Goal: Task Accomplishment & Management: Complete application form

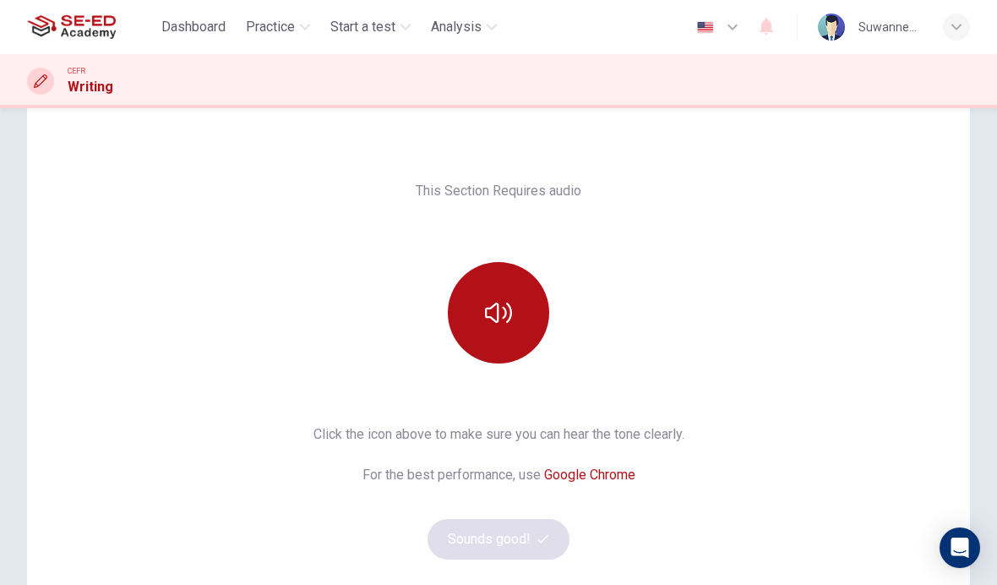
scroll to position [72, 0]
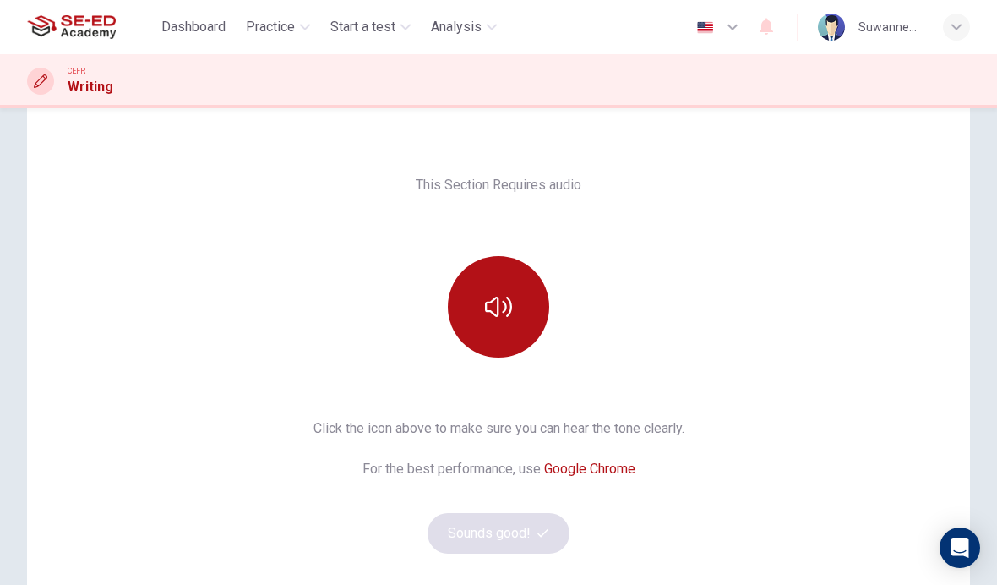
click at [500, 308] on icon "button" at bounding box center [498, 306] width 27 height 27
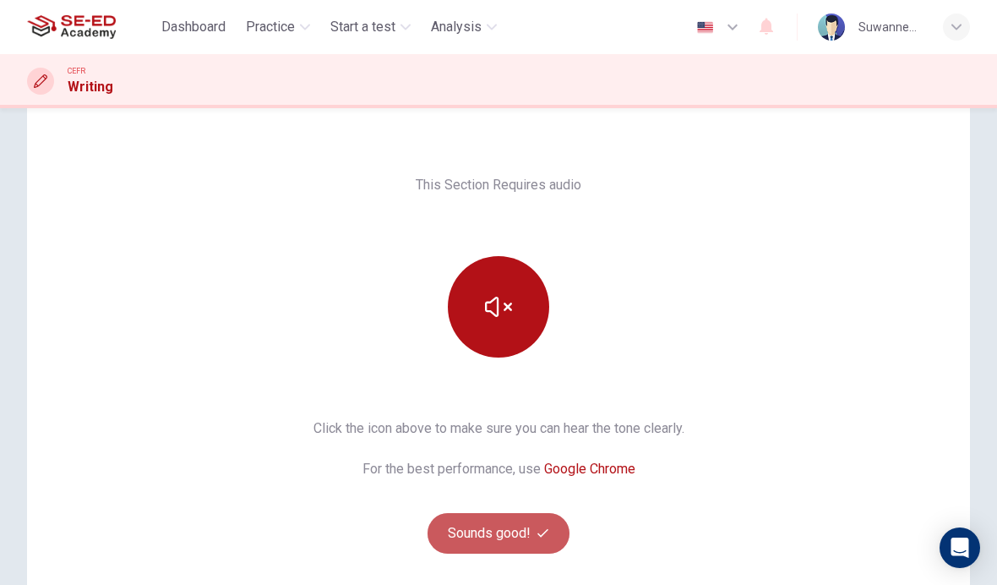
click at [522, 528] on button "Sounds good!" at bounding box center [499, 533] width 142 height 41
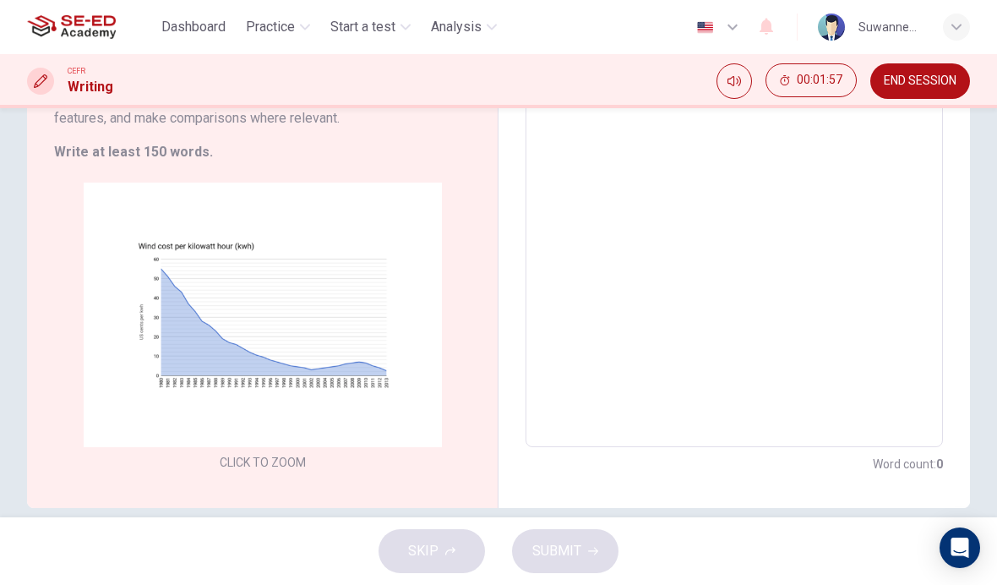
scroll to position [234, 0]
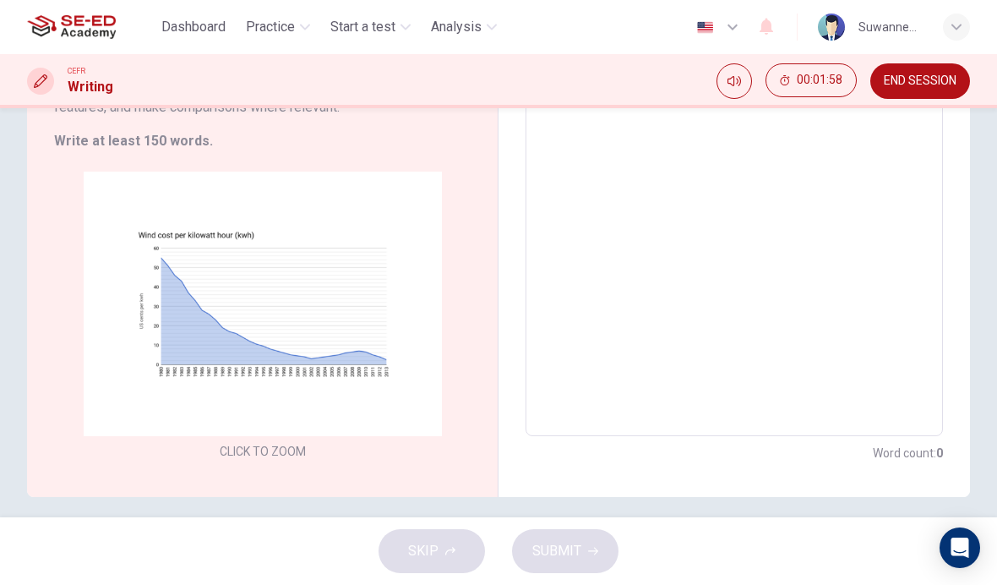
click at [380, 202] on div "Click to Zoom" at bounding box center [262, 318] width 417 height 292
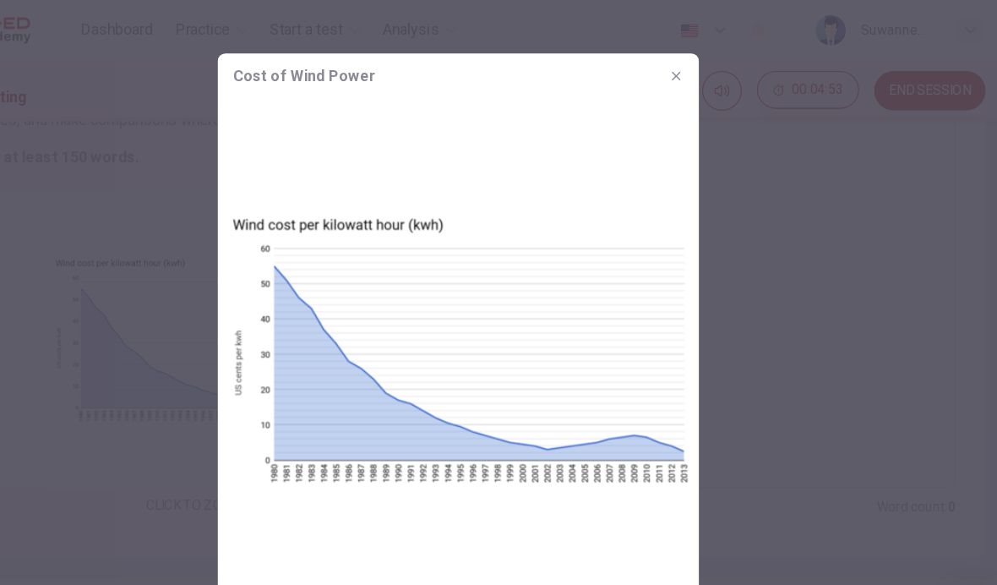
click at [687, 66] on icon "button" at bounding box center [694, 69] width 14 height 14
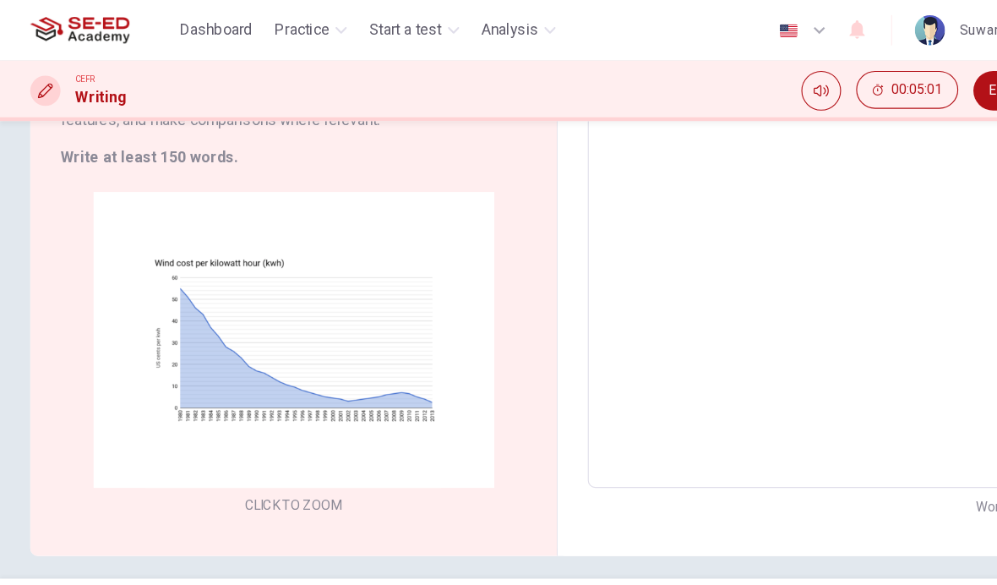
click at [309, 319] on button "Click to Zoom" at bounding box center [262, 318] width 147 height 41
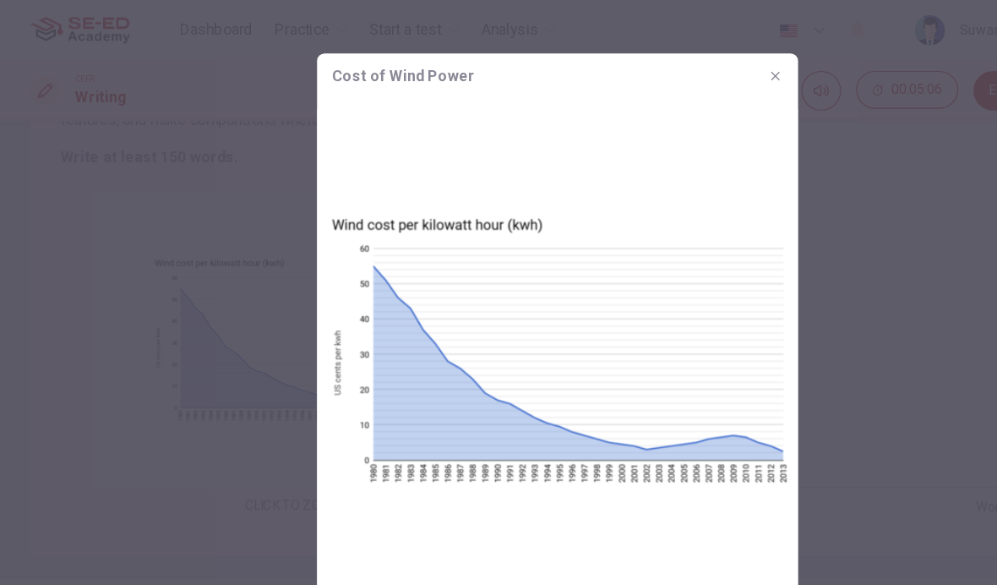
click at [697, 75] on button "button" at bounding box center [693, 68] width 27 height 27
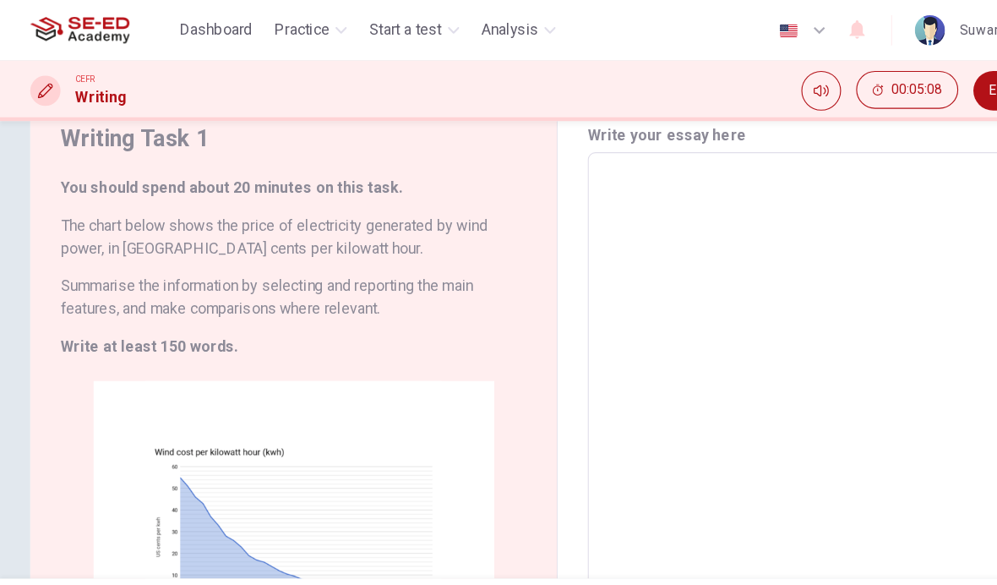
scroll to position [63, 0]
click at [768, 255] on textarea at bounding box center [735, 372] width 394 height 441
type textarea "T"
type textarea "x"
type textarea "Th"
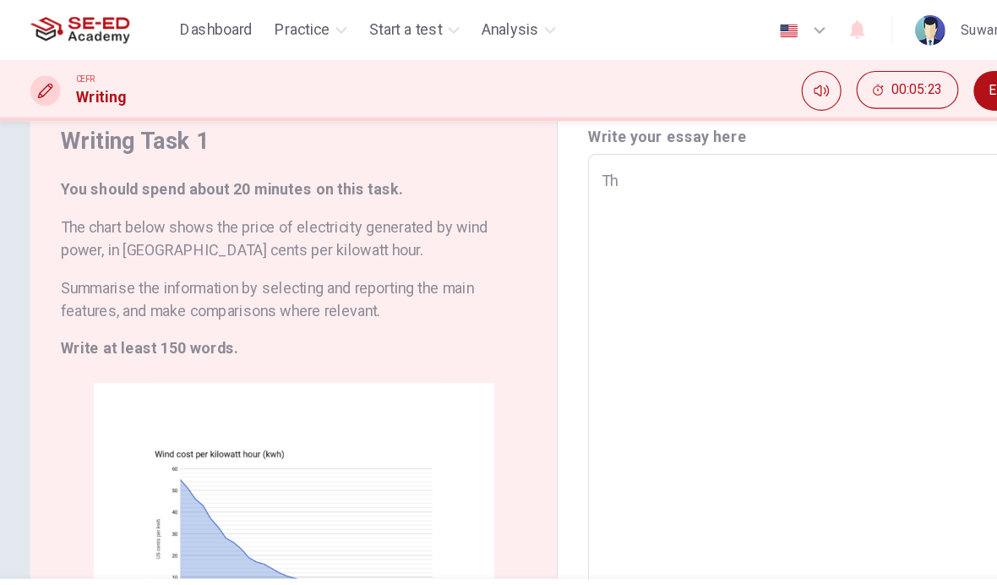
type textarea "x"
type textarea "The"
type textarea "x"
type textarea "The"
type textarea "x"
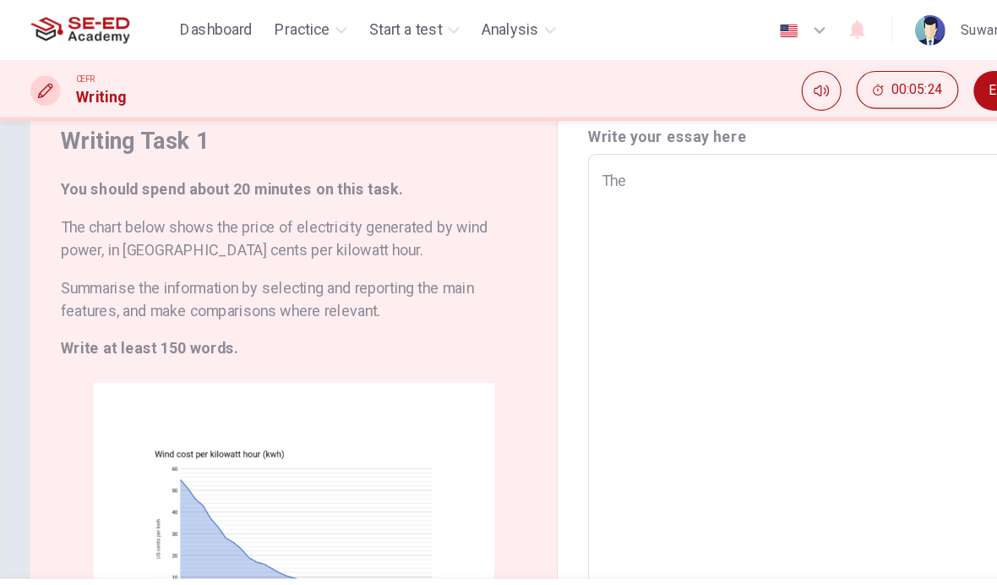
type textarea "The c"
type textarea "x"
type textarea "The co"
type textarea "x"
type textarea "The cos"
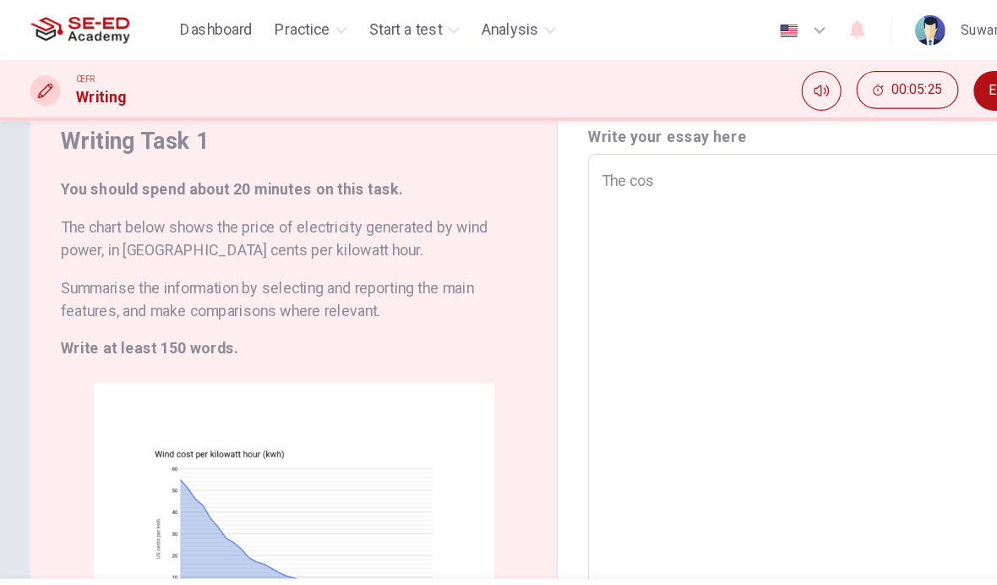
type textarea "x"
type textarea "The cost"
type textarea "x"
type textarea "The cost"
type textarea "x"
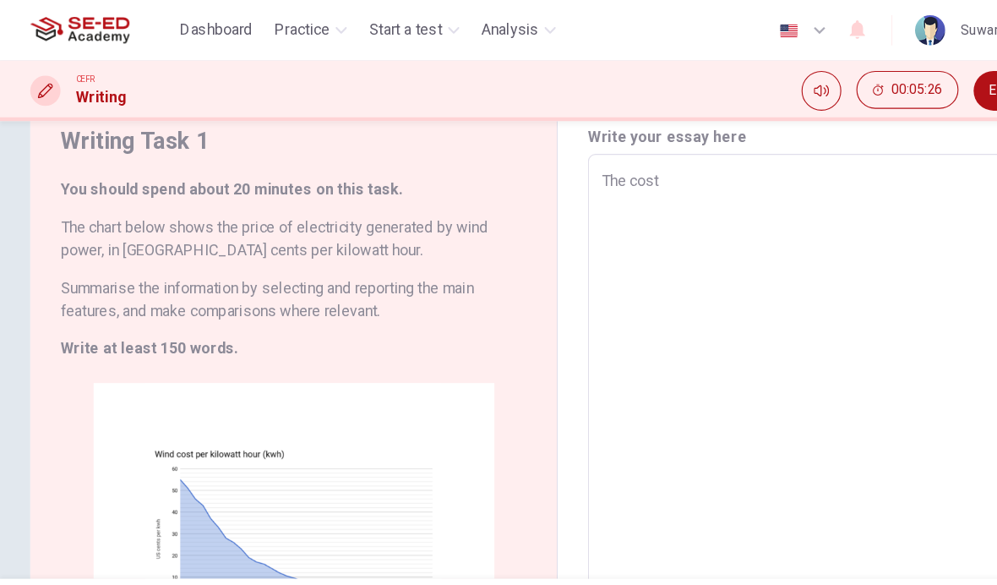
type textarea "The cost o"
type textarea "x"
type textarea "The cost of"
type textarea "x"
type textarea "The cost of"
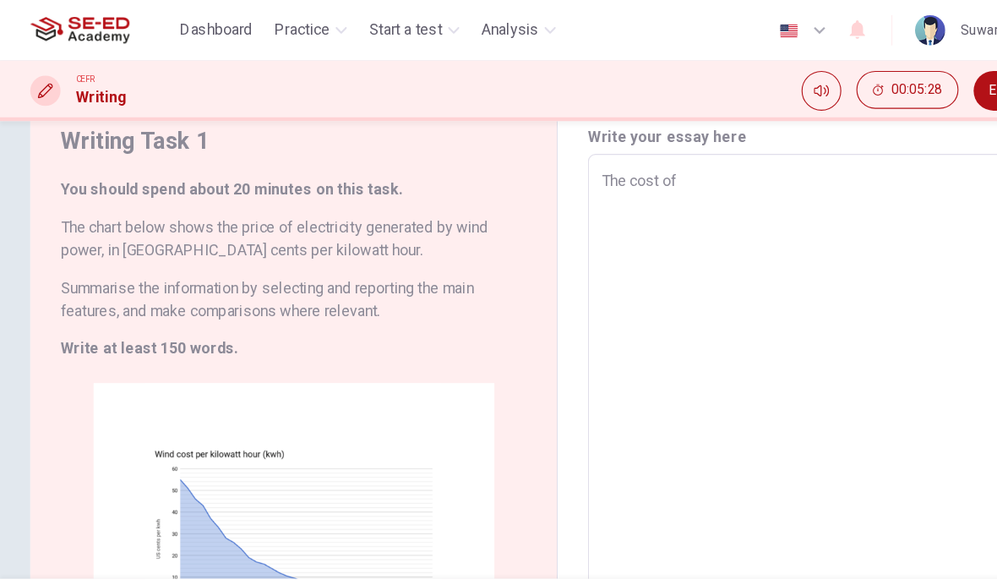
type textarea "x"
type textarea "The cost of w"
type textarea "x"
type textarea "The cost of wi"
type textarea "x"
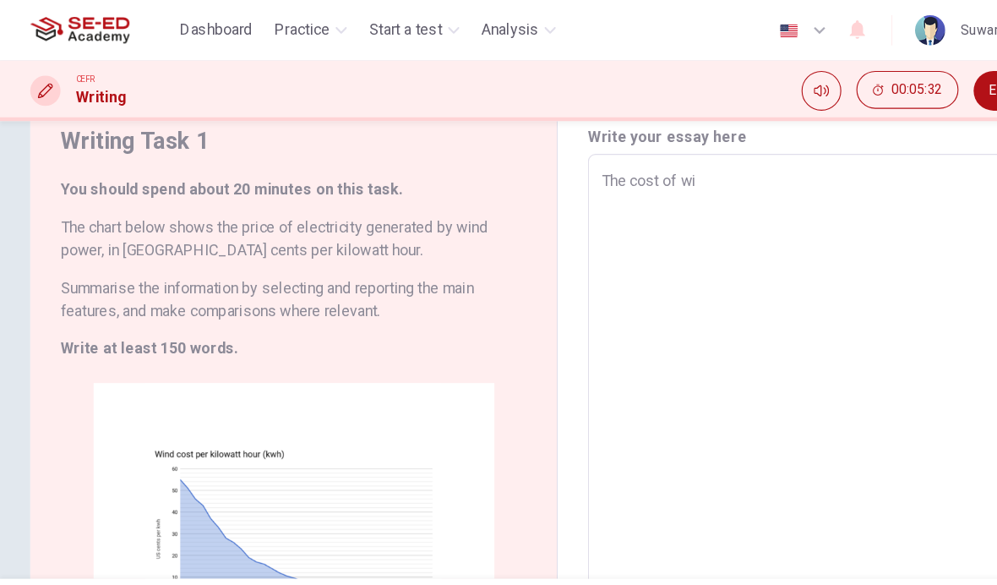
type textarea "The cost of win"
type textarea "x"
type textarea "The cost of wind"
type textarea "x"
type textarea "The cost of wind"
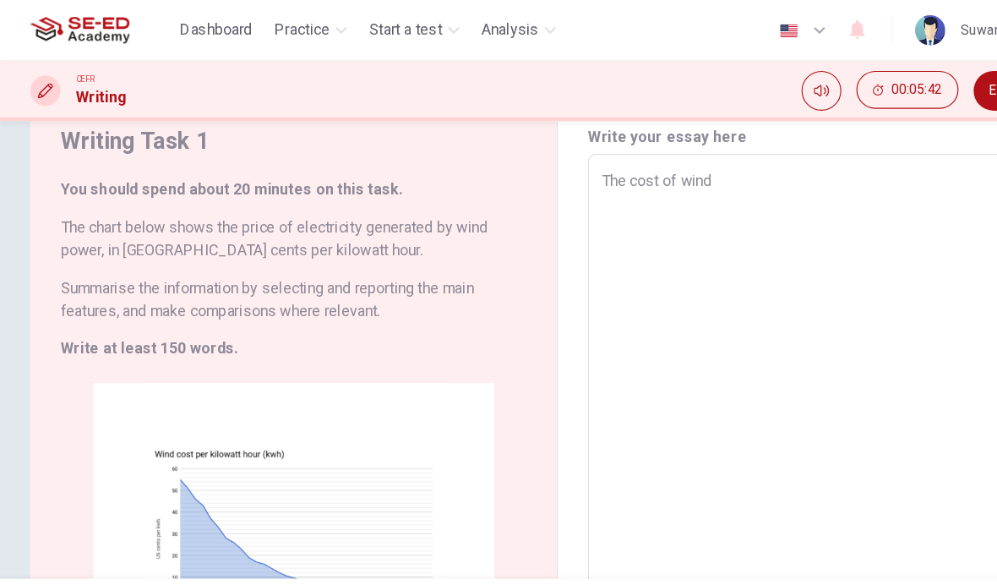
type textarea "x"
type textarea "The cost of wind p"
type textarea "x"
type textarea "The cost of wind po"
type textarea "x"
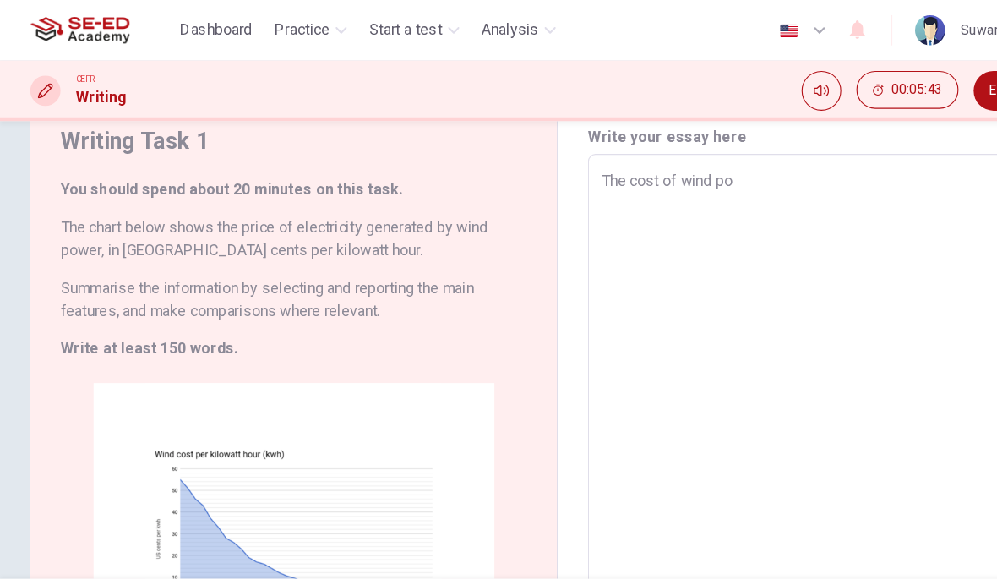
type textarea "The cost of wind pow"
type textarea "x"
type textarea "The cost of wind powe"
type textarea "x"
type textarea "The cost of wind power"
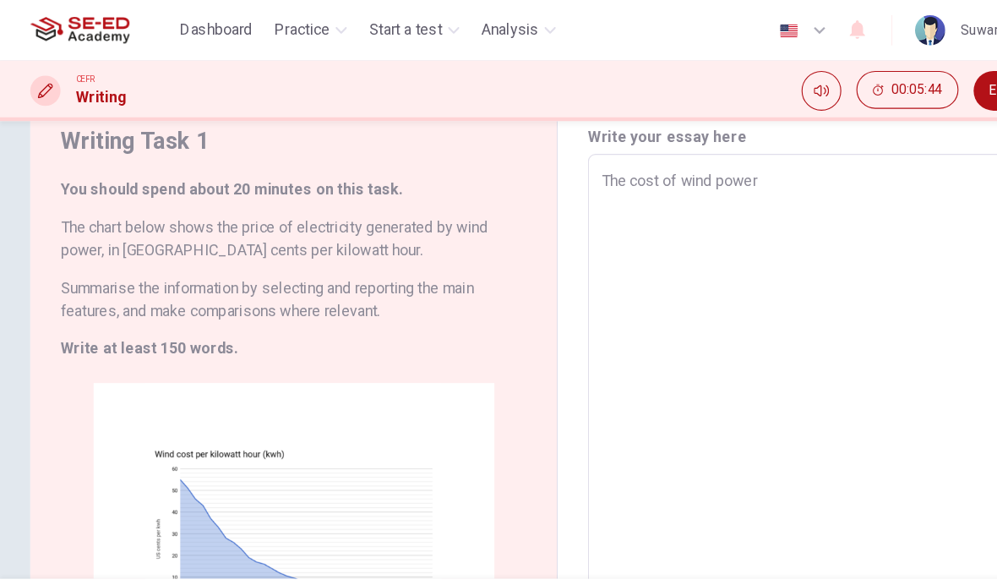
type textarea "x"
click at [780, 174] on textarea "The cost of wind power" at bounding box center [735, 372] width 394 height 441
type textarea "The cost of wind power"
click at [495, 174] on div "Writing Task 1 You should spend about 20 minutes on this task. The chart below …" at bounding box center [263, 373] width 472 height 589
click at [306, 488] on button "Click to Zoom" at bounding box center [262, 488] width 147 height 41
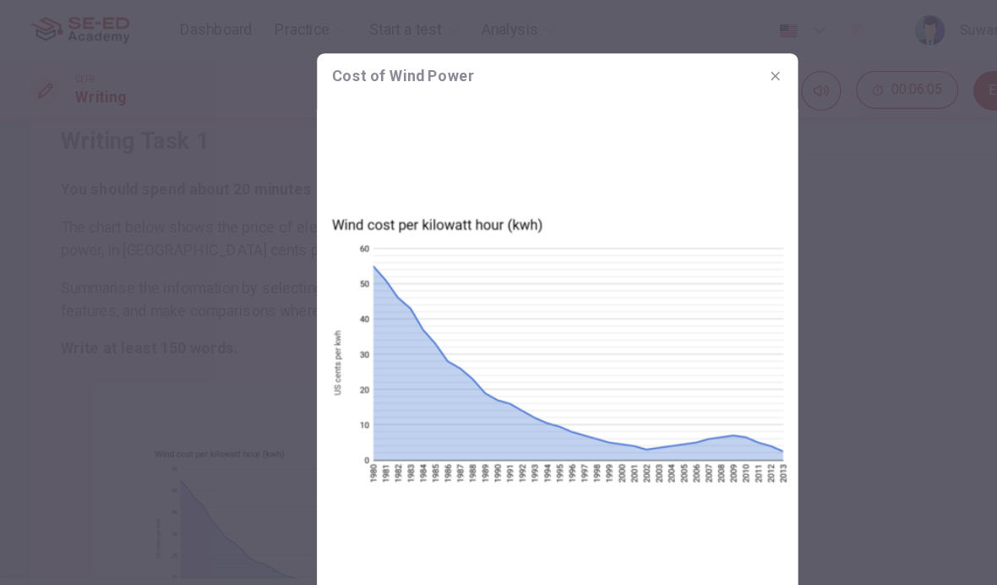
click at [702, 60] on button "button" at bounding box center [693, 68] width 27 height 27
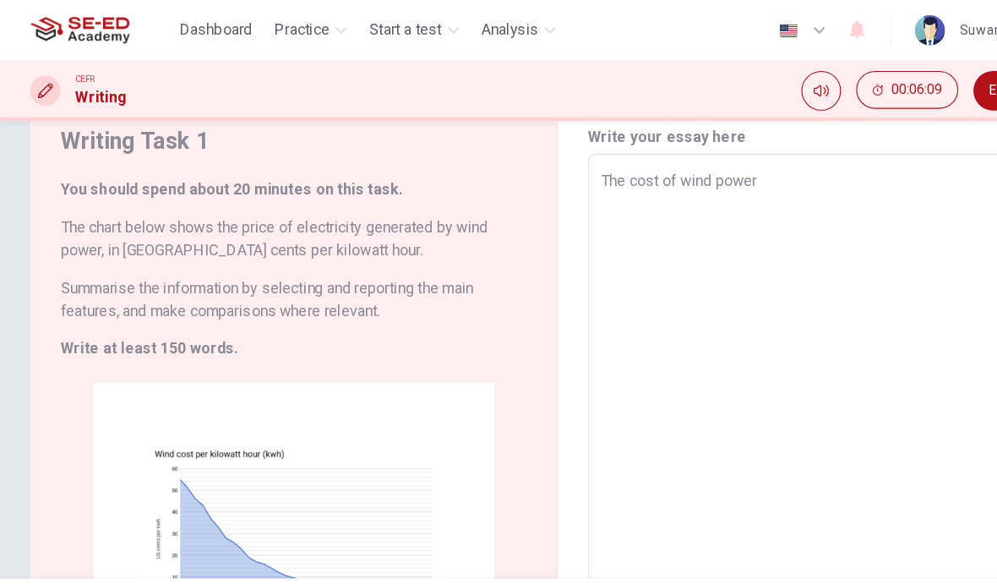
click at [708, 153] on textarea "The cost of wind power" at bounding box center [735, 372] width 394 height 441
type textarea "x"
type textarea "The cost of wind power"
type textarea "x"
type textarea "The cost of wind power o"
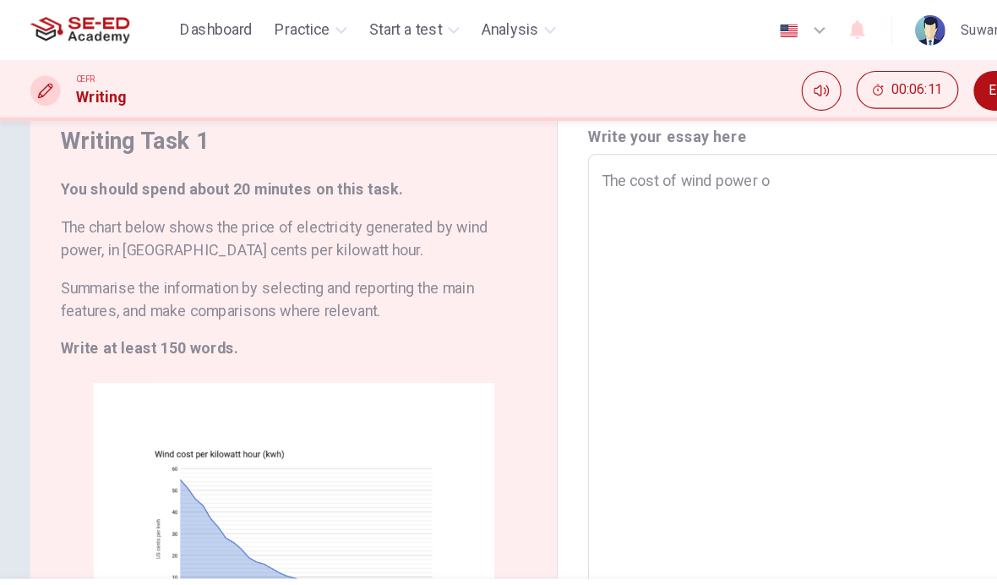
type textarea "x"
type textarea "The cost of wind power on"
type textarea "x"
type textarea "The cost of wind power on"
type textarea "x"
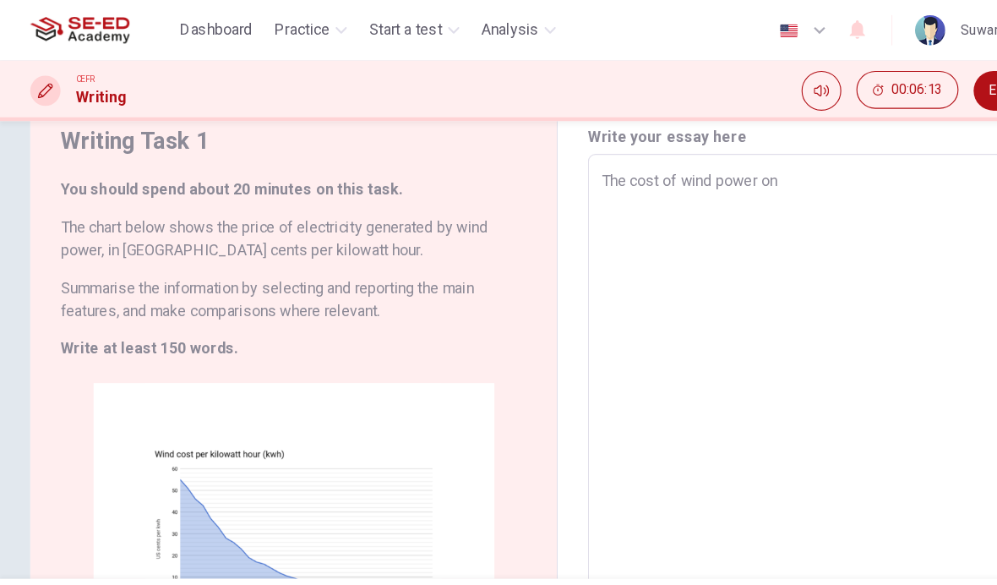
type textarea "The cost of wind power on t"
type textarea "x"
type textarea "The cost of wind power on th"
type textarea "x"
type textarea "The cost of wind power on the"
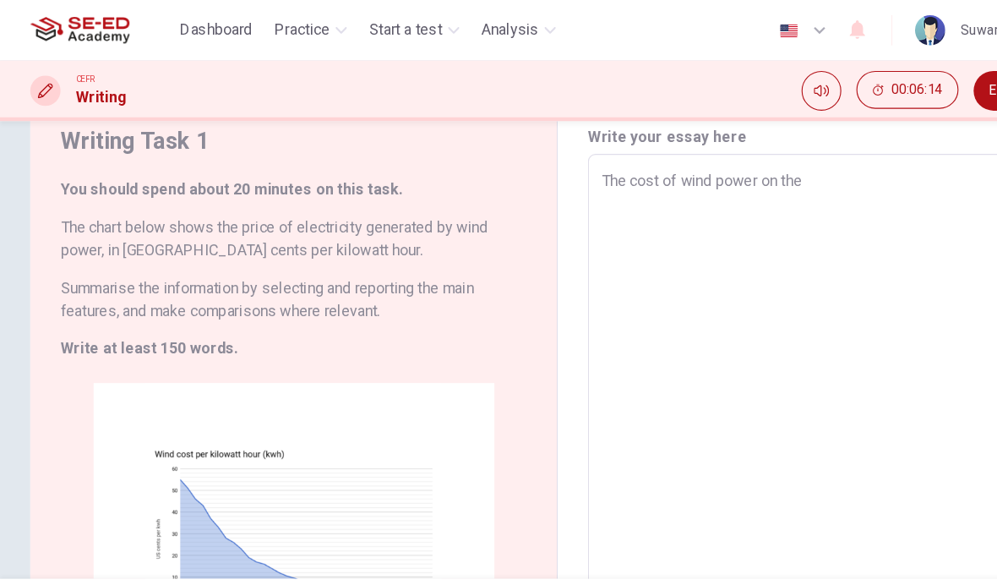
type textarea "x"
type textarea "The cost of wind power on the"
type textarea "x"
type textarea "The cost of wind power on the g"
type textarea "x"
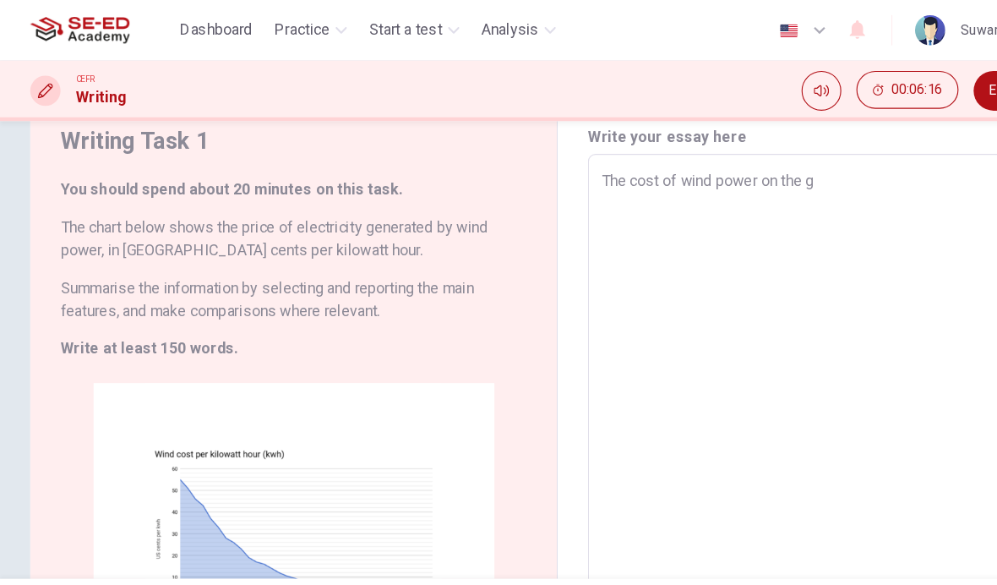
type textarea "The cost of wind power on the gr"
type textarea "x"
type textarea "The cost of wind power on the gra"
type textarea "x"
type textarea "The cost of wind power on the grap"
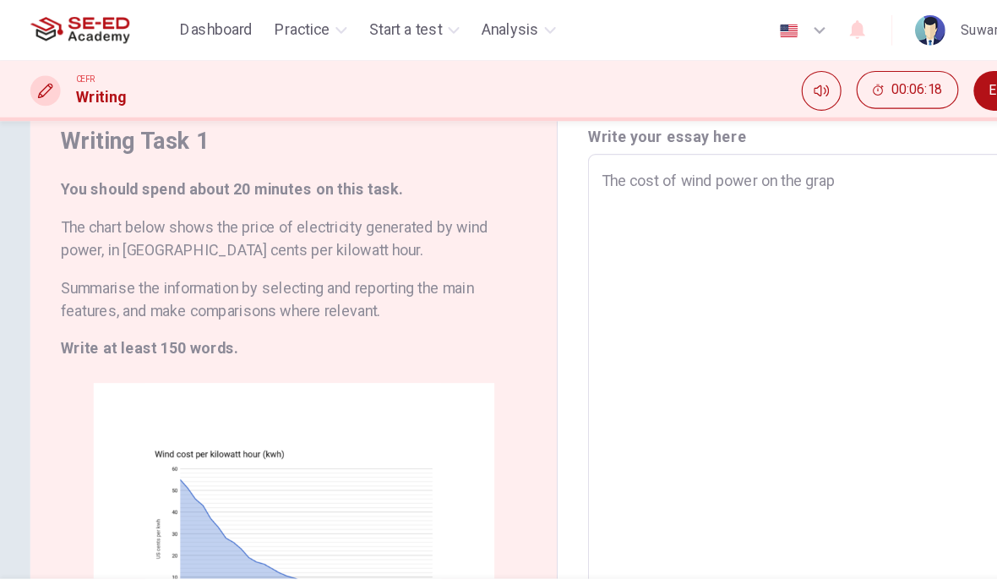
type textarea "x"
type textarea "The cost of wind power on the graph"
type textarea "x"
click at [808, 169] on textarea "The cost of wind power on the graph" at bounding box center [735, 372] width 394 height 441
click at [712, 201] on textarea "The cost of wind power on the graph" at bounding box center [735, 372] width 394 height 441
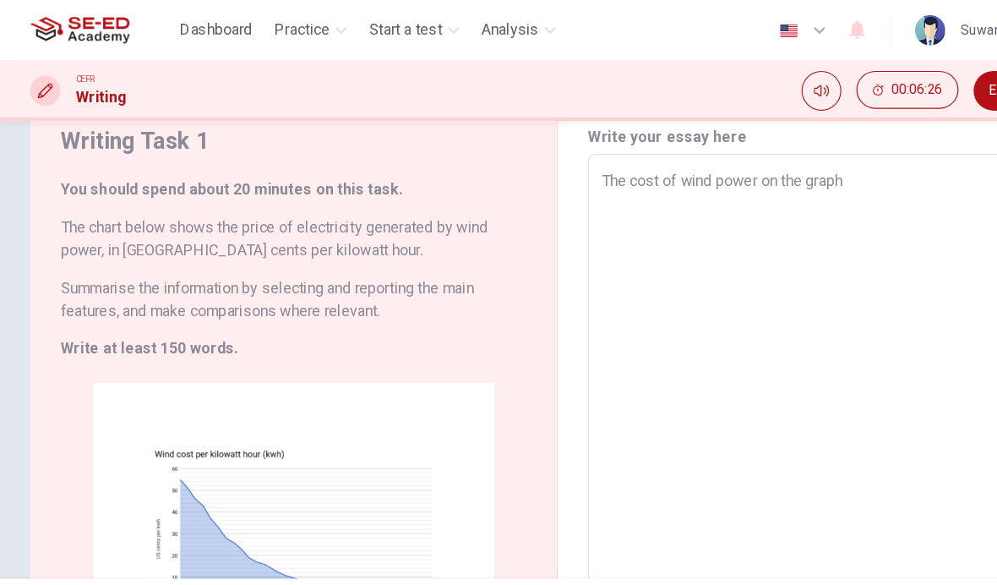
type textarea "The cost of wind power on the graph"
type textarea "x"
type textarea "The cost of wind power on the graph i"
type textarea "x"
type textarea "The cost of wind power on the graph in"
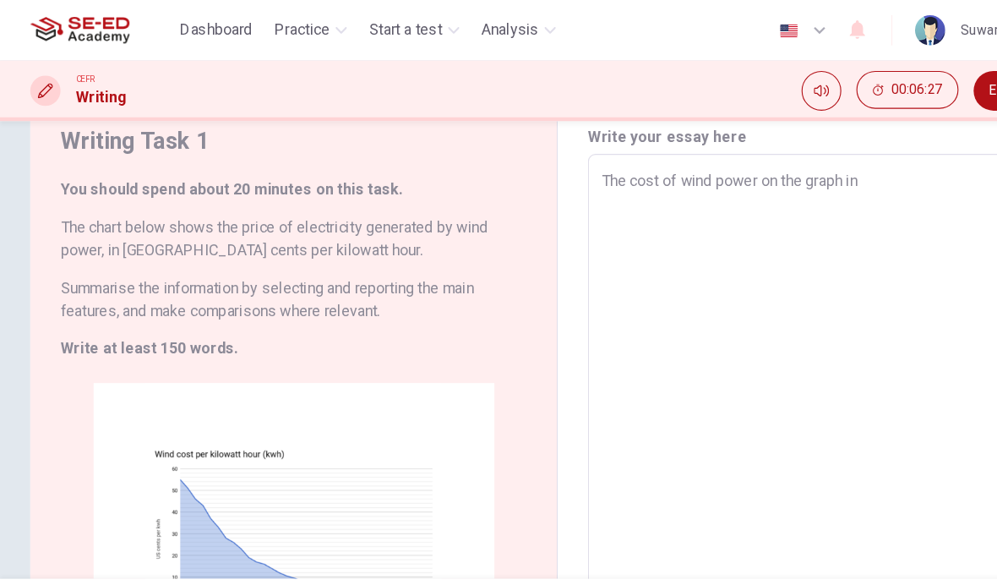
type textarea "x"
type textarea "The cost of wind power on the graph int"
type textarea "x"
type textarea "The cost of wind power on the graph inth"
type textarea "x"
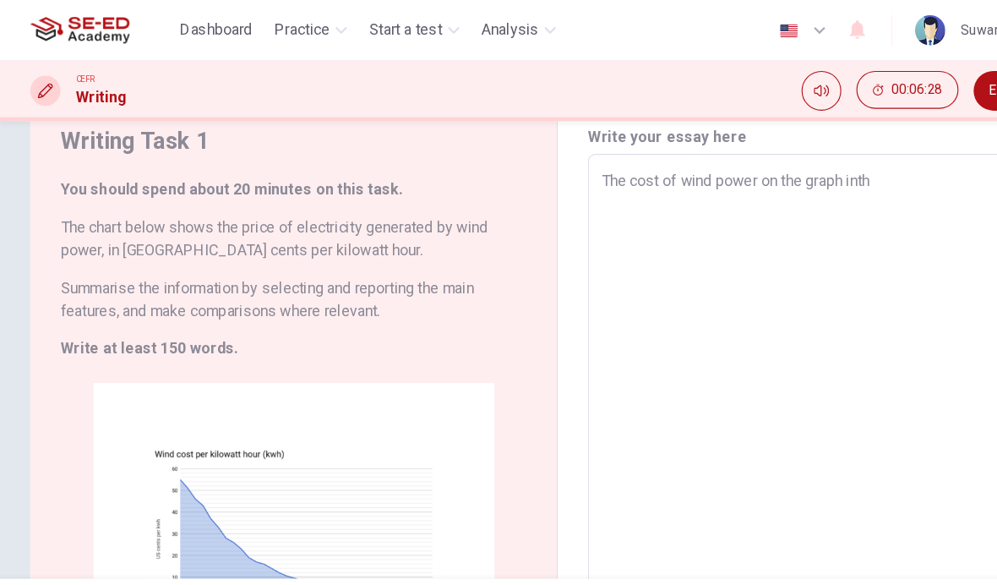
type textarea "The cost of wind power on the graph inthe"
type textarea "x"
type textarea "The cost of wind power on the graph inthe"
type textarea "x"
type textarea "The cost of wind power on the graph inthe f"
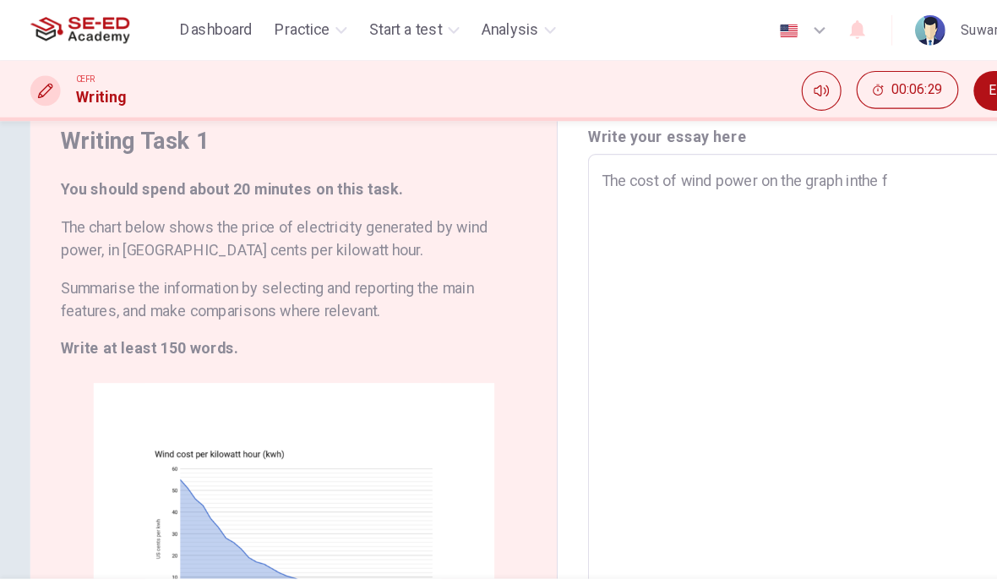
type textarea "x"
type textarea "The cost of wind power on the graph inthe fi"
type textarea "x"
type textarea "The cost of wind power on the graph inthe fir"
type textarea "x"
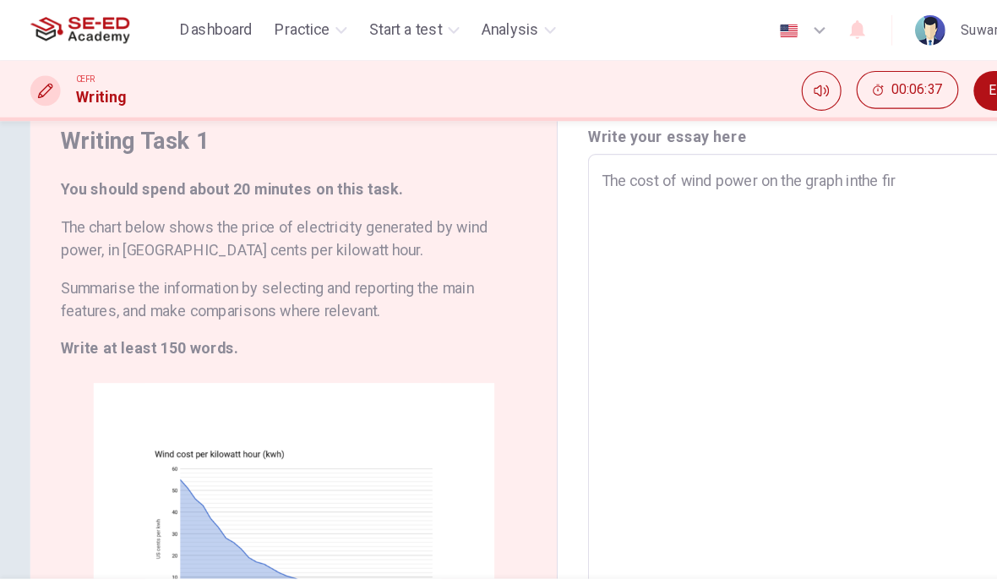
type textarea "The cost of wind power on the graph inthe firs"
type textarea "x"
type textarea "The cost of wind power on the graph inthe first"
type textarea "x"
type textarea "The cost of wind power on the graph inthe first"
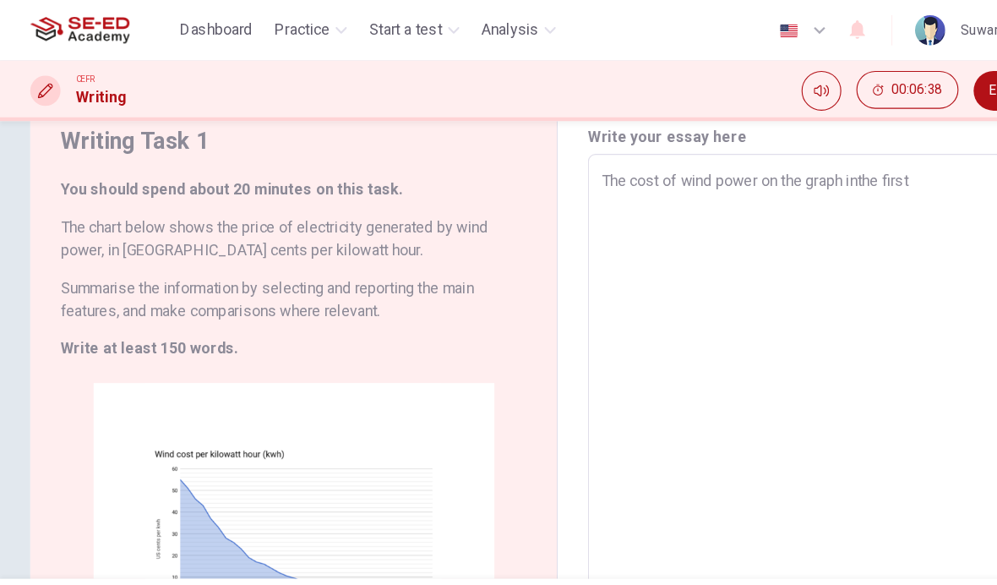
type textarea "x"
type textarea "The cost of wind power on the graph inthe first y"
type textarea "x"
type textarea "The cost of wind power on the graph inthe first ye"
type textarea "x"
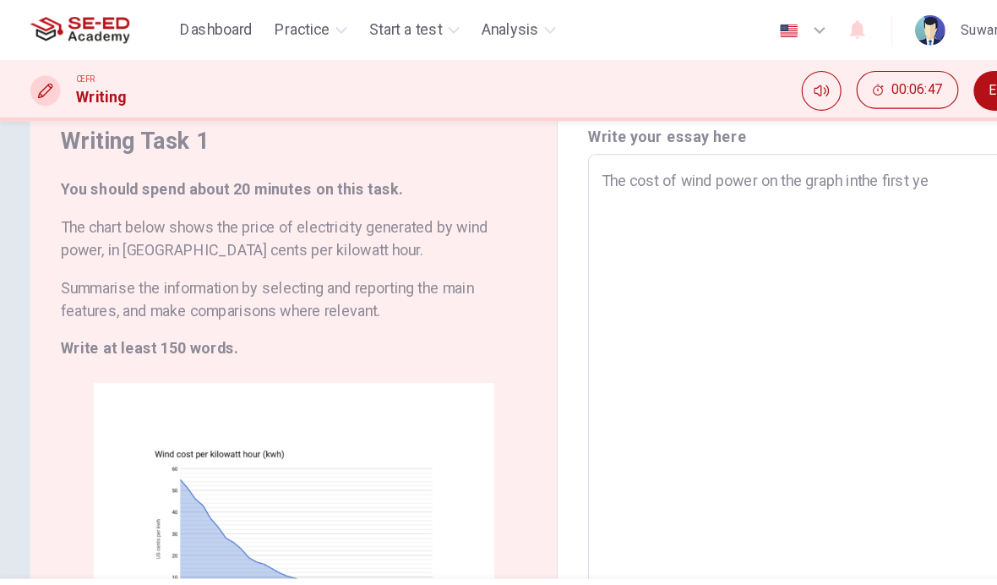
type textarea "The cost of wind power on the graph inthe first yea"
type textarea "x"
type textarea "The cost of wind power on the graph inthe first year"
type textarea "x"
click at [778, 165] on textarea "The cost of wind power on the graph inthe first year" at bounding box center [735, 372] width 394 height 441
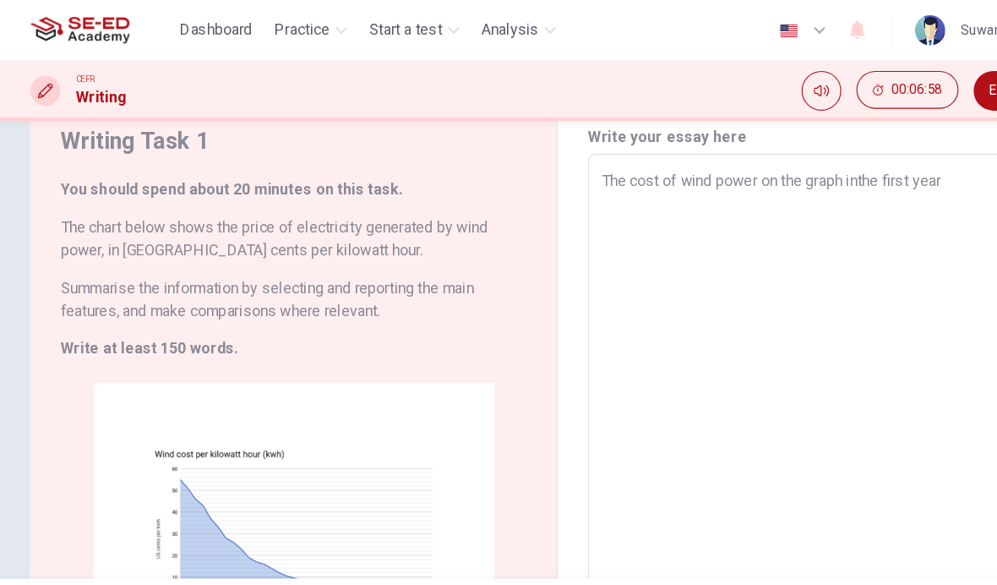
type textarea "The cost of wind power on the graph in the first year"
type textarea "x"
click at [865, 166] on textarea "The cost of wind power on the graph in the first year" at bounding box center [735, 372] width 394 height 441
type textarea "The cost of wind power on the graph in the first year"
type textarea "x"
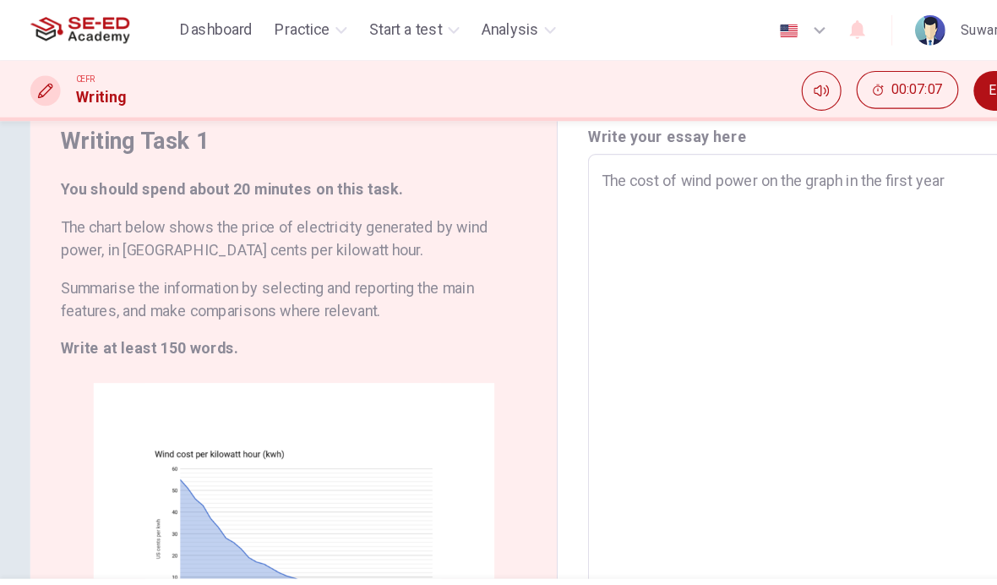
type textarea "The cost of wind power on the graph in the first year"
type textarea "x"
type textarea "The cost of wind power on the graph in the first year."
type textarea "x"
type textarea "The cost of wind power on the graph in the first year."
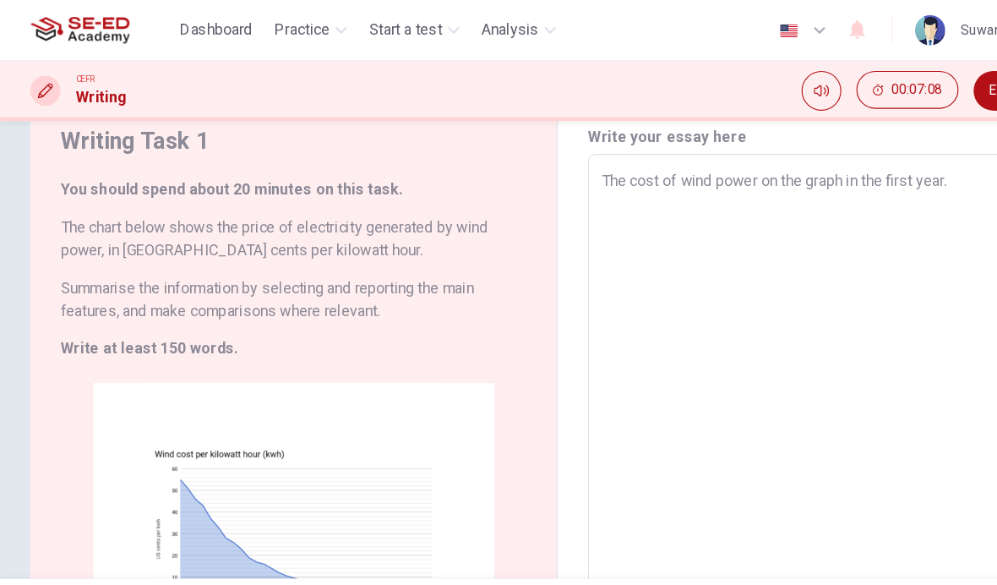
type textarea "x"
type textarea "The cost of wind power on the graph in the first year. T"
type textarea "x"
type textarea "The cost of wind power on the graph in the first year. Th"
type textarea "x"
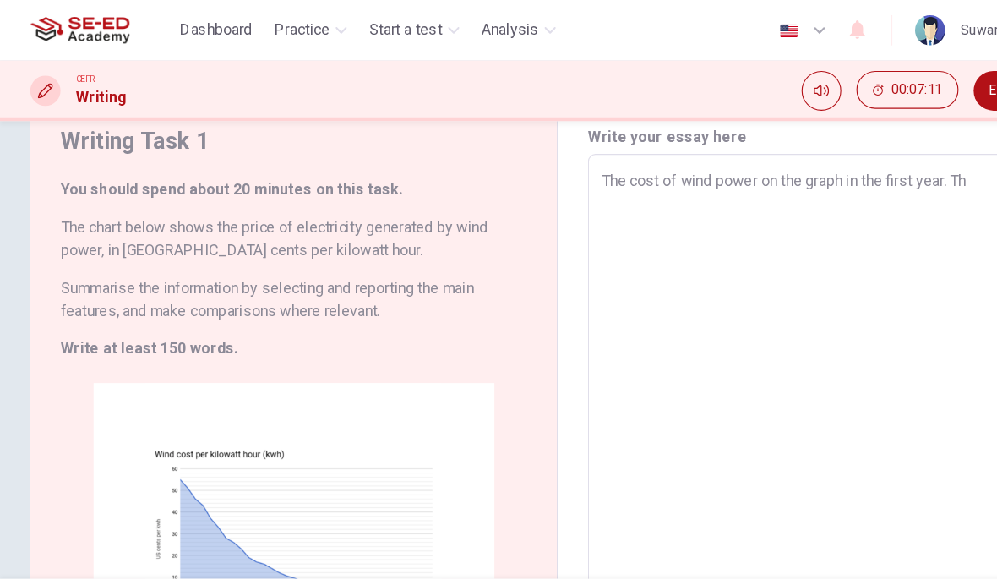
type textarea "The cost of wind power on the graph in the first year. The"
type textarea "x"
type textarea "The cost of wind power on the graph in the first year. The"
type textarea "x"
type textarea "The cost of wind power on the graph in the first year. The c"
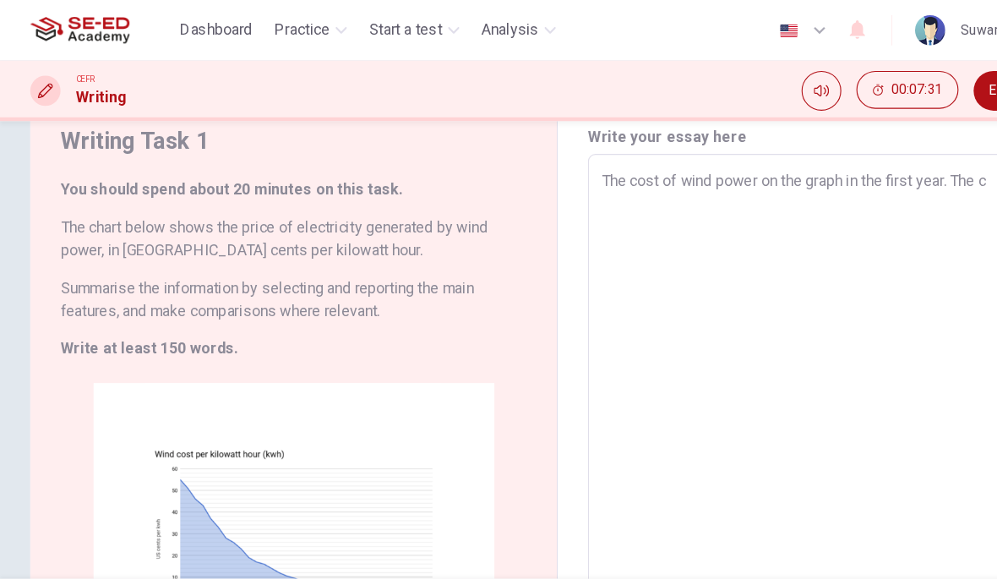
type textarea "x"
type textarea "The cost of wind power on the graph in the first year. The co"
type textarea "x"
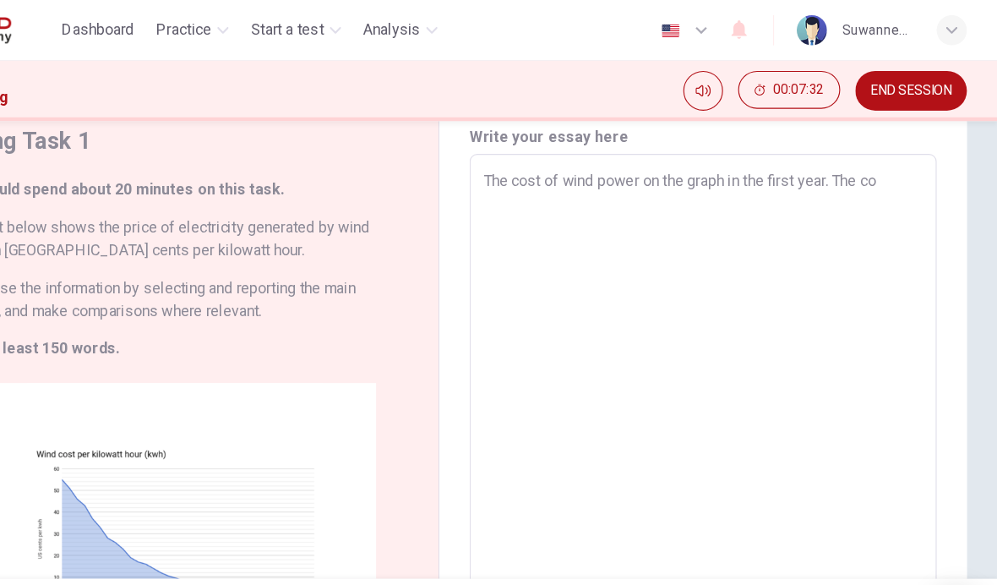
type textarea "The cost of wind power on the graph in the first year. The cos"
type textarea "x"
type textarea "The cost of wind power on the graph in the first year. The cosr"
type textarea "x"
type textarea "The cost of wind power on the graph in the first year. The cos"
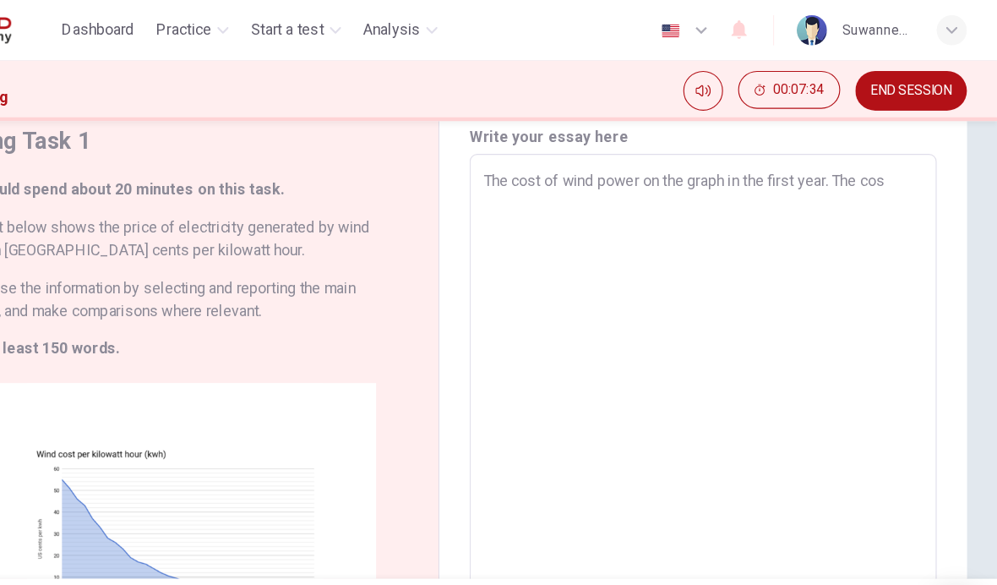
type textarea "x"
type textarea "The cost of wind power on the graph in the first year. The cost"
type textarea "x"
type textarea "The cost of wind power on the graph in the first year. The cost"
type textarea "x"
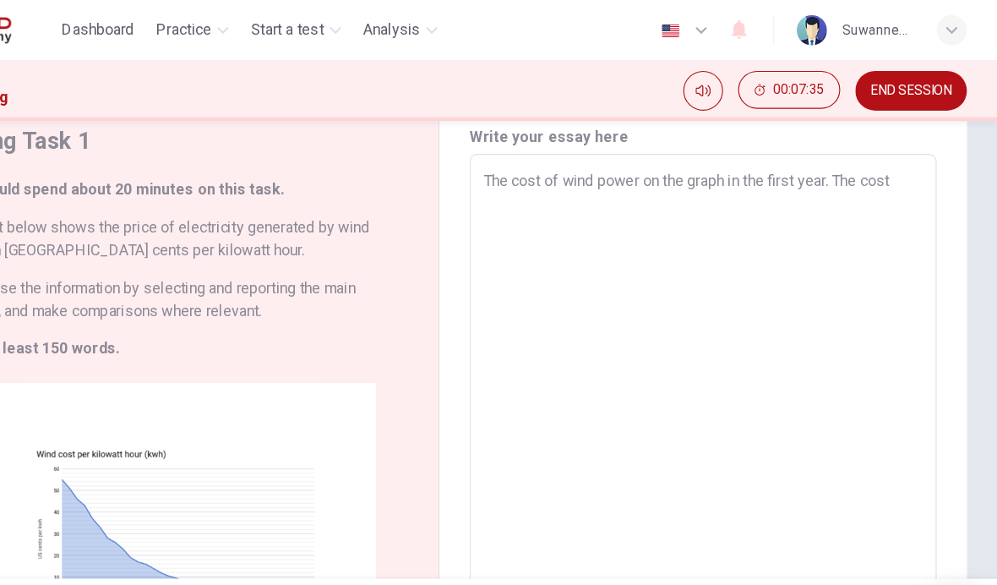
type textarea "The cost of wind power on the graph in the first year. The cost o"
type textarea "x"
type textarea "The cost of wind power on the graph in the first year. The cost of"
type textarea "x"
type textarea "The cost of wind power on the graph in the first year. The cost of"
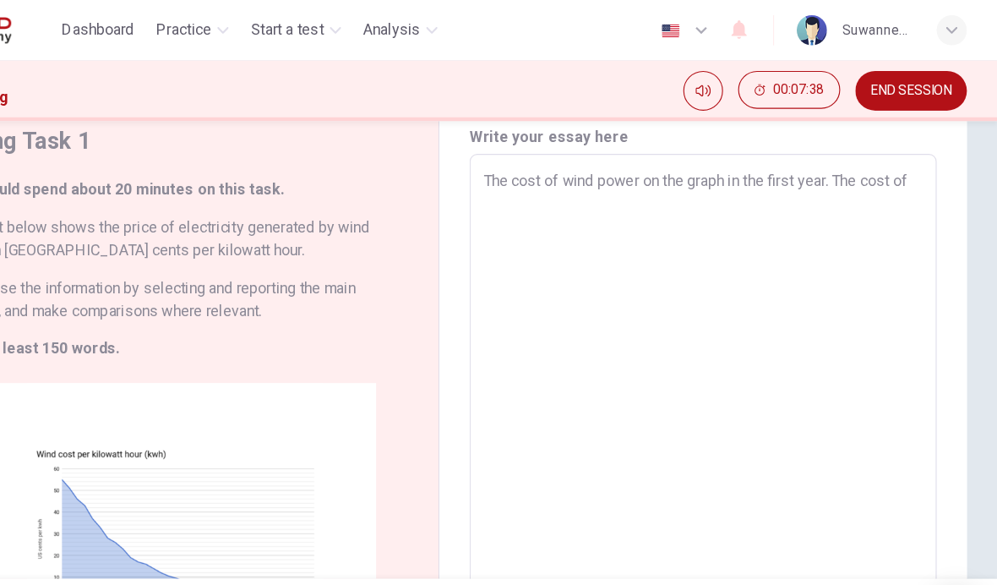
type textarea "x"
type textarea "The cost of wind power on the graph in the first year. The cost of e"
type textarea "x"
type textarea "The cost of wind power on the graph in the first year. The cost of el"
type textarea "x"
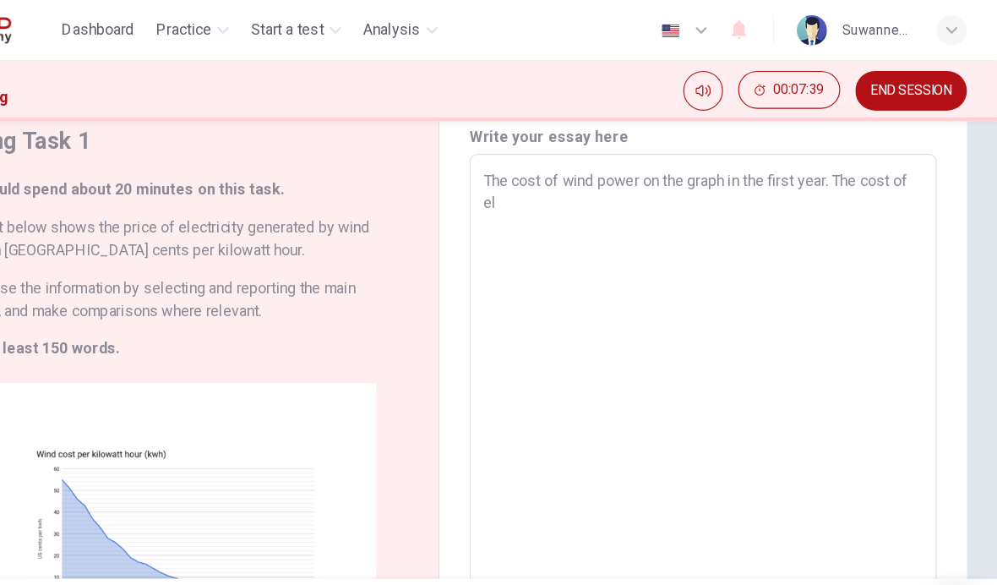
type textarea "The cost of wind power on the graph in the first year. The cost of ele"
type textarea "x"
type textarea "The cost of wind power on the graph in the first year. The cost of elet"
type textarea "x"
type textarea "The cost of wind power on the graph in the first year. The cost of eletr"
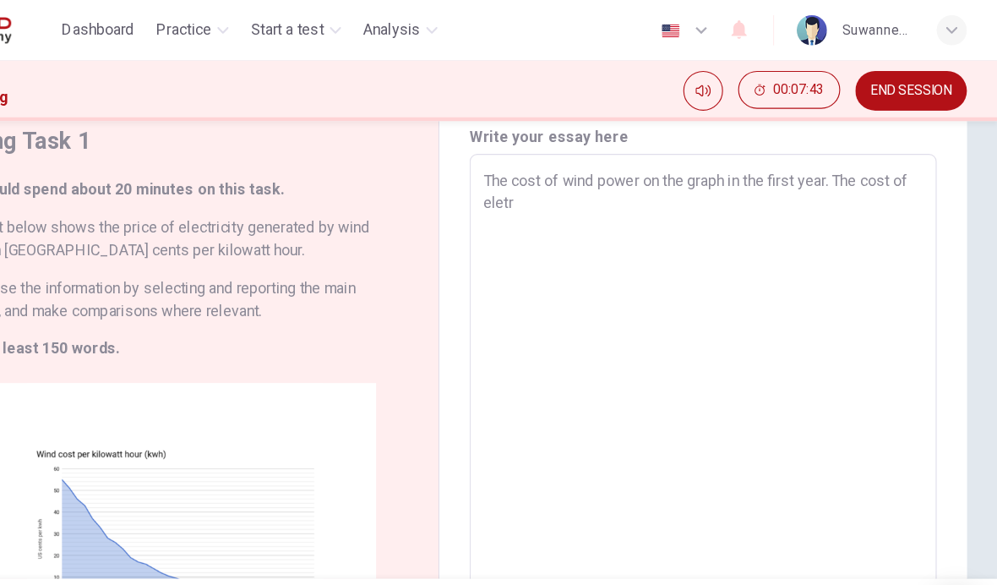
type textarea "x"
type textarea "The cost of wind power on the graph in the first year. The cost of eletri"
type textarea "x"
type textarea "The cost of wind power on the graph in the first year. The cost of eletric"
type textarea "x"
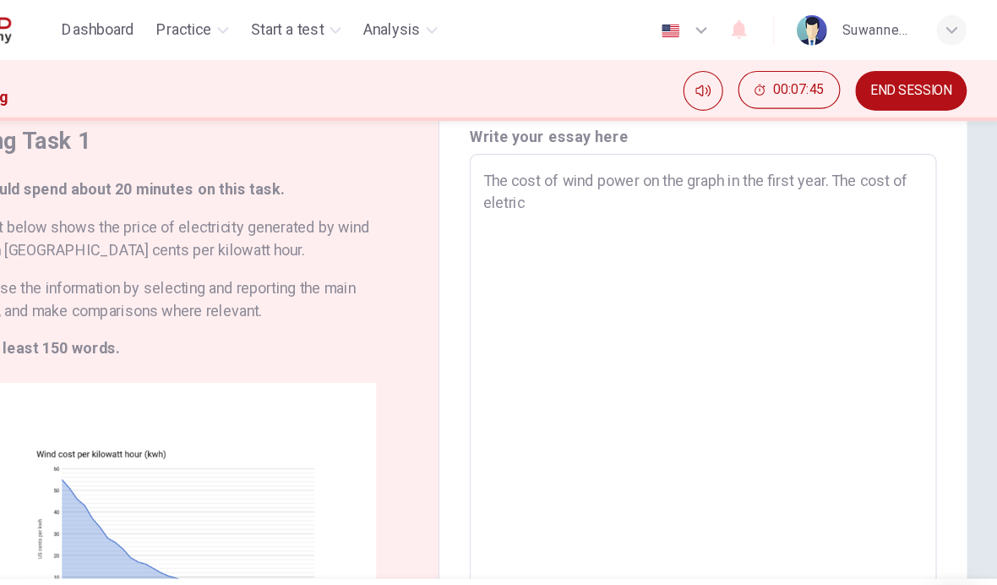
type textarea "The cost of wind power on the graph in the first year. The cost of eletrici"
type textarea "x"
type textarea "The cost of wind power on the graph in the first year. The cost of eletricit"
type textarea "x"
type textarea "The cost of wind power on the graph in the first year. The cost of eletricity"
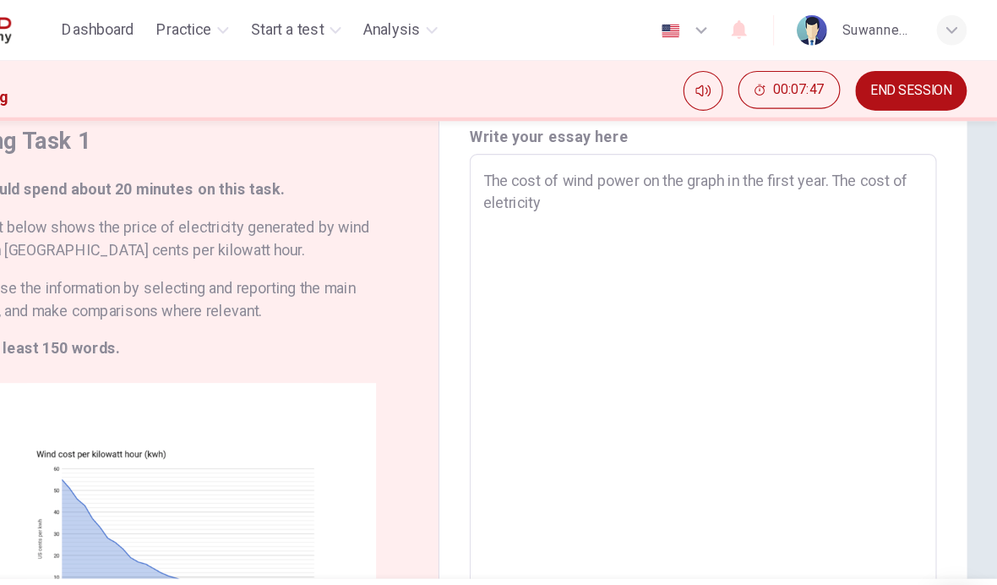
type textarea "x"
type textarea "The cost of wind power on the graph in the first year. The cost of eletricity"
type textarea "x"
type textarea "The cost of wind power on the graph in the first year. The cost of eletricity g"
type textarea "x"
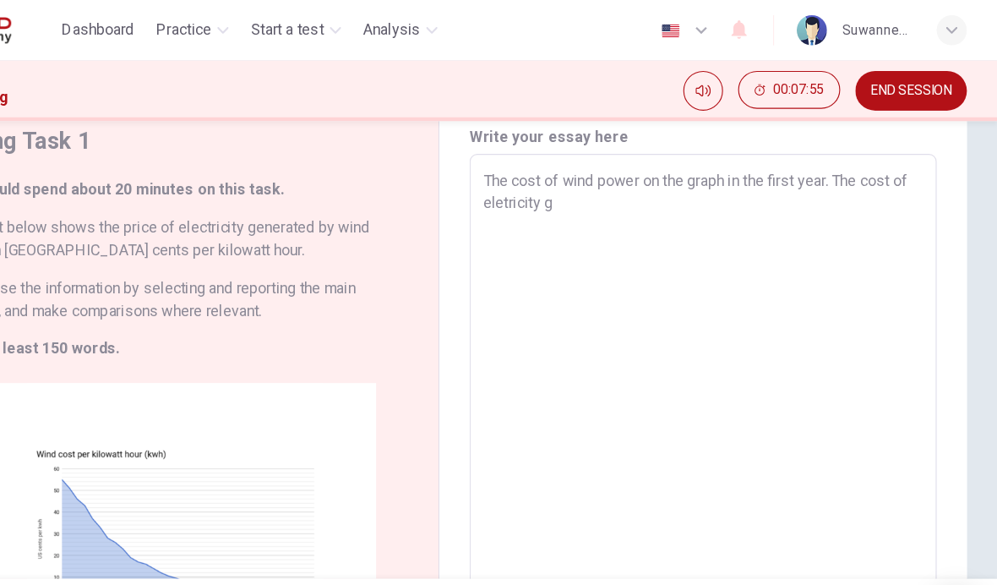
type textarea "The cost of wind power on the graph in the first year. The cost of eletricity ge"
type textarea "x"
type textarea "The cost of wind power on the graph in the first year. The cost of eletricity g…"
type textarea "x"
type textarea "The cost of wind power on the graph in the first year. The cost of eletricity g…"
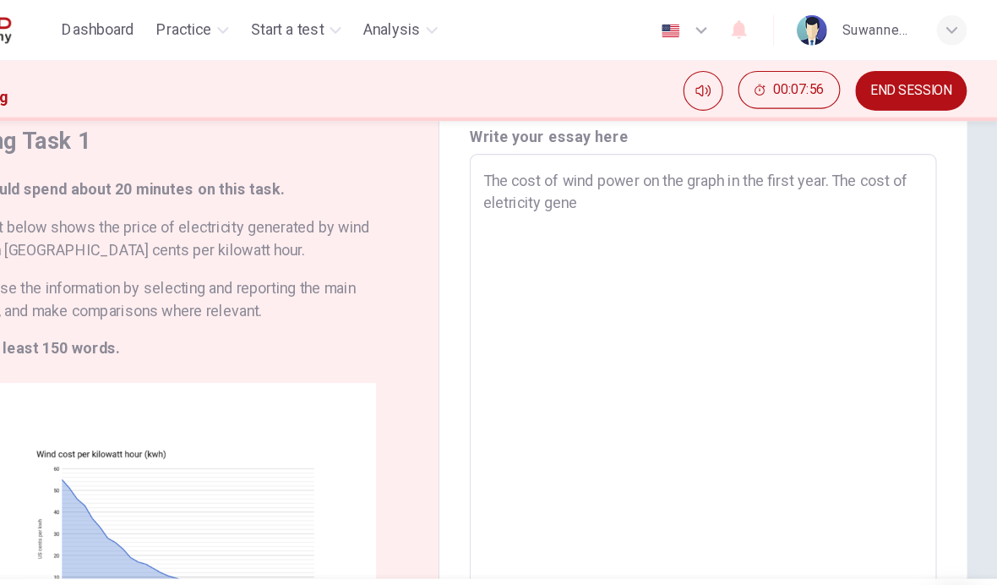
type textarea "x"
type textarea "The cost of wind power on the graph in the first year. The cost of eletricity g…"
type textarea "x"
type textarea "The cost of wind power on the graph in the first year. The cost of eletricity g…"
type textarea "x"
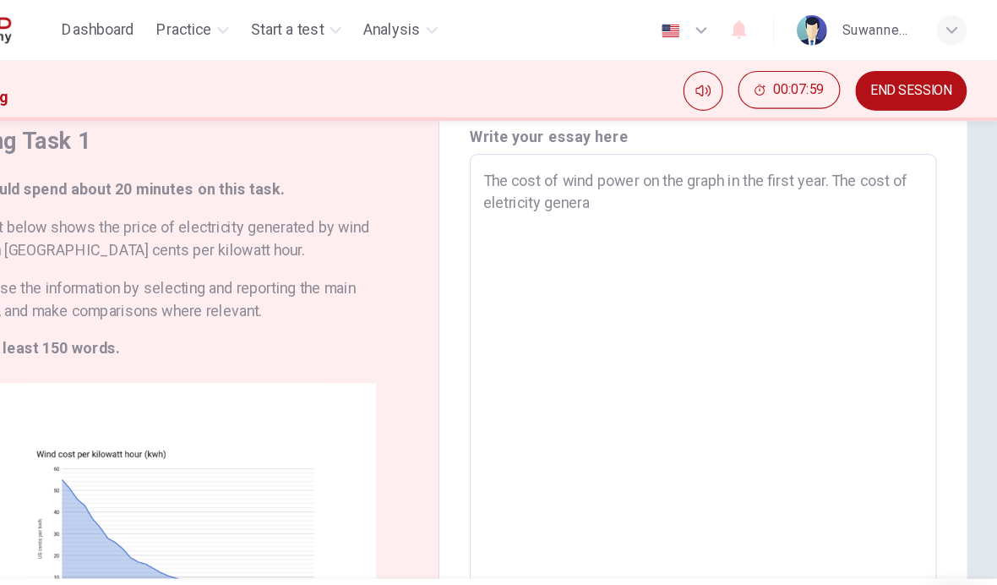
type textarea "The cost of wind power on the graph in the first year. The cost of eletricity g…"
type textarea "x"
type textarea "The cost of wind power on the graph in the first year. The cost of eletricity g…"
type textarea "x"
type textarea "The cost of wind power on the graph in the first year. The cost of eletricity g…"
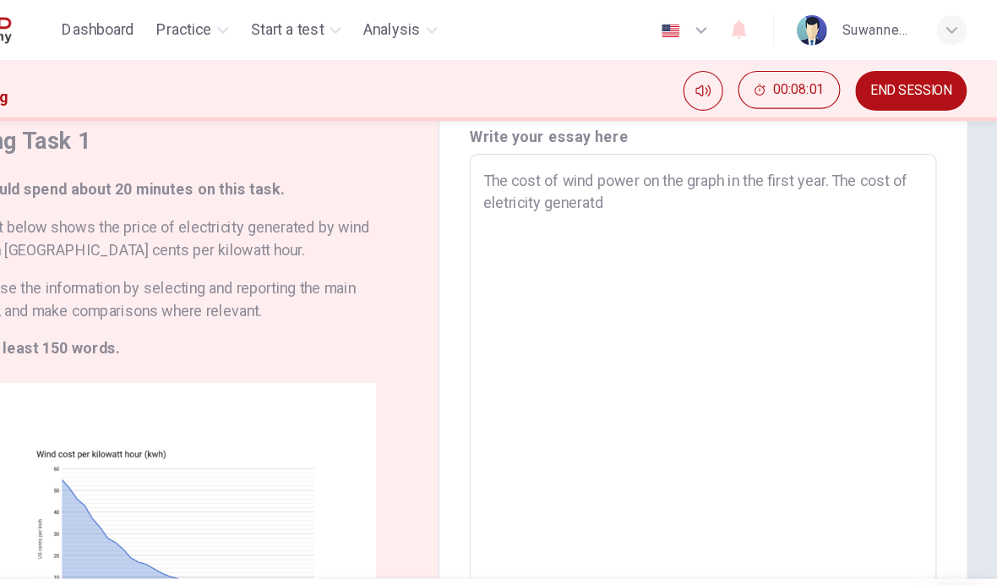
type textarea "x"
type textarea "The cost of wind power on the graph in the first year. The cost of eletricity g…"
type textarea "x"
type textarea "The cost of wind power on the graph in the first year. The cost of eletricity g…"
type textarea "x"
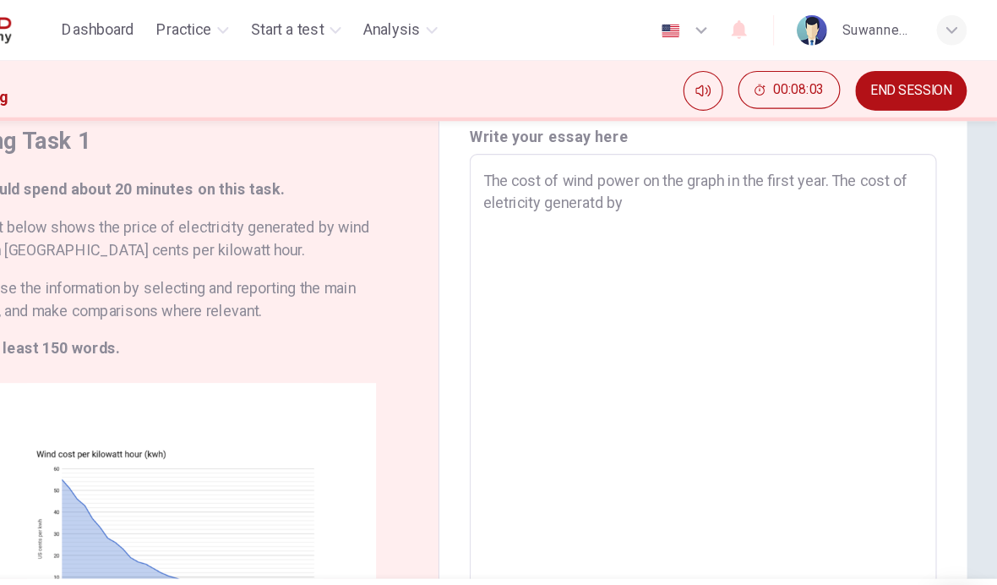
type textarea "The cost of wind power on the graph in the first year. The cost of eletricity g…"
type textarea "x"
type textarea "The cost of wind power on the graph in the first year. The cost of eletricity g…"
type textarea "x"
type textarea "The cost of wind power on the graph in the first year. The cost of eletricity g…"
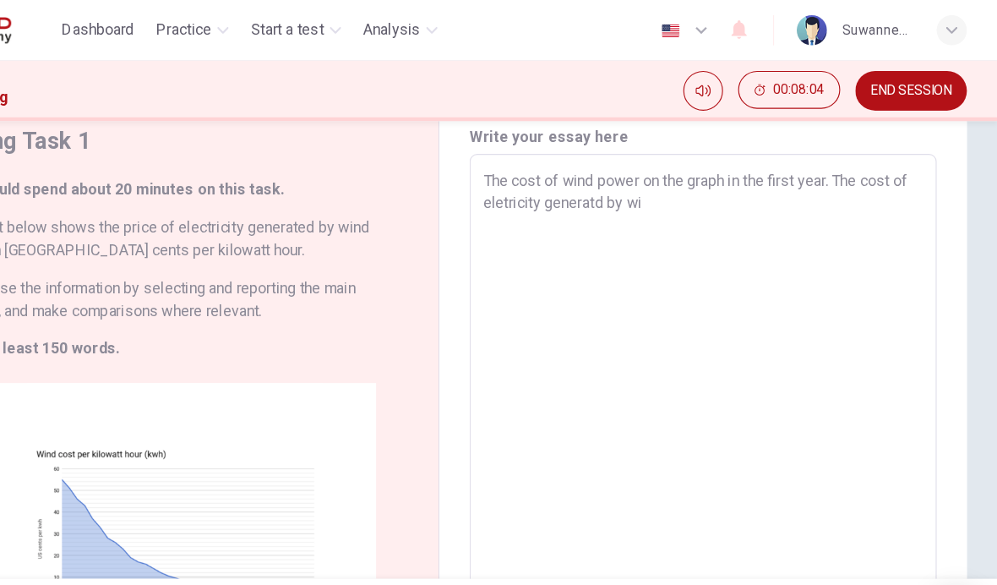
type textarea "x"
type textarea "The cost of wind power on the graph in the first year. The cost of eletricity g…"
type textarea "x"
type textarea "The cost of wind power on the graph in the first year. The cost of eletricity g…"
type textarea "x"
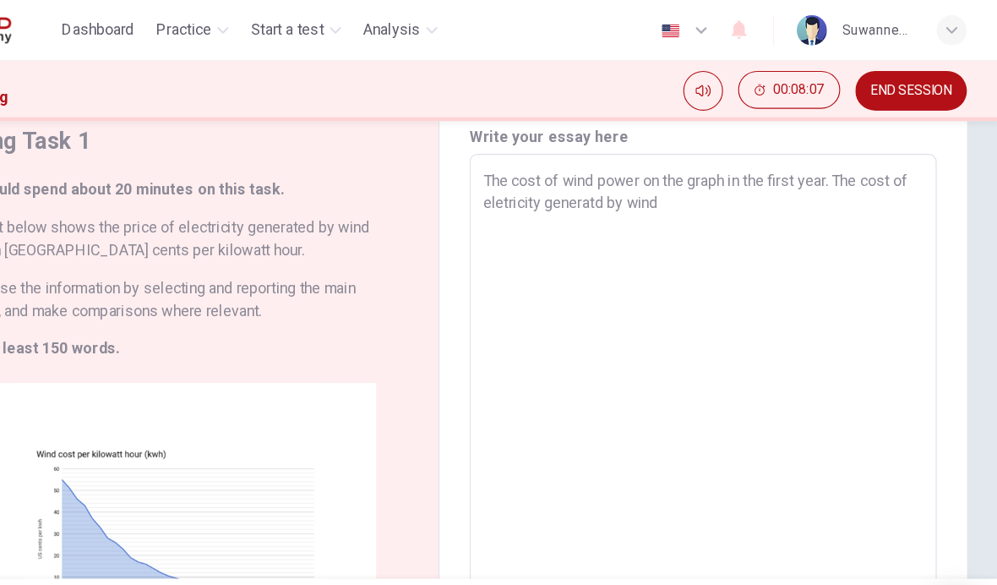
type textarea "The cost of wind power on the graph in the first year. The cost of eletricity g…"
click at [157, 148] on div "Writing Task 1 You should spend about 20 minutes on this task. The chart below …" at bounding box center [263, 373] width 472 height 589
click at [622, 182] on textarea "The cost of wind power on the graph in the first year. The cost of eletricity g…" at bounding box center [735, 372] width 394 height 441
type textarea "x"
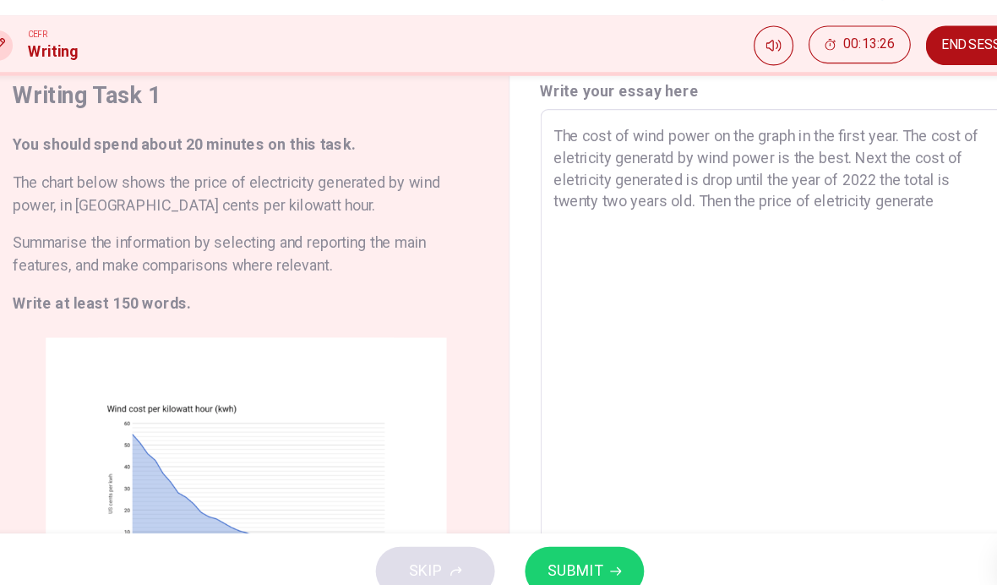
click at [597, 152] on textarea "The cost of wind power on the graph in the first year. The cost of eletricity g…" at bounding box center [735, 372] width 394 height 441
click at [846, 183] on textarea "The cost of wind power on the graph in the first year. The cost of eletricity g…" at bounding box center [735, 372] width 394 height 441
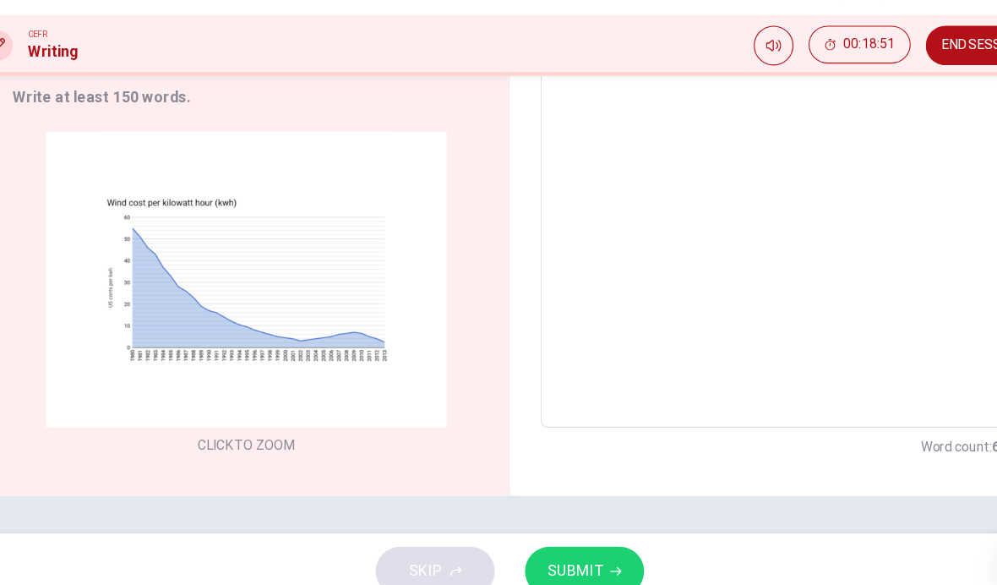
scroll to position [248, 0]
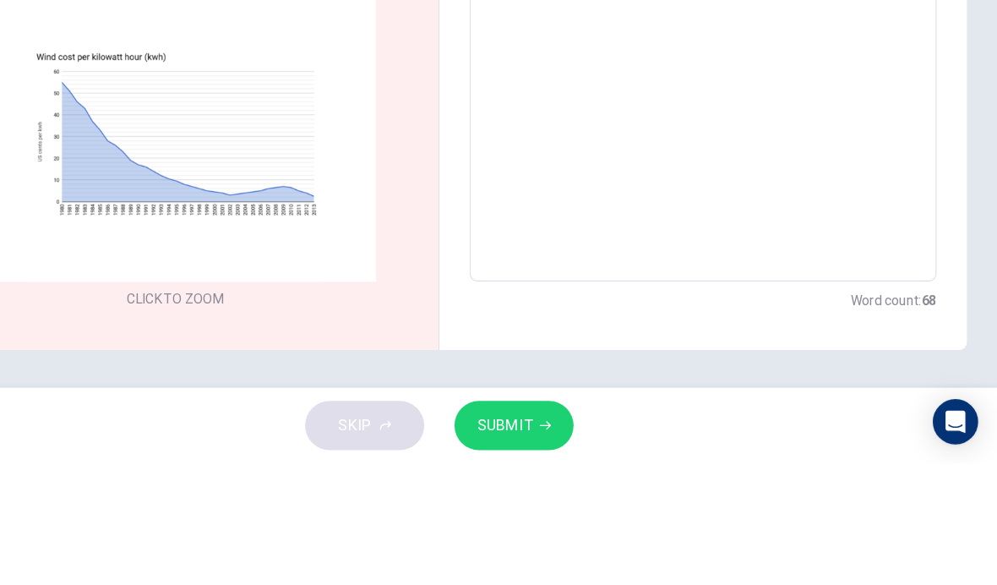
click at [752, 79] on textarea "The cost of wind power on the graph in the first year. The cost of eletricity g…" at bounding box center [735, 188] width 394 height 441
click at [751, 82] on textarea "The cost of wind power on the graph in the first year. The cost of eletricity g…" at bounding box center [735, 188] width 394 height 441
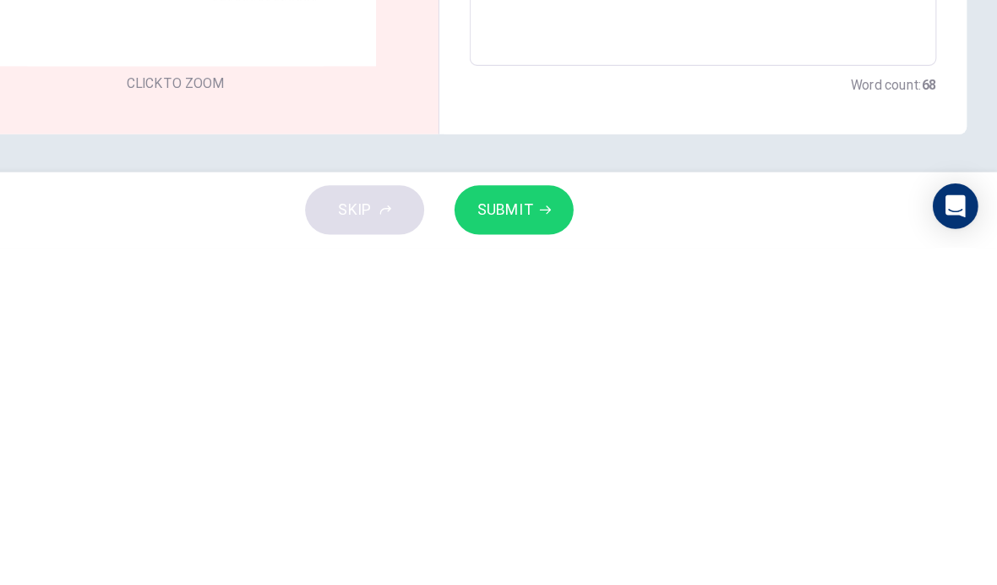
click at [638, 107] on div "Write your essay here The cost of wind power on the graph in the first year. Th…" at bounding box center [735, 188] width 472 height 589
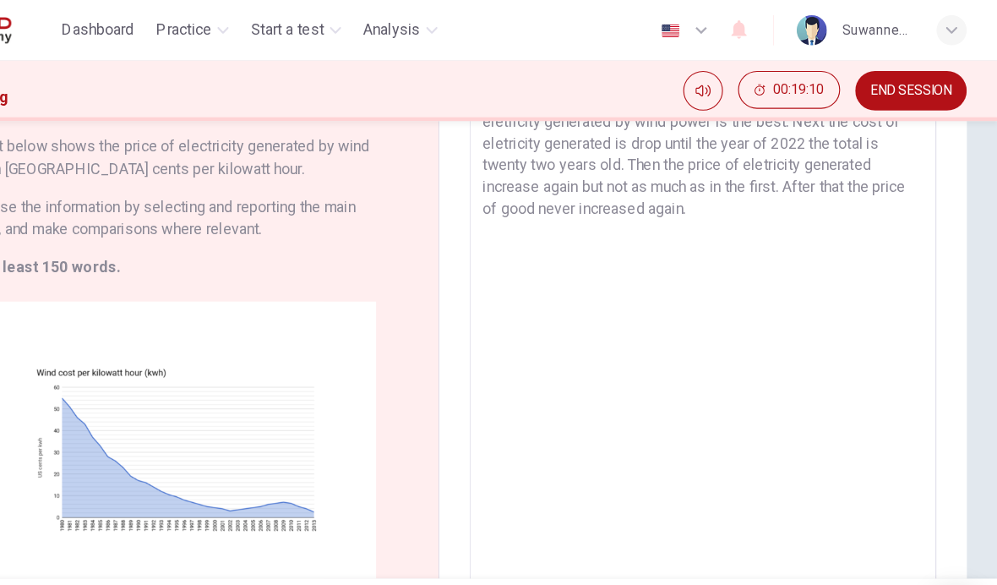
scroll to position [135, 0]
click at [680, 187] on textarea "The cost of wind power on the graph in the first year. The cost of eletricity g…" at bounding box center [735, 300] width 394 height 441
click at [813, 162] on textarea "The cost of wind power on the graph in the first year. The cost of eletricity g…" at bounding box center [735, 300] width 394 height 441
click at [885, 161] on div "Writing Task 1 You should spend about 20 minutes on this task. The chart below …" at bounding box center [498, 301] width 997 height 589
click at [884, 161] on div "Writing Task 1 You should spend about 20 minutes on this task. The chart below …" at bounding box center [498, 301] width 997 height 589
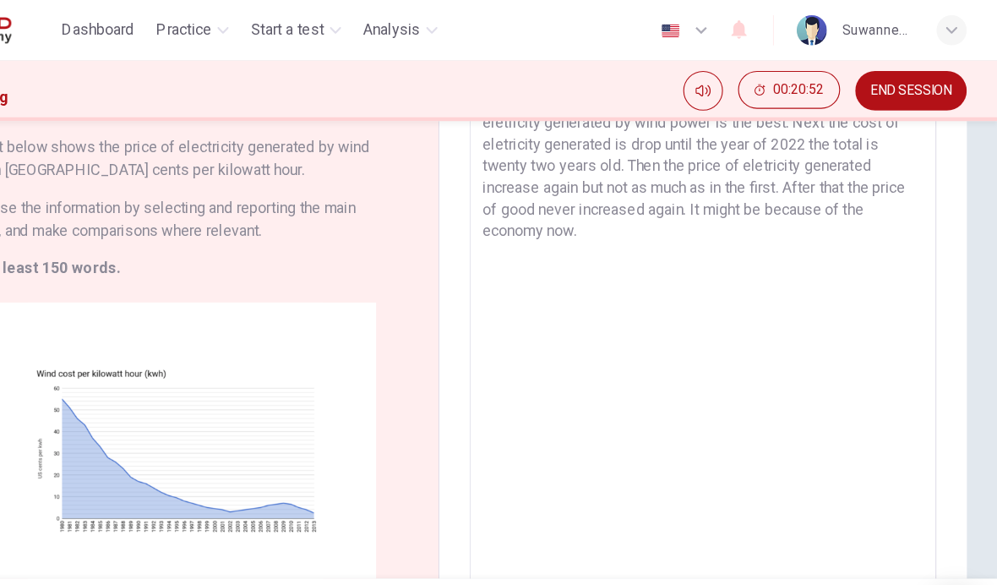
click at [512, 549] on button "SUBMIT" at bounding box center [565, 551] width 107 height 44
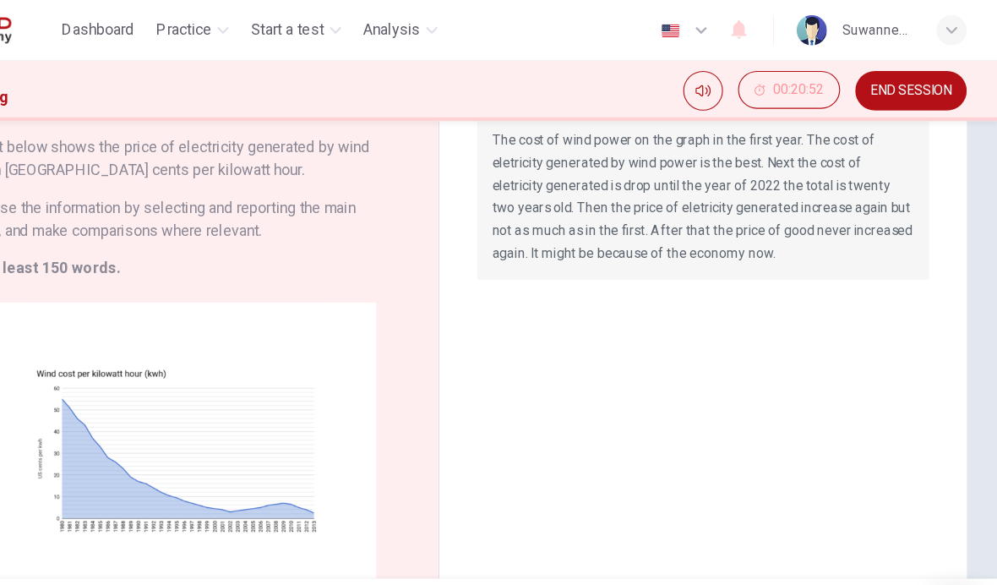
click at [442, 550] on button "NEXT" at bounding box center [499, 551] width 114 height 44
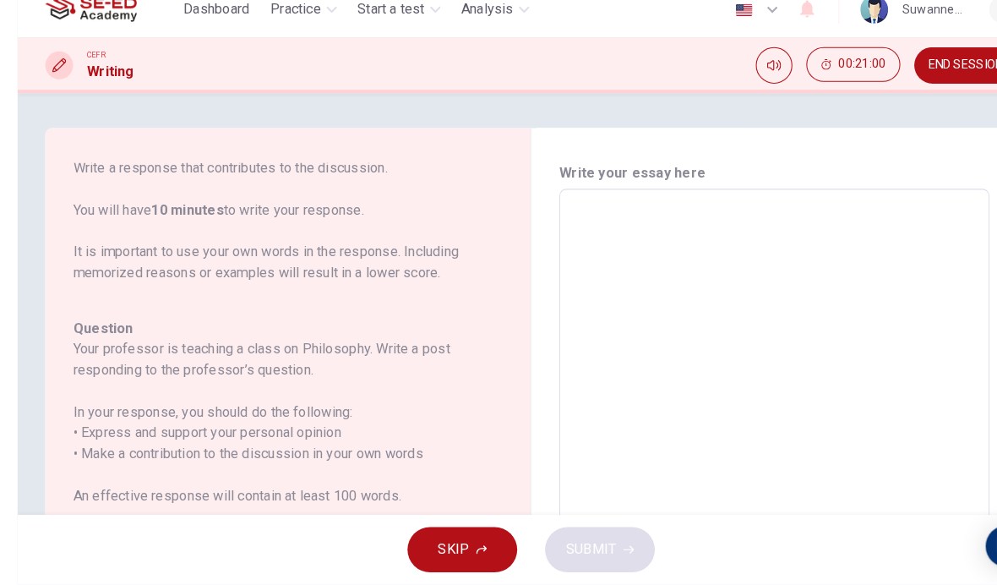
scroll to position [0, 0]
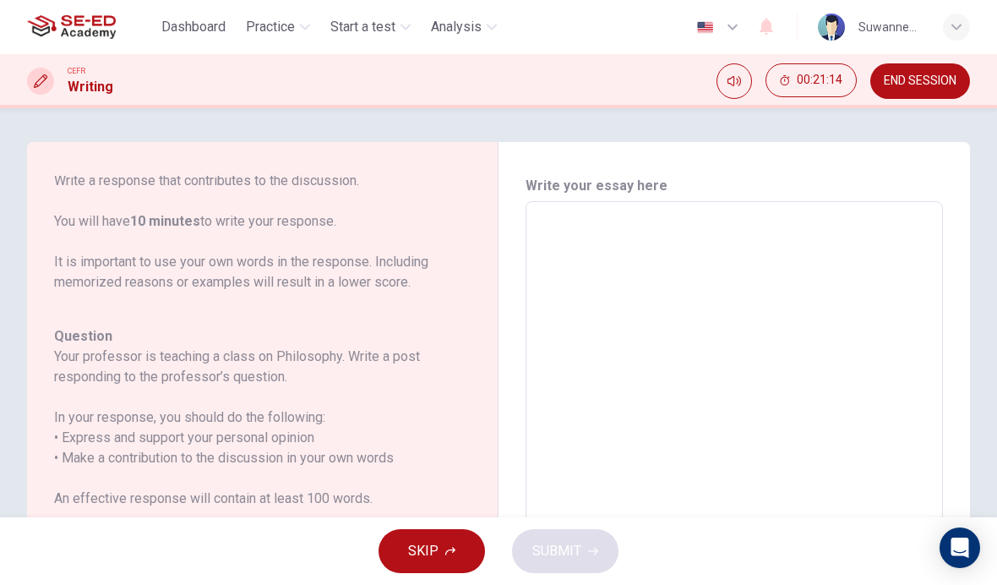
click at [449, 543] on button "SKIP" at bounding box center [432, 551] width 107 height 44
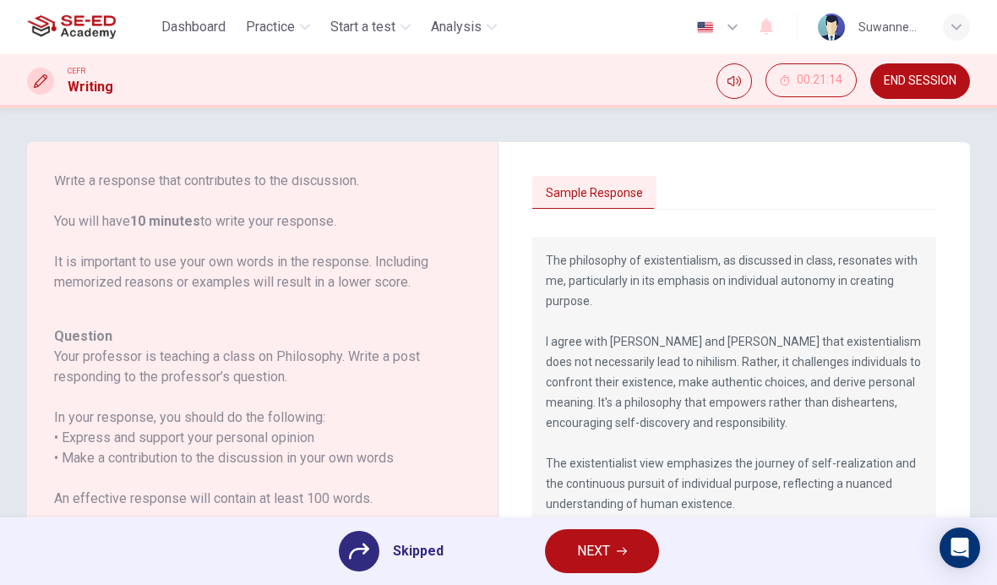
click at [276, 27] on span "Practice" at bounding box center [270, 27] width 49 height 20
click at [292, 26] on span "Practice" at bounding box center [270, 27] width 49 height 20
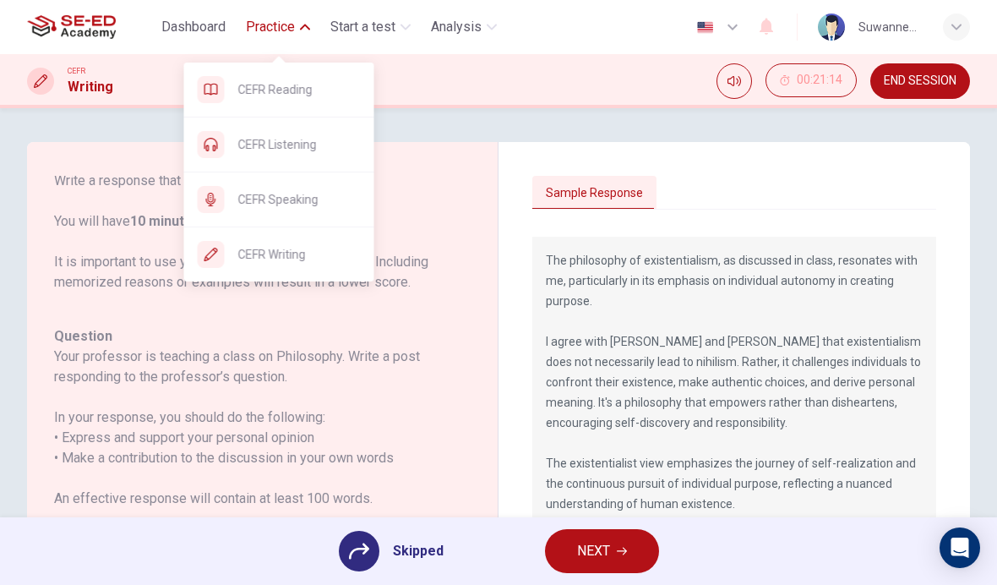
click at [310, 195] on span "CEFR Speaking" at bounding box center [299, 199] width 123 height 20
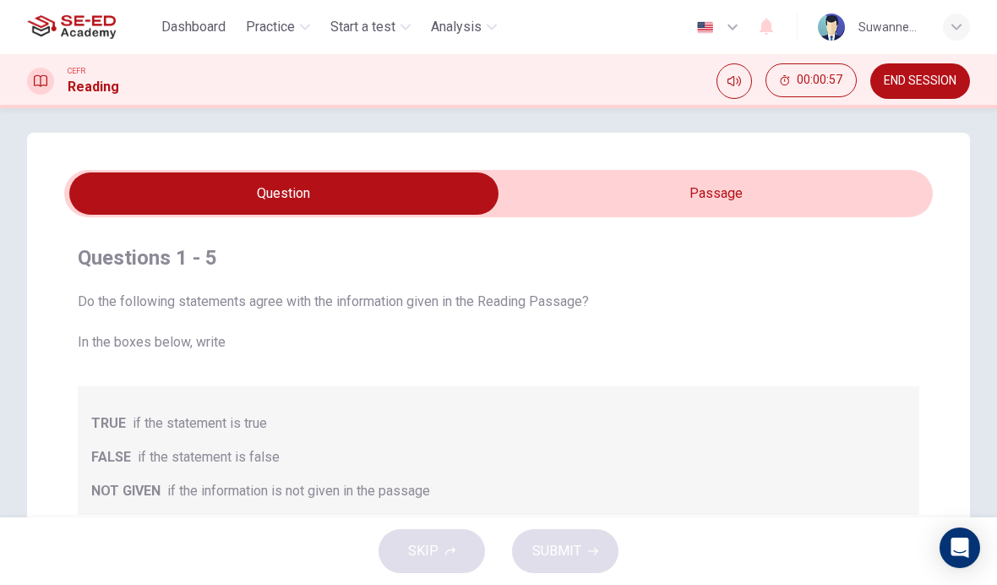
scroll to position [6, 0]
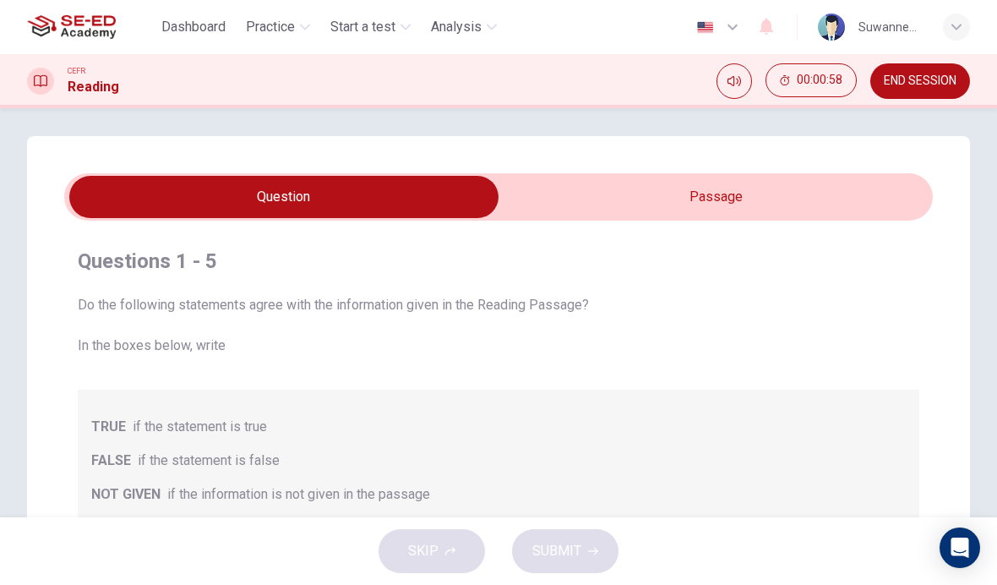
click at [730, 199] on input "checkbox" at bounding box center [283, 197] width 1303 height 42
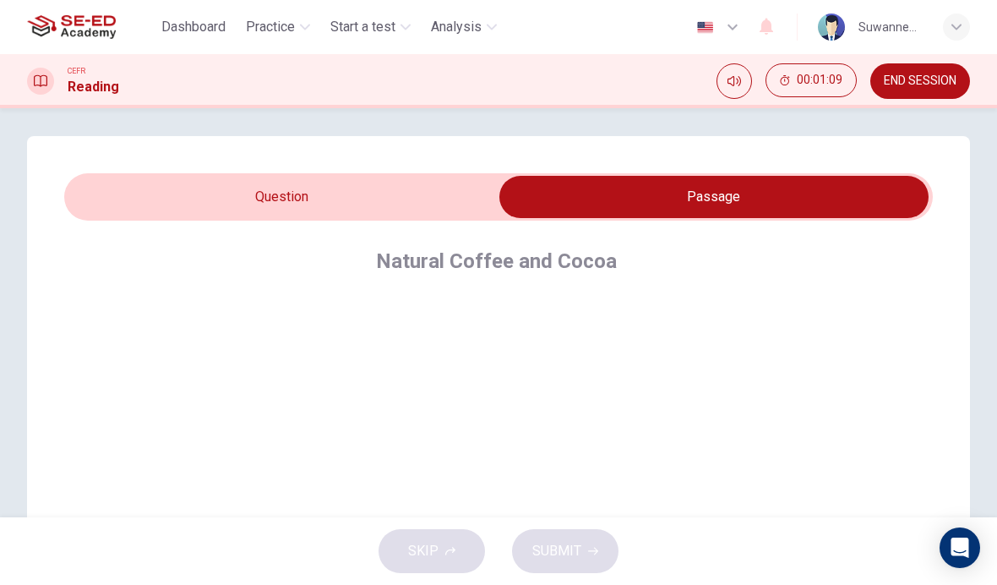
scroll to position [9, 0]
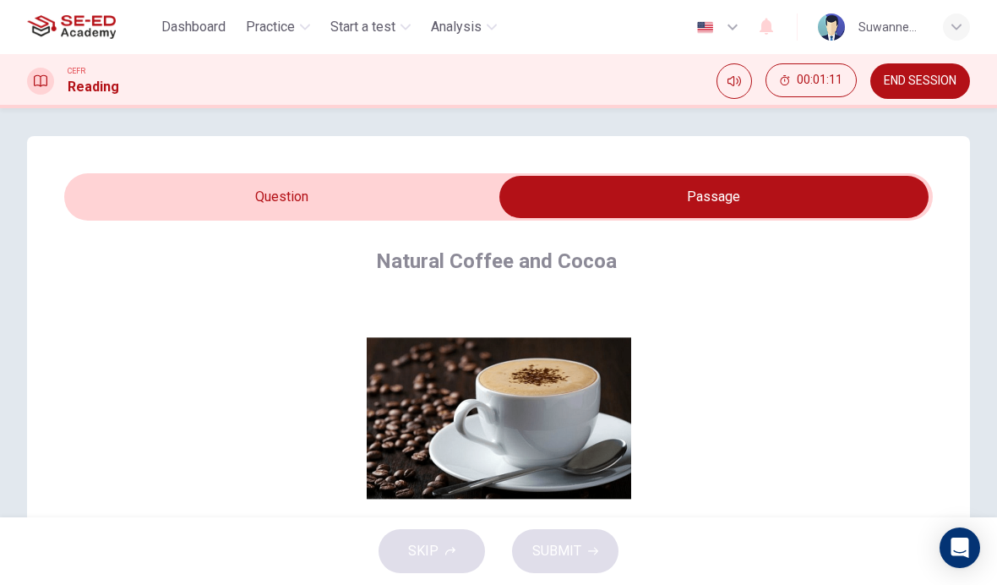
click at [535, 425] on button "Click to Zoom" at bounding box center [499, 432] width 147 height 41
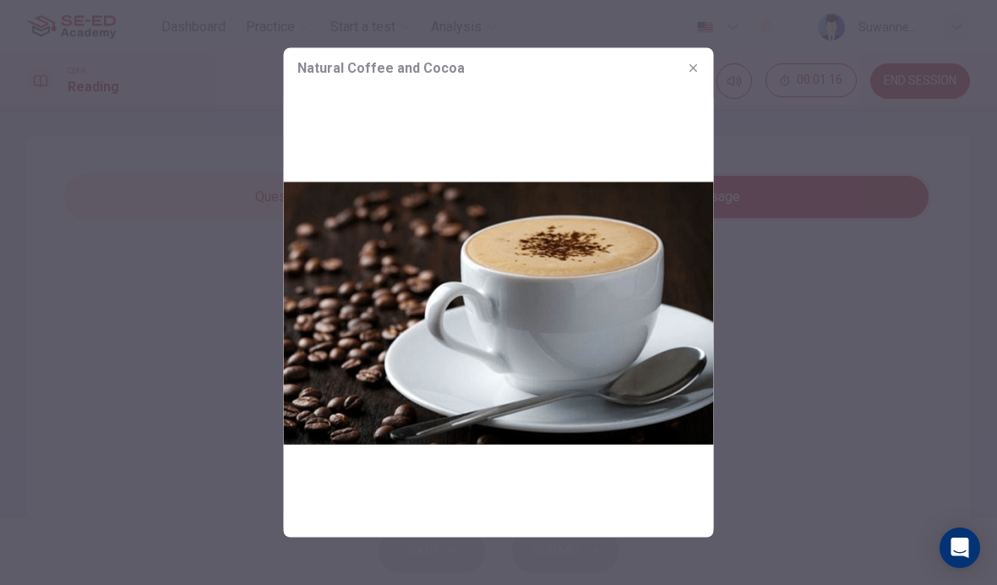
click at [682, 74] on button "button" at bounding box center [693, 68] width 27 height 27
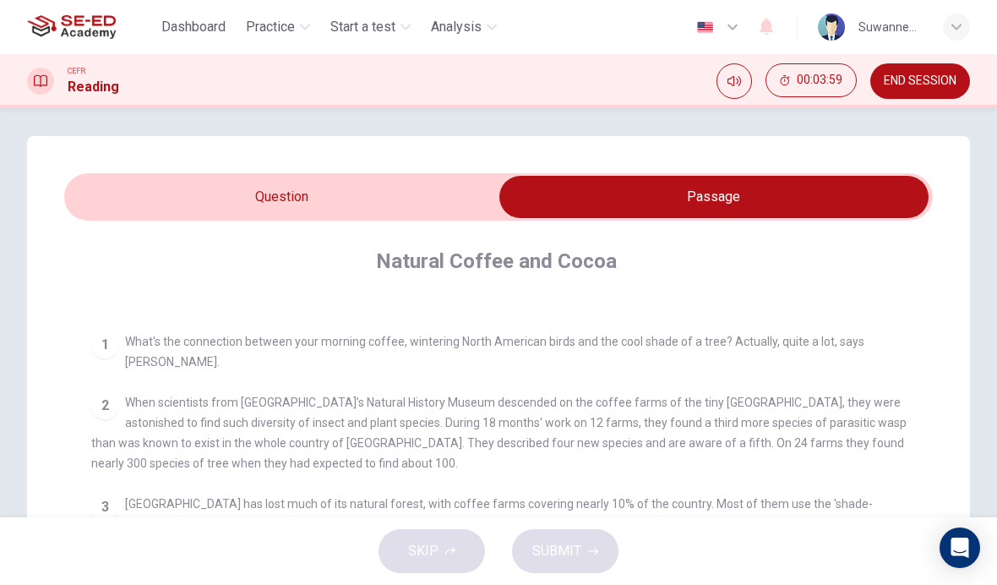
scroll to position [290, 0]
click at [888, 267] on div "Natural Coffee and Cocoa" at bounding box center [510, 261] width 838 height 27
click at [966, 544] on icon "Open Intercom Messenger" at bounding box center [961, 548] width 18 height 20
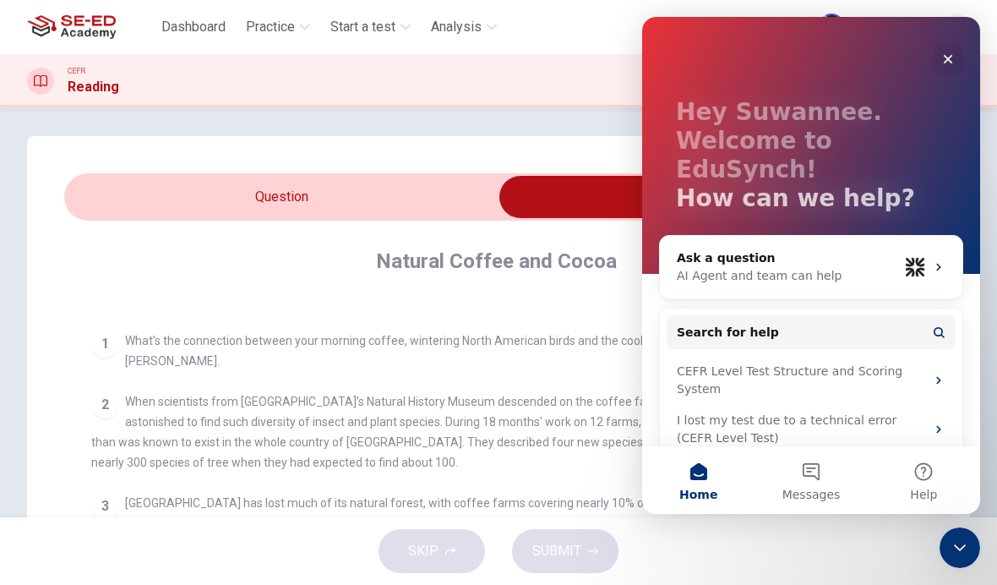
scroll to position [35, 0]
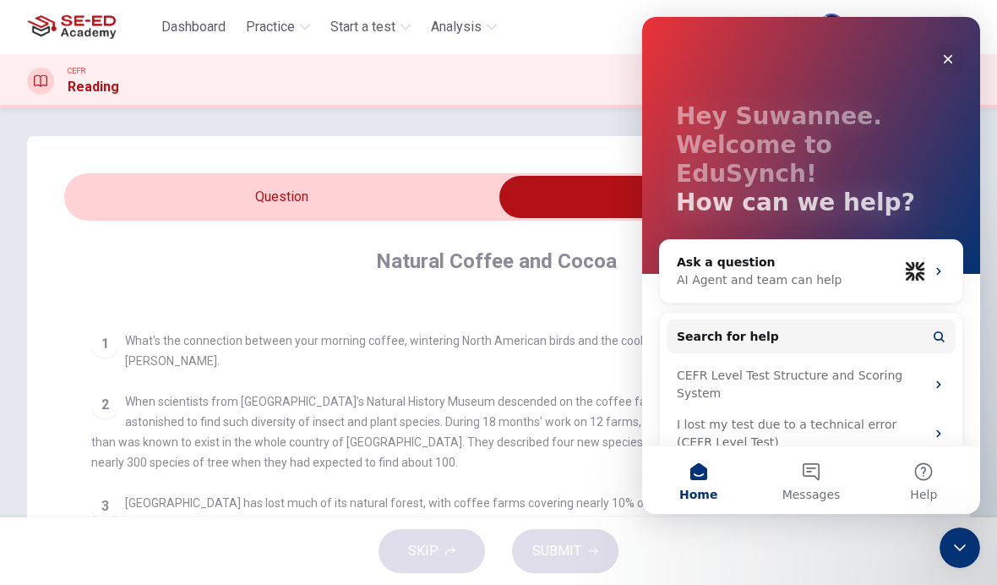
click at [955, 51] on div "Close" at bounding box center [948, 59] width 30 height 30
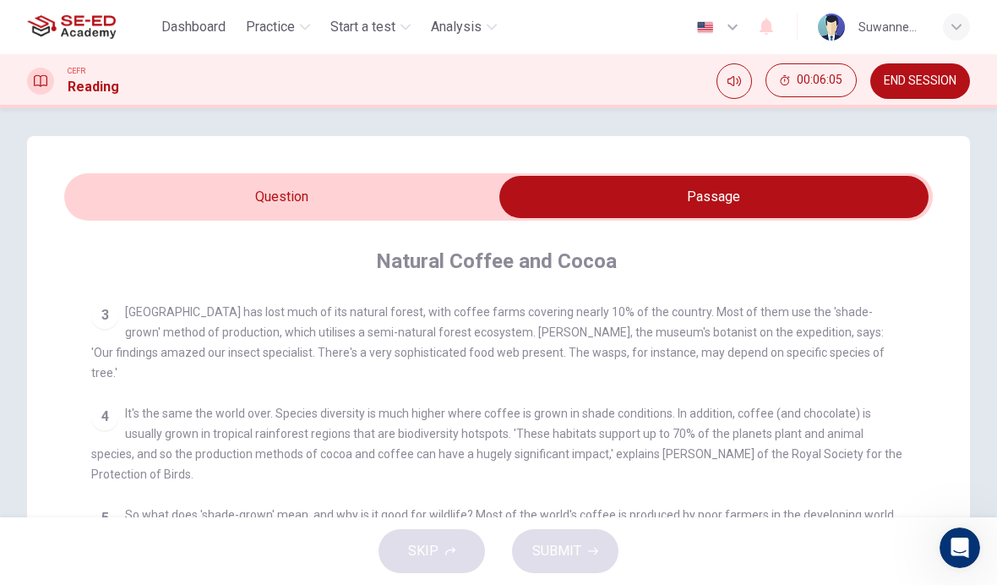
scroll to position [482, 0]
click at [294, 205] on input "checkbox" at bounding box center [714, 197] width 1303 height 42
checkbox input "false"
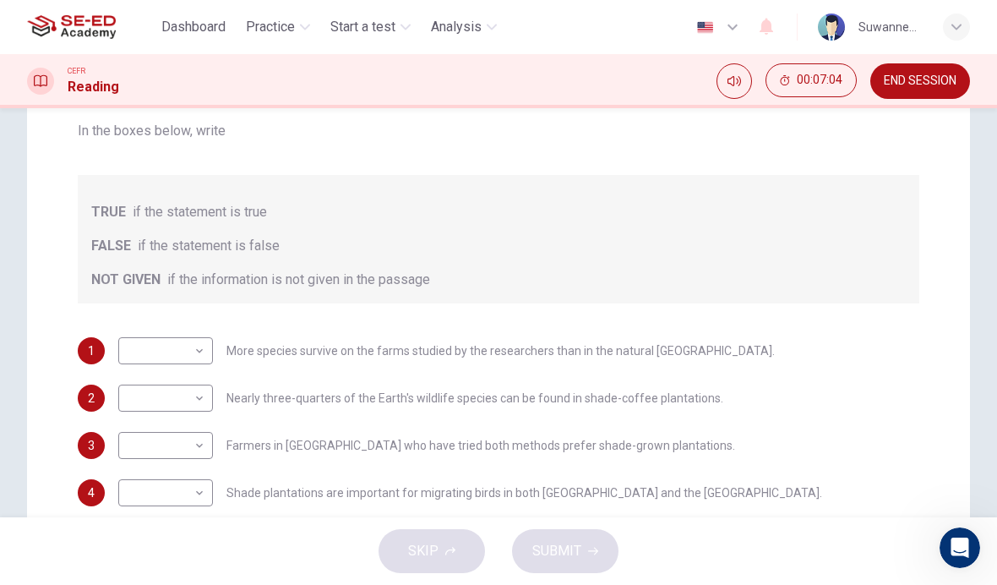
scroll to position [224, 0]
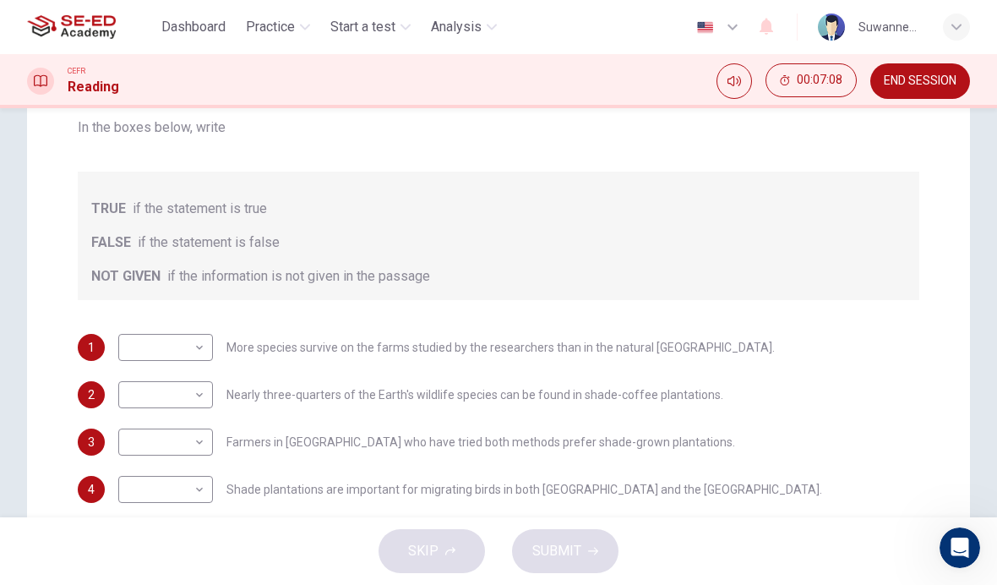
click at [199, 484] on body "This site uses cookies, as explained in our Privacy Policy . If you agree to th…" at bounding box center [498, 292] width 997 height 585
click at [189, 502] on li "TRUE" at bounding box center [165, 503] width 95 height 27
type input "TRUE"
click at [205, 436] on body "This site uses cookies, as explained in our Privacy Policy . If you agree to th…" at bounding box center [498, 292] width 997 height 585
click at [188, 493] on li "FALSE" at bounding box center [165, 496] width 95 height 27
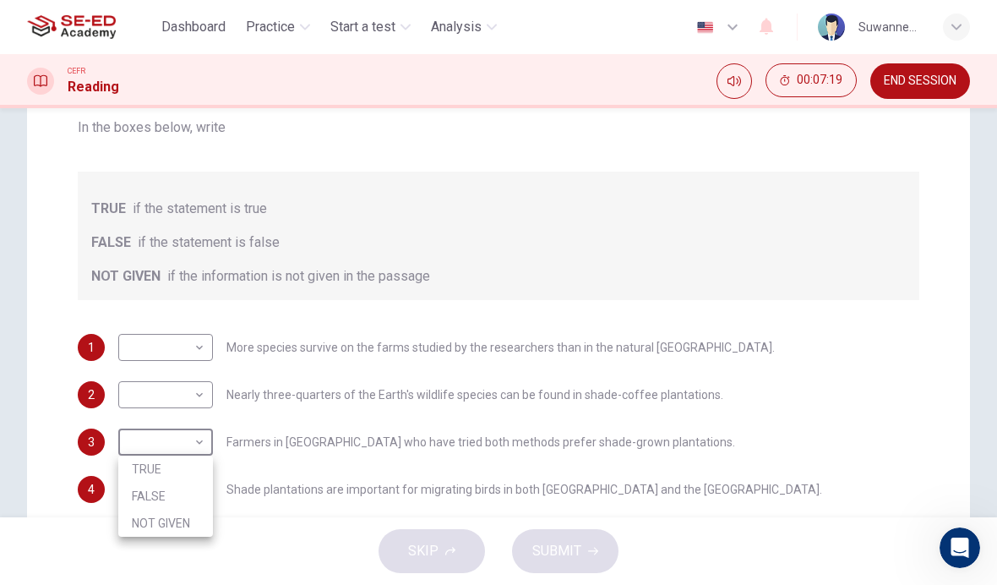
type input "FALSE"
click at [206, 395] on body "This site uses cookies, as explained in our Privacy Policy . If you agree to th…" at bounding box center [498, 292] width 997 height 585
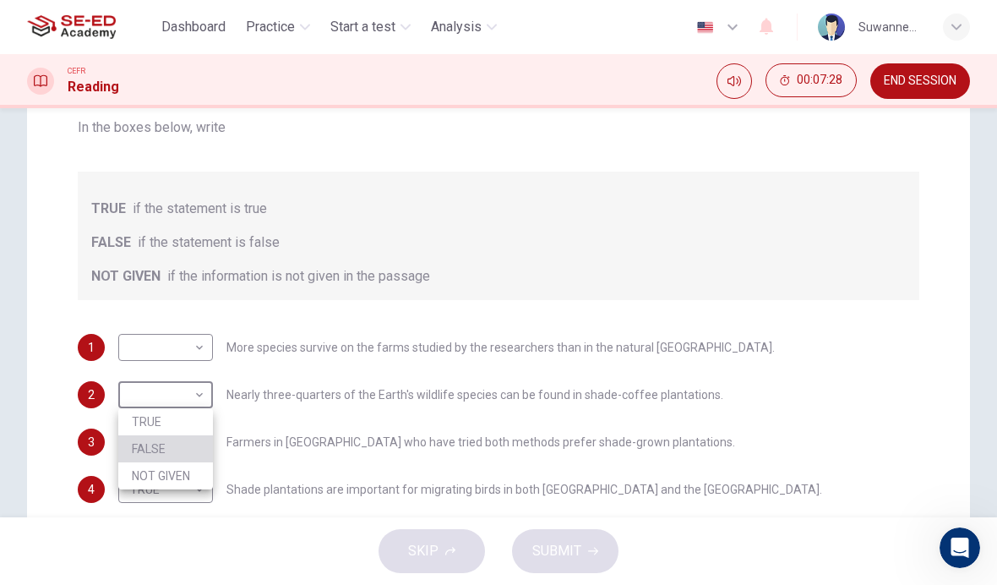
click at [199, 446] on li "FALSE" at bounding box center [165, 448] width 95 height 27
type input "FALSE"
click at [206, 344] on body "This site uses cookies, as explained in our Privacy Policy . If you agree to th…" at bounding box center [498, 292] width 997 height 585
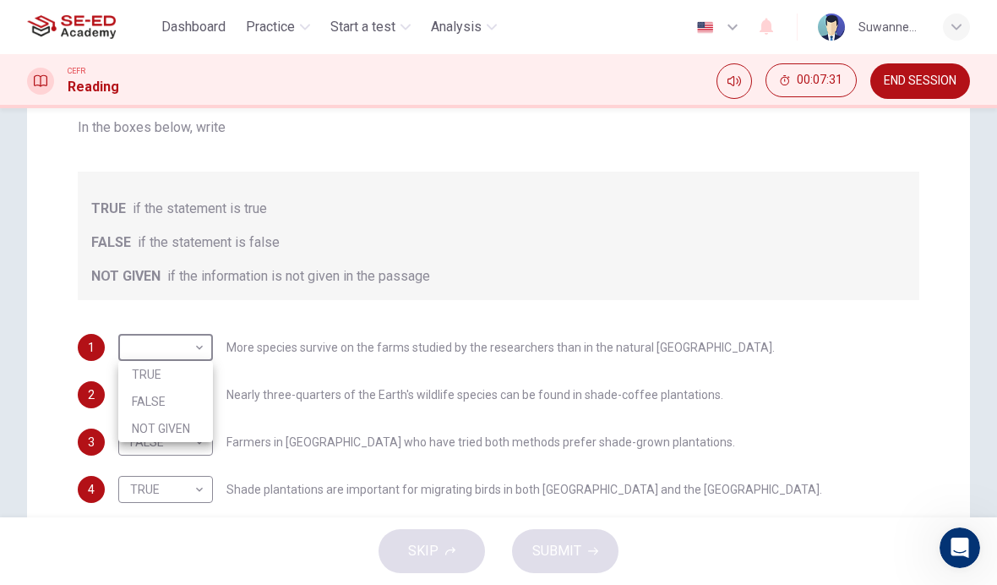
click at [188, 374] on li "TRUE" at bounding box center [165, 374] width 95 height 27
type input "TRUE"
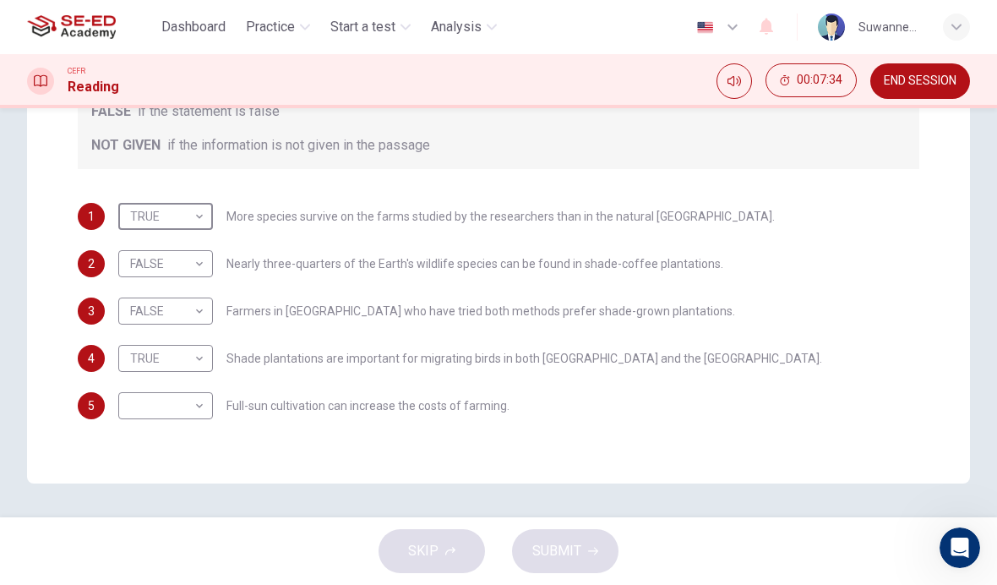
scroll to position [355, 0]
click at [206, 405] on body "This site uses cookies, as explained in our Privacy Policy . If you agree to th…" at bounding box center [498, 292] width 997 height 585
click at [183, 463] on li "FALSE" at bounding box center [165, 459] width 95 height 27
type input "FALSE"
click at [568, 548] on span "SUBMIT" at bounding box center [557, 551] width 49 height 24
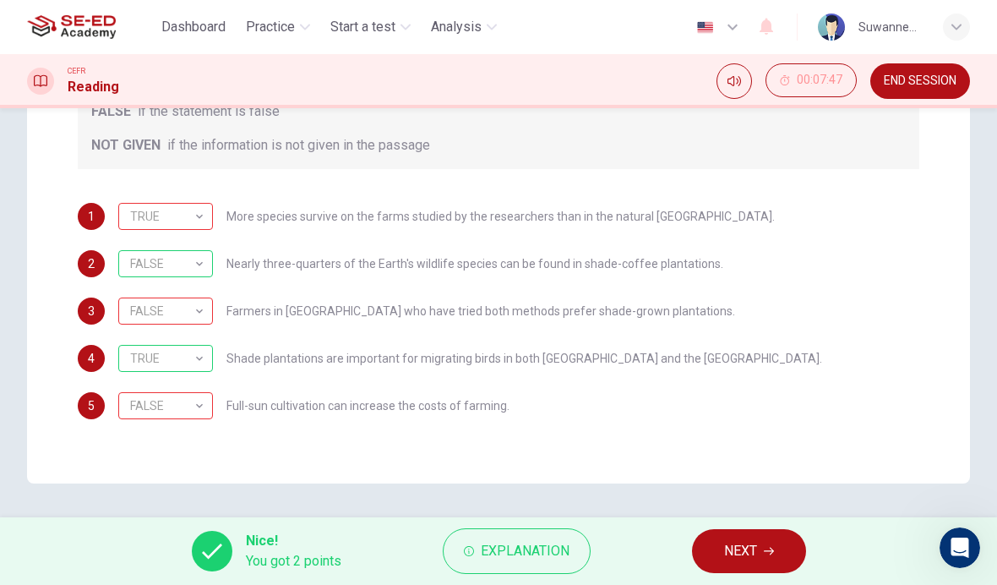
click at [547, 557] on span "Explanation" at bounding box center [525, 551] width 89 height 24
click at [866, 385] on div "1 TRUE TRUE ​ More species survive on the farms studied by the researchers than…" at bounding box center [499, 311] width 842 height 216
click at [540, 550] on span "Explanation" at bounding box center [525, 551] width 89 height 24
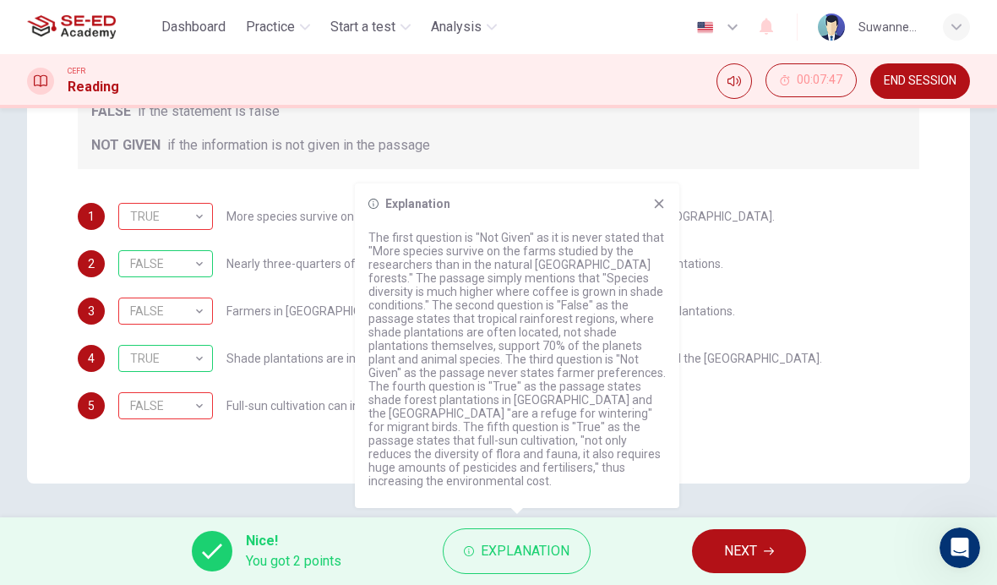
click at [746, 538] on button "NEXT" at bounding box center [749, 551] width 114 height 44
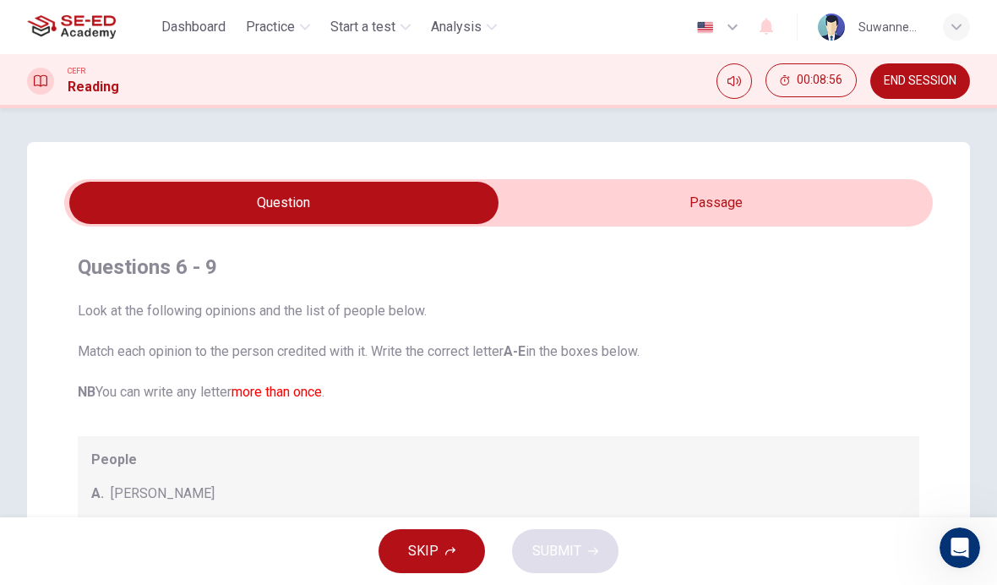
scroll to position [0, 0]
click at [724, 210] on input "checkbox" at bounding box center [283, 203] width 1303 height 42
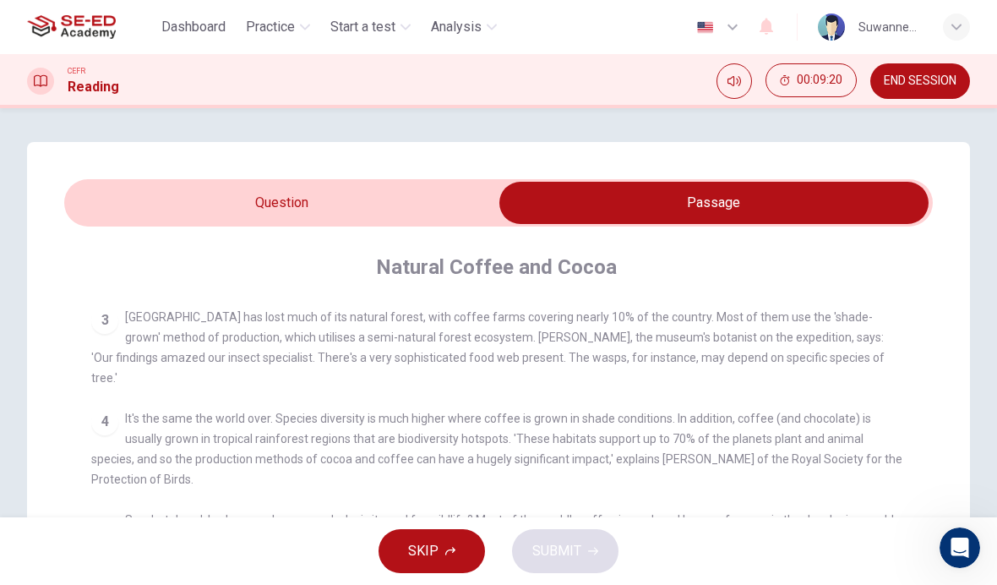
click at [316, 203] on input "checkbox" at bounding box center [714, 203] width 1303 height 42
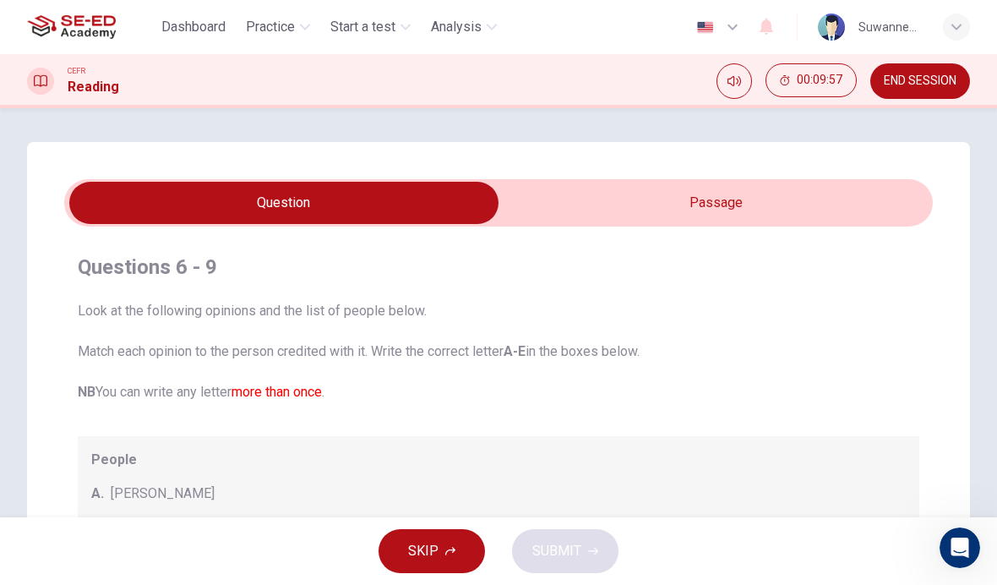
click at [735, 197] on input "checkbox" at bounding box center [283, 203] width 1303 height 42
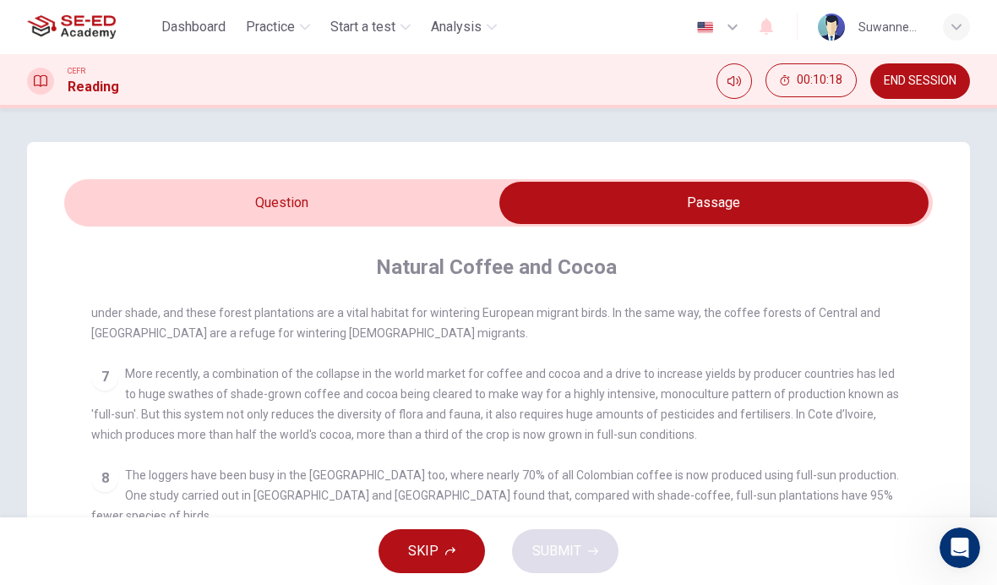
scroll to position [830, 0]
click at [273, 208] on input "checkbox" at bounding box center [714, 203] width 1303 height 42
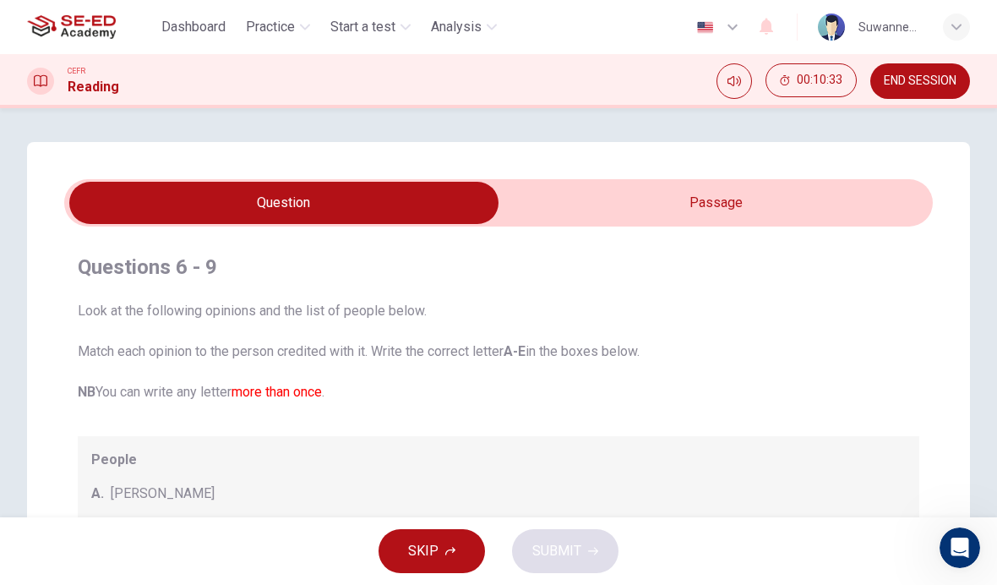
scroll to position [0, 0]
click at [720, 209] on input "checkbox" at bounding box center [283, 203] width 1303 height 42
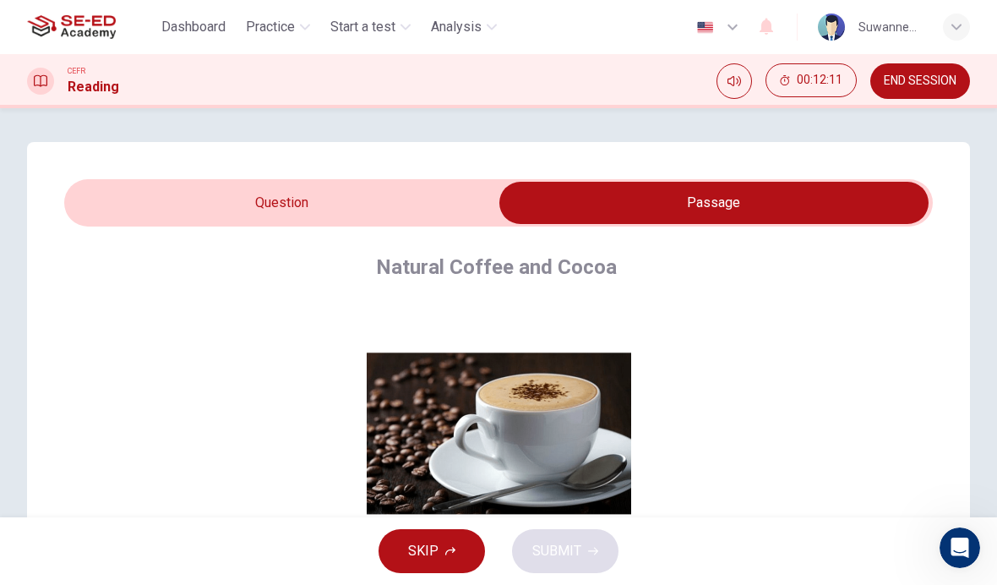
click at [355, 198] on input "checkbox" at bounding box center [714, 203] width 1303 height 42
checkbox input "false"
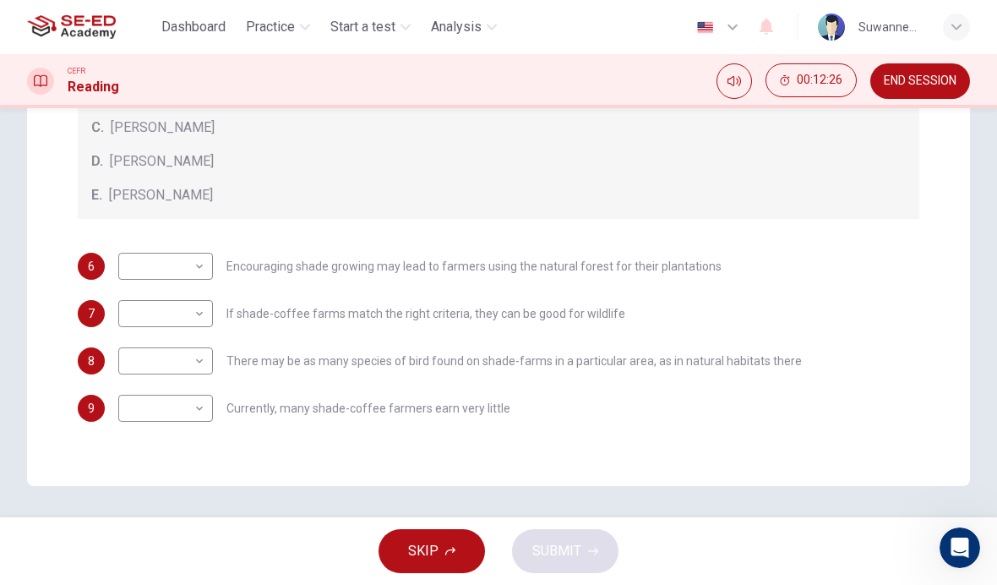
scroll to position [434, 0]
click at [205, 357] on body "This site uses cookies, as explained in our Privacy Policy . If you agree to th…" at bounding box center [498, 292] width 997 height 585
click at [149, 475] on li "D" at bounding box center [165, 468] width 95 height 27
type input "D"
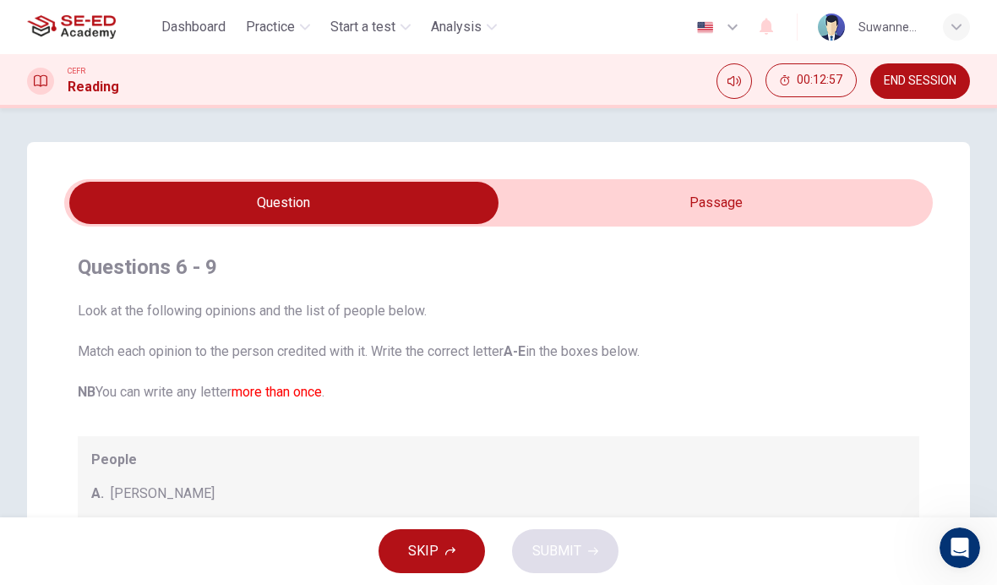
scroll to position [0, 0]
click at [748, 203] on input "checkbox" at bounding box center [283, 203] width 1303 height 42
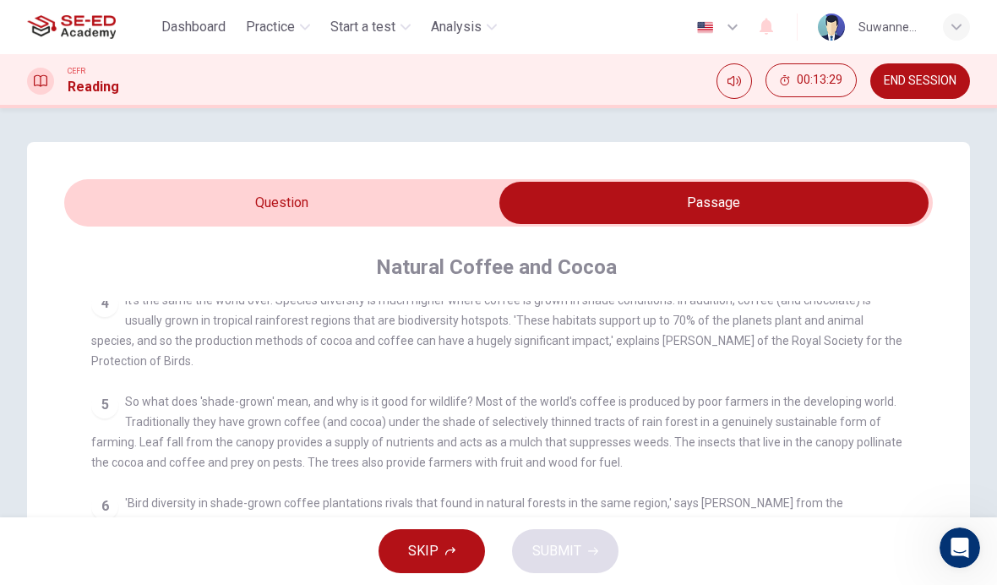
scroll to position [601, 0]
click at [371, 205] on input "checkbox" at bounding box center [714, 203] width 1303 height 42
checkbox input "false"
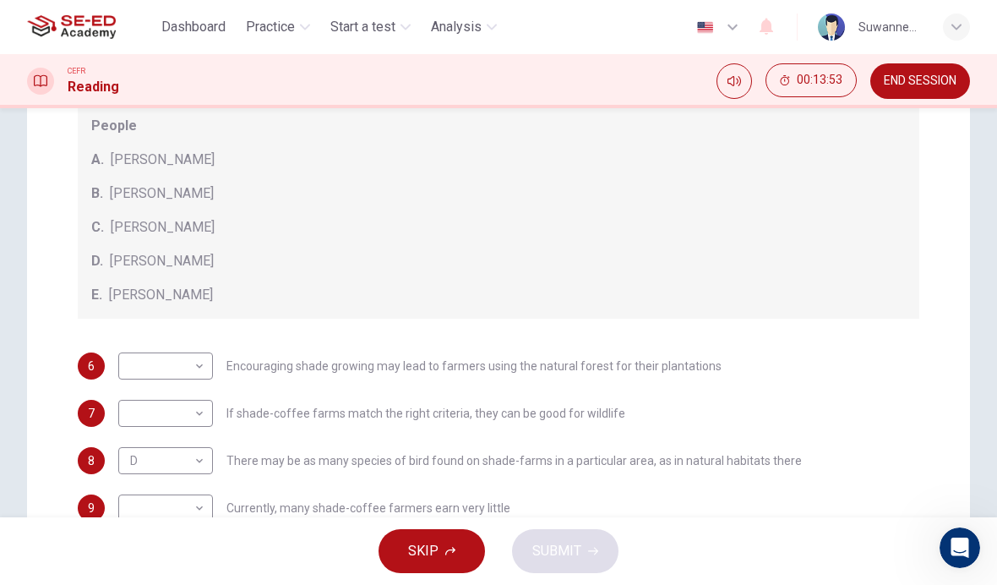
scroll to position [362, 0]
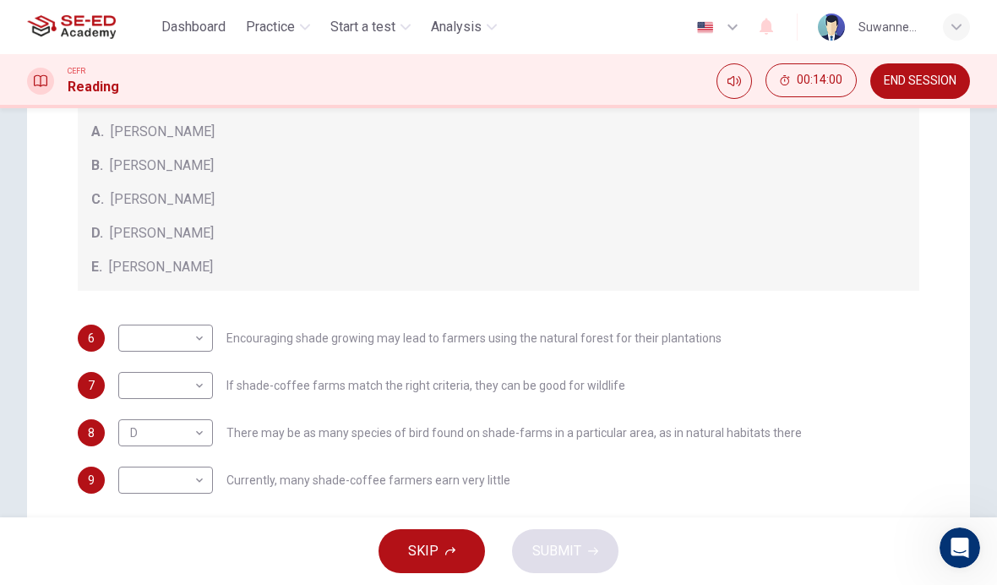
click at [205, 385] on body "This site uses cookies, as explained in our Privacy Policy . If you agree to th…" at bounding box center [498, 292] width 997 height 585
click at [179, 444] on li "B" at bounding box center [165, 439] width 95 height 27
type input "B"
click at [205, 331] on body "This site uses cookies, as explained in our Privacy Policy . If you agree to th…" at bounding box center [498, 292] width 997 height 585
click at [194, 389] on li "B" at bounding box center [165, 392] width 95 height 27
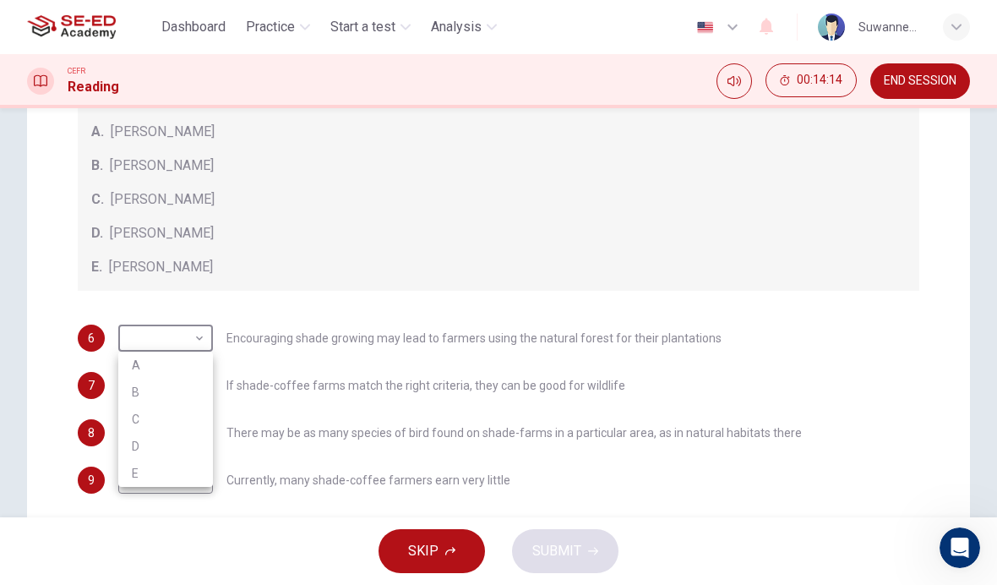
type input "B"
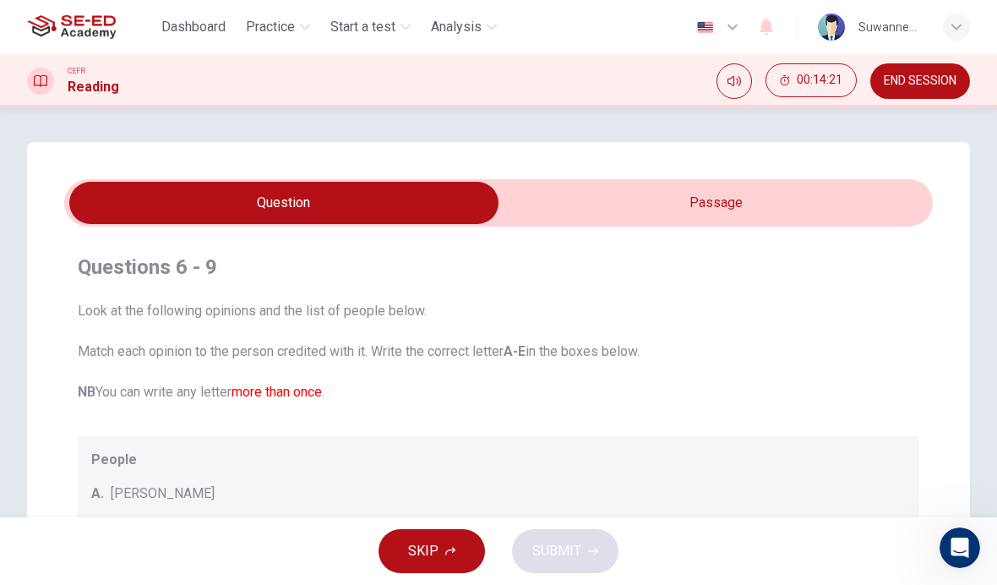
scroll to position [0, 0]
click at [742, 200] on input "checkbox" at bounding box center [283, 203] width 1303 height 42
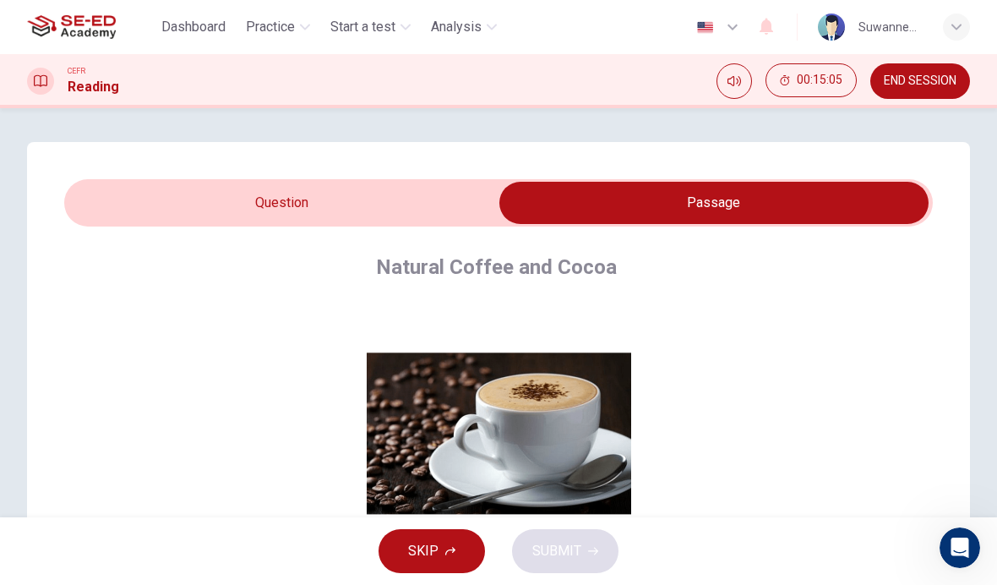
click at [326, 206] on input "checkbox" at bounding box center [714, 203] width 1303 height 42
checkbox input "false"
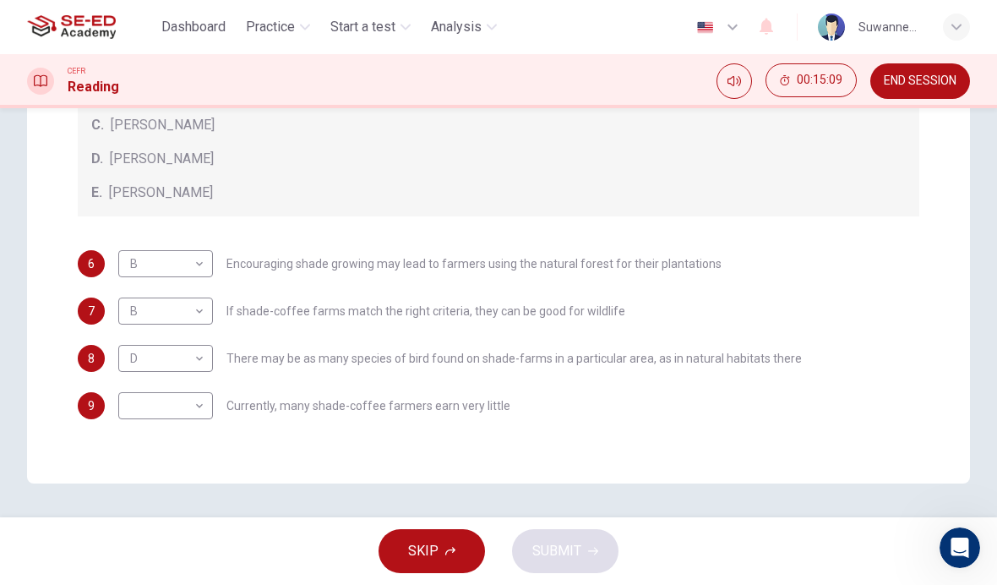
scroll to position [436, 0]
click at [204, 401] on body "This site uses cookies, as explained in our Privacy Policy . If you agree to th…" at bounding box center [498, 292] width 997 height 585
click at [196, 425] on li "A" at bounding box center [165, 432] width 95 height 27
type input "A"
click at [582, 570] on button "SUBMIT" at bounding box center [565, 551] width 107 height 44
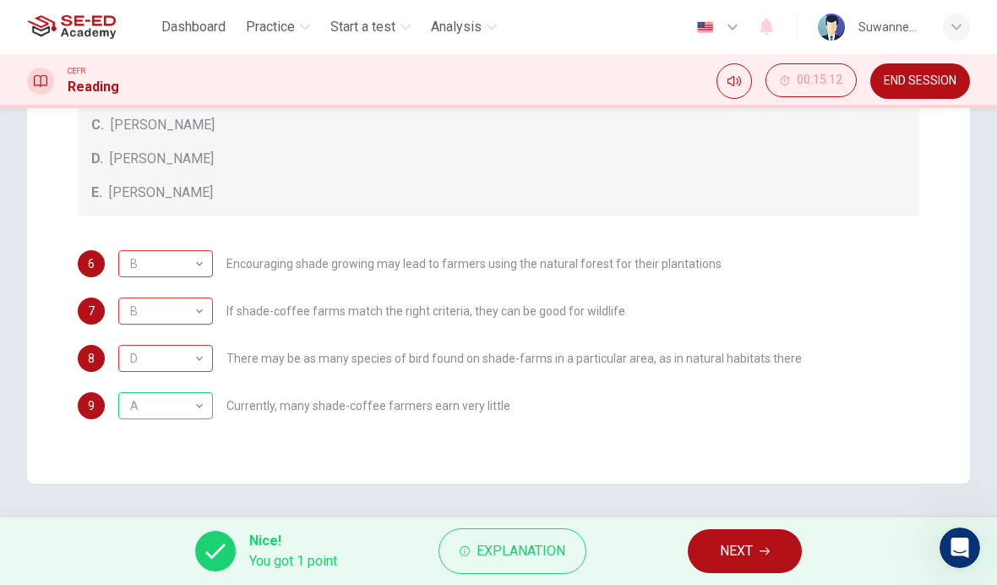
click at [550, 549] on span "Explanation" at bounding box center [521, 551] width 89 height 24
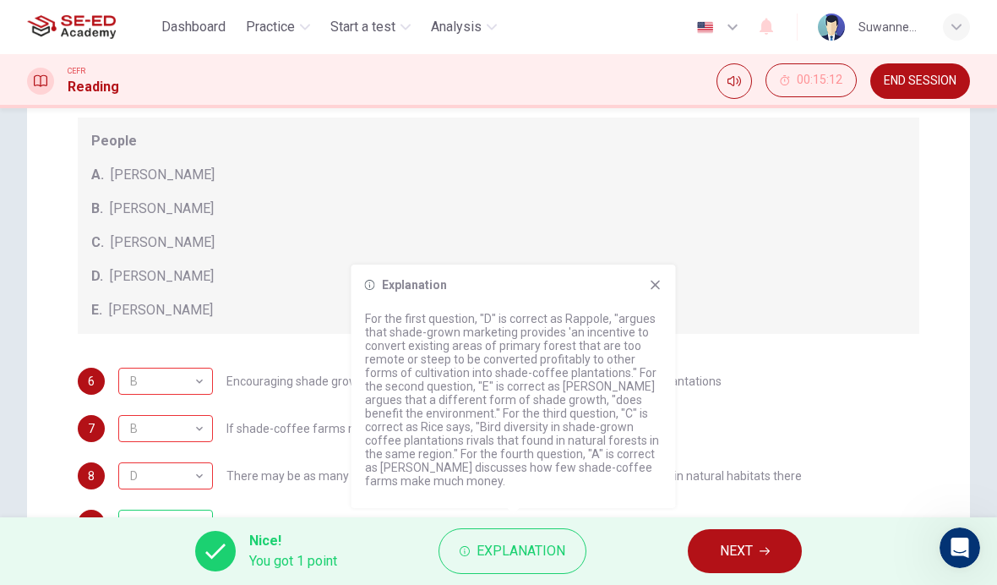
scroll to position [320, 0]
click at [740, 555] on span "NEXT" at bounding box center [736, 551] width 33 height 24
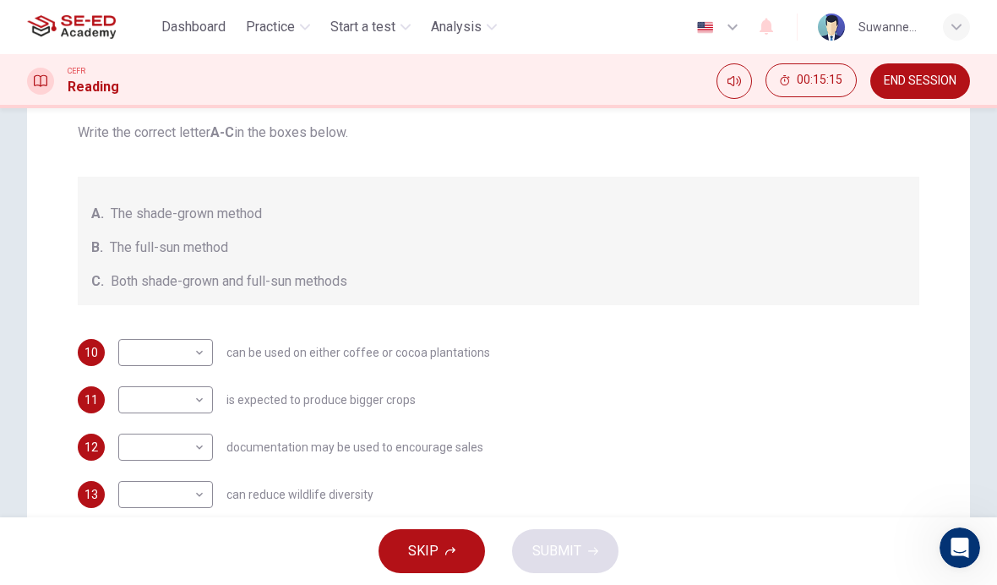
scroll to position [217, 0]
click at [202, 497] on body "This site uses cookies, as explained in our Privacy Policy . If you agree to th…" at bounding box center [498, 292] width 997 height 585
click at [178, 560] on li "C" at bounding box center [165, 557] width 95 height 27
type input "C"
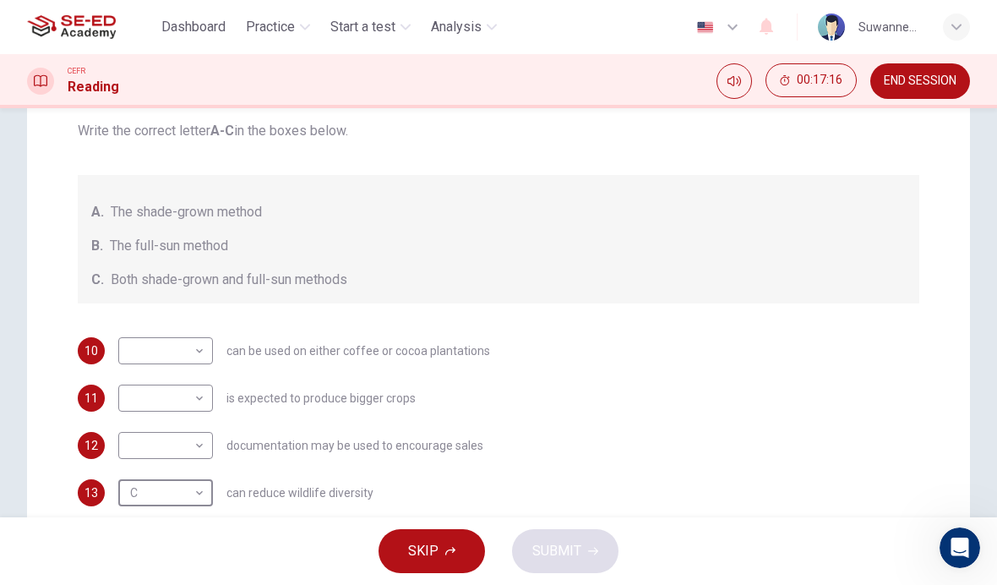
click at [205, 445] on body "This site uses cookies, as explained in our Privacy Policy . If you agree to th…" at bounding box center [498, 292] width 997 height 585
click at [188, 529] on li "C" at bounding box center [165, 526] width 95 height 27
click at [206, 450] on body "This site uses cookies, as explained in our Privacy Policy . If you agree to th…" at bounding box center [498, 292] width 997 height 585
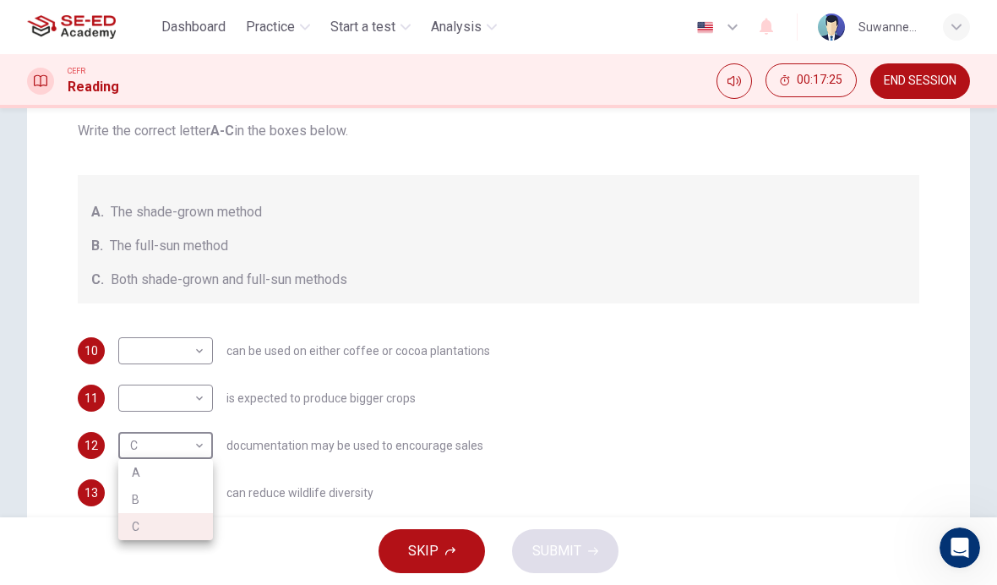
click at [189, 499] on li "B" at bounding box center [165, 499] width 95 height 27
type input "B"
click at [206, 398] on body "This site uses cookies, as explained in our Privacy Policy . If you agree to th…" at bounding box center [498, 292] width 997 height 585
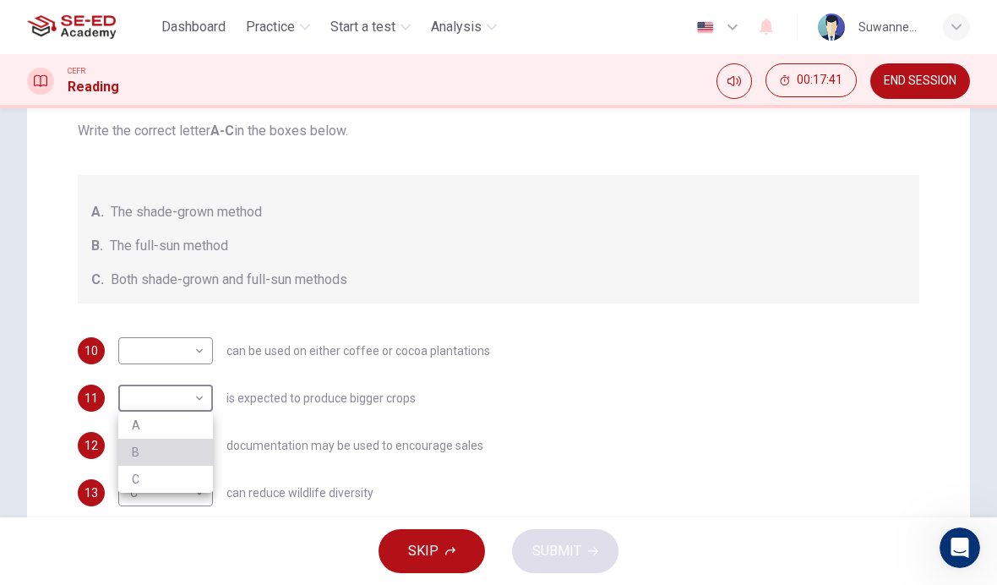
click at [169, 451] on li "B" at bounding box center [165, 452] width 95 height 27
type input "B"
click at [205, 357] on body "This site uses cookies, as explained in our Privacy Policy . If you agree to th…" at bounding box center [498, 292] width 997 height 585
click at [190, 380] on li "A" at bounding box center [165, 377] width 95 height 27
type input "A"
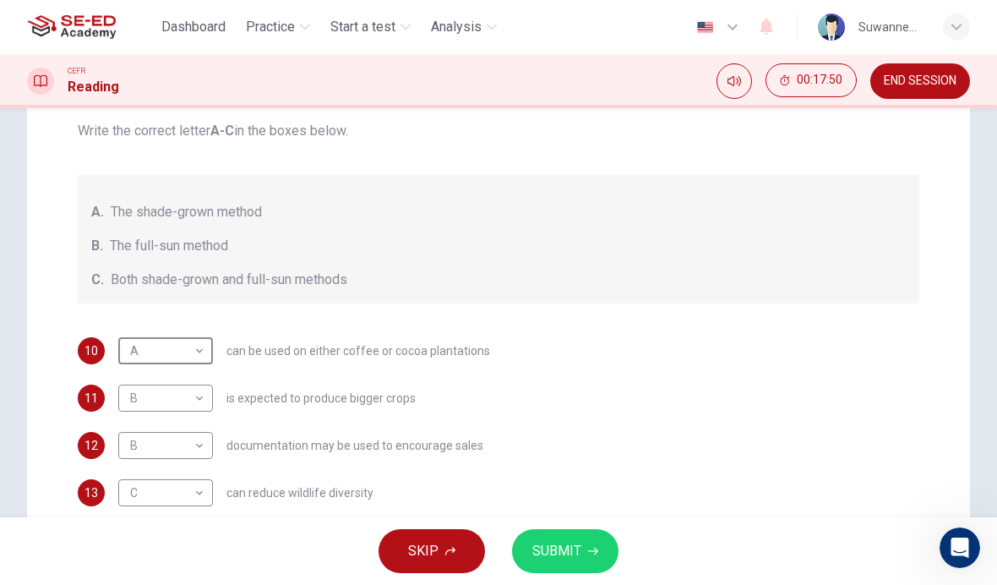
click at [206, 402] on body "This site uses cookies, as explained in our Privacy Policy . If you agree to th…" at bounding box center [498, 292] width 997 height 585
click at [189, 426] on li "A" at bounding box center [165, 425] width 95 height 27
click at [206, 394] on body "This site uses cookies, as explained in our Privacy Policy . If you agree to th…" at bounding box center [498, 292] width 997 height 585
click at [187, 458] on li "B" at bounding box center [165, 452] width 95 height 27
type input "B"
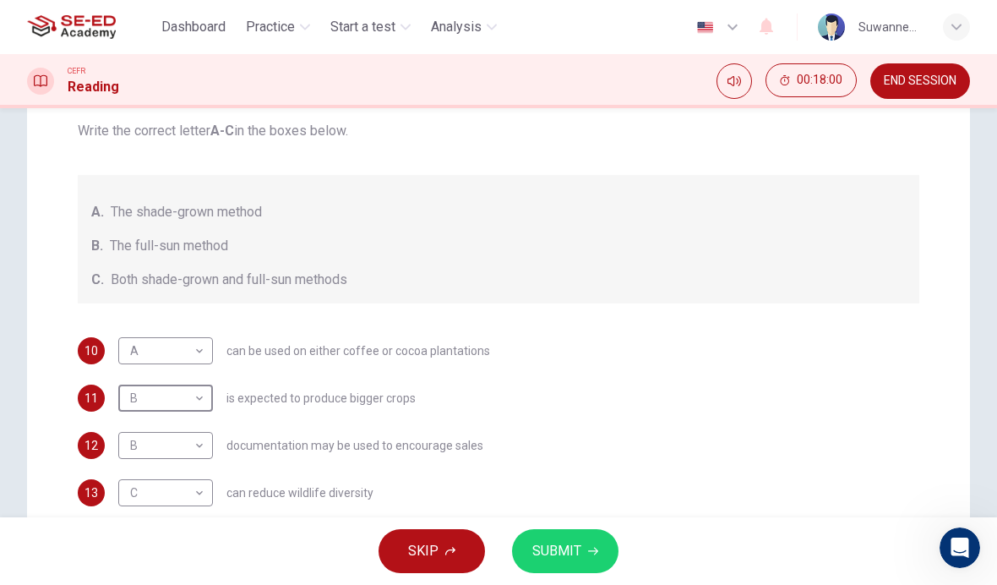
click at [573, 555] on span "SUBMIT" at bounding box center [557, 551] width 49 height 24
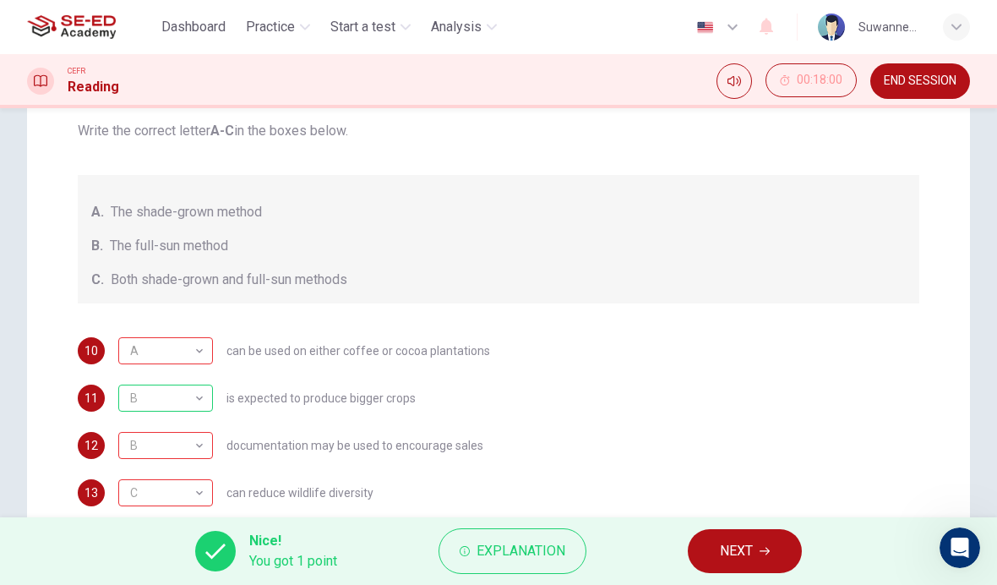
click at [533, 549] on span "Explanation" at bounding box center [521, 551] width 89 height 24
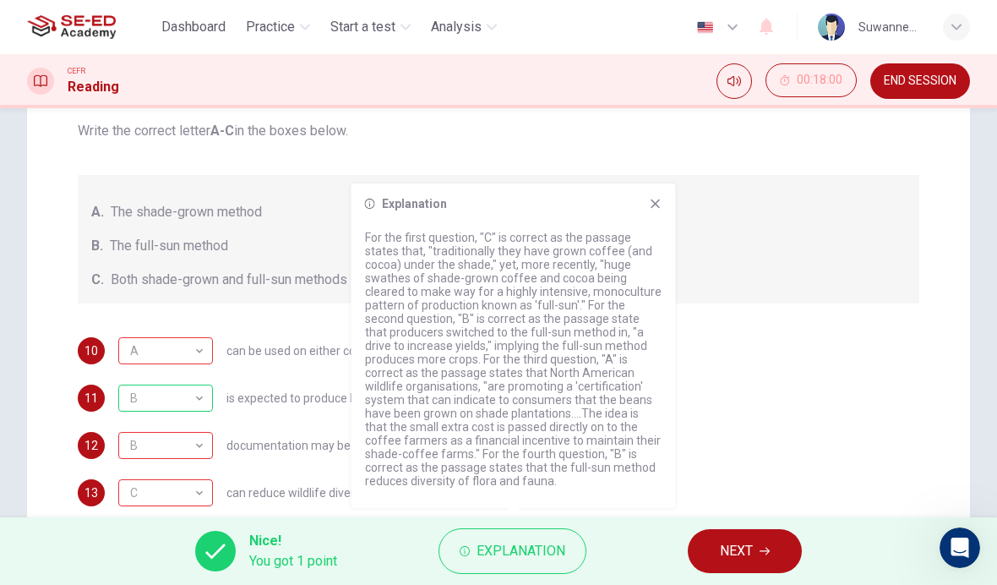
click at [954, 84] on span "END SESSION" at bounding box center [920, 81] width 73 height 14
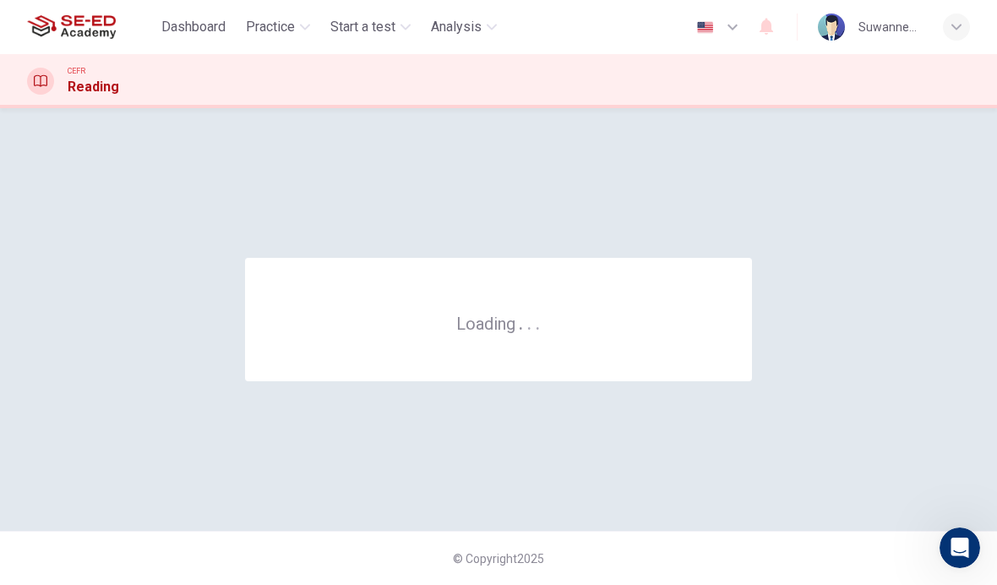
scroll to position [0, 0]
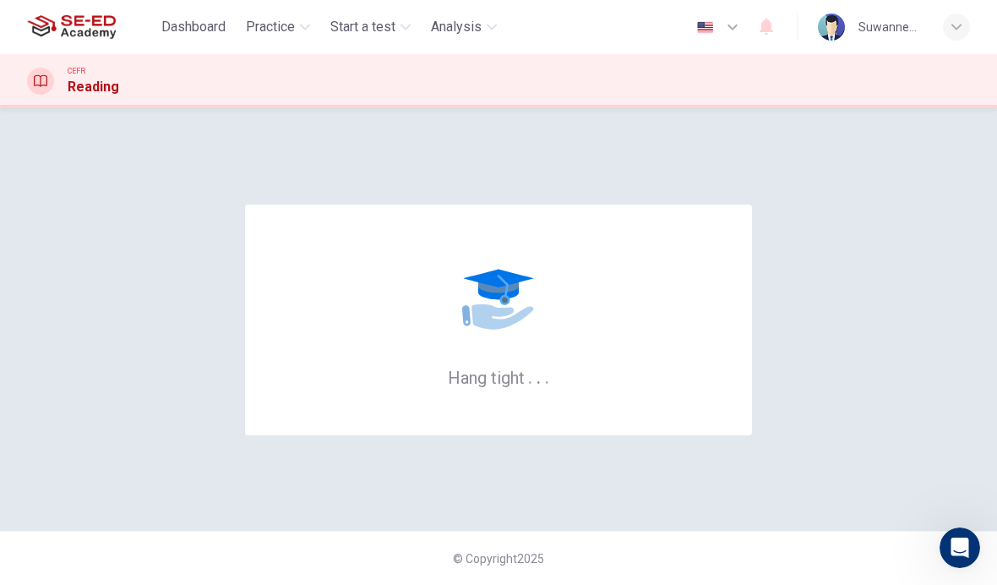
click at [281, 34] on span "Practice" at bounding box center [270, 27] width 49 height 20
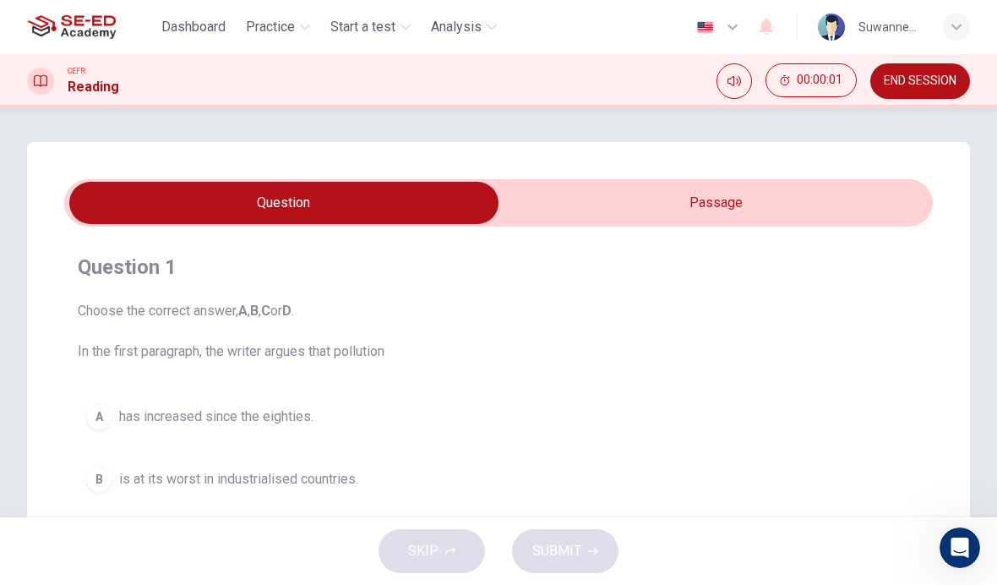
click at [314, 205] on input "checkbox" at bounding box center [283, 203] width 1303 height 42
checkbox input "true"
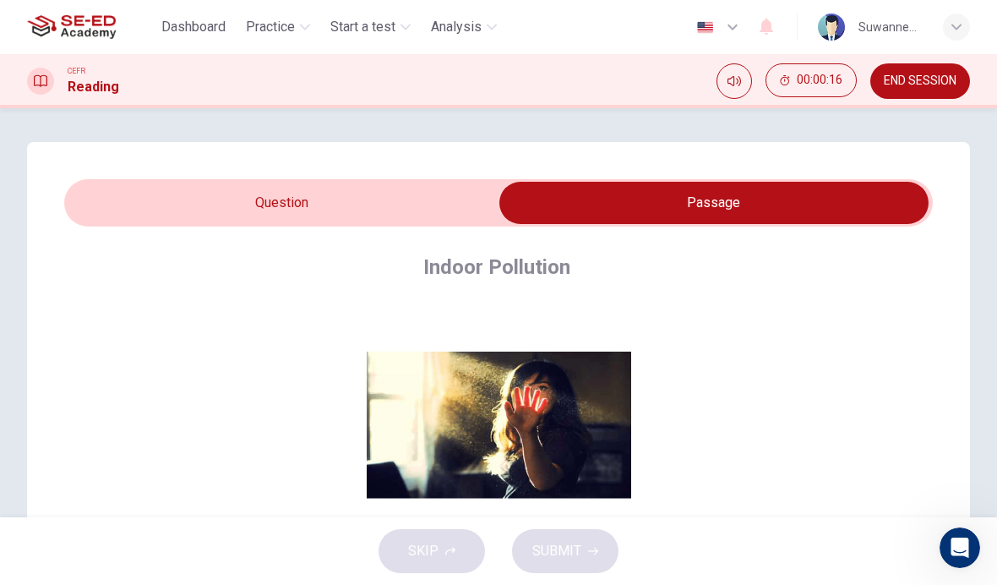
click at [292, 26] on span "Practice" at bounding box center [270, 27] width 49 height 20
click at [295, 27] on span "Practice" at bounding box center [270, 27] width 49 height 20
click at [295, 25] on span "Practice" at bounding box center [270, 27] width 49 height 20
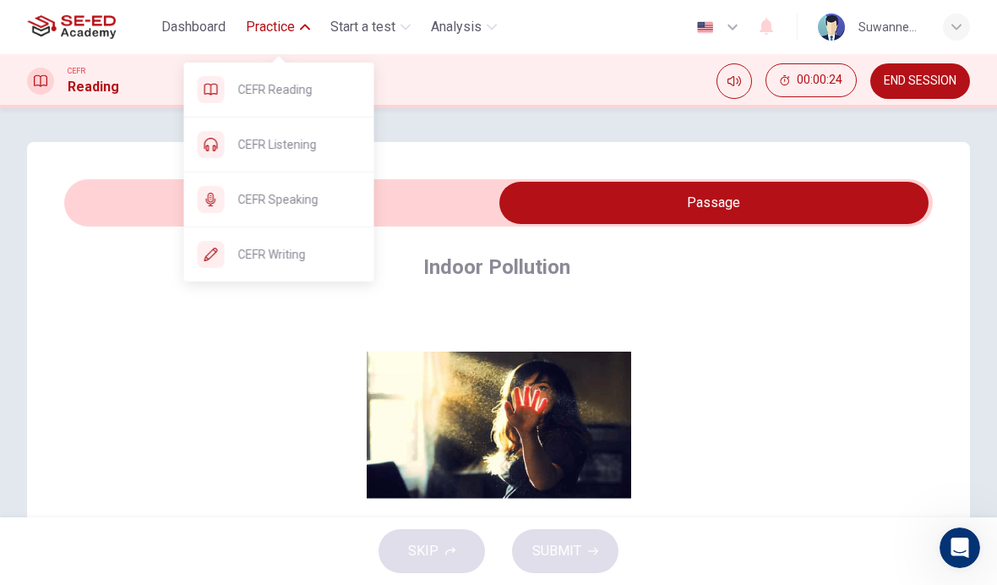
click at [321, 145] on span "CEFR Listening" at bounding box center [299, 144] width 123 height 20
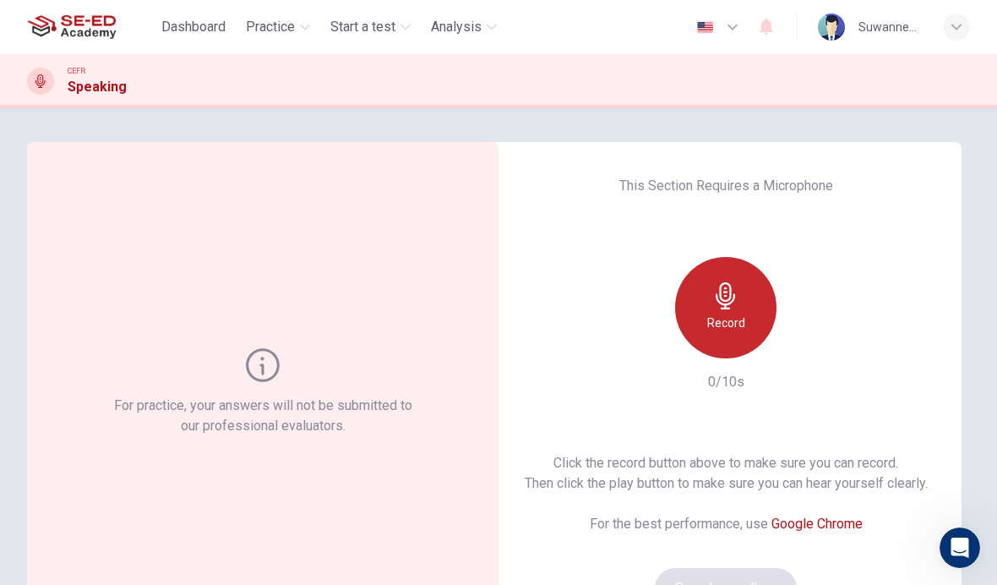
click at [740, 288] on div "Record" at bounding box center [725, 307] width 101 height 101
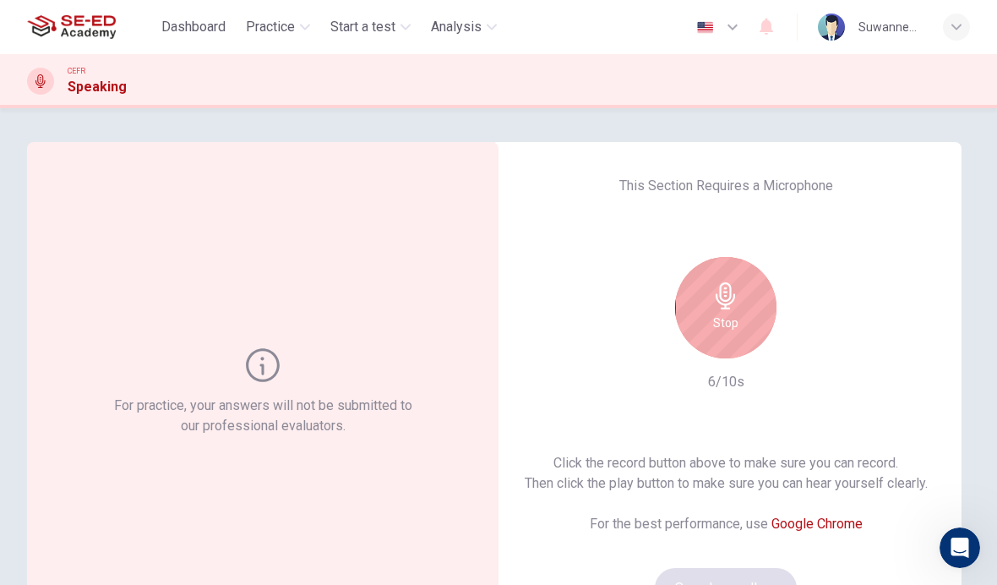
click at [739, 285] on icon "button" at bounding box center [726, 295] width 27 height 27
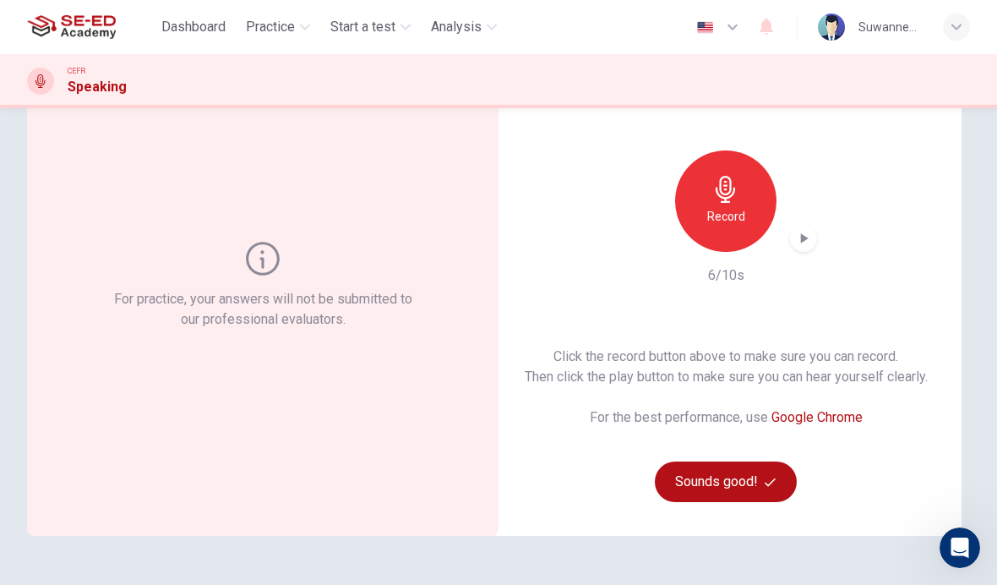
scroll to position [106, 0]
click at [759, 480] on button "Sounds good!" at bounding box center [726, 482] width 142 height 41
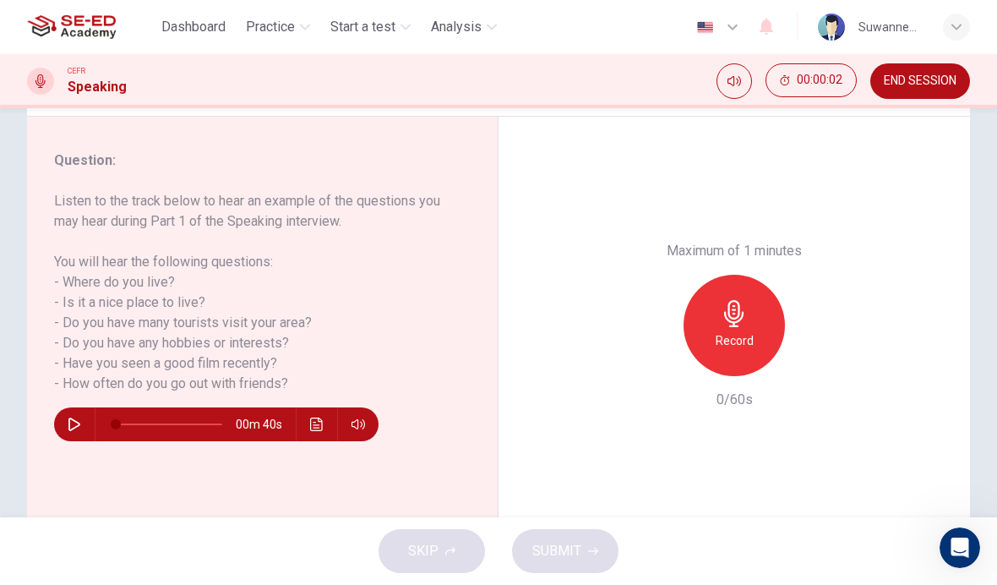
scroll to position [194, 0]
click at [740, 301] on icon "button" at bounding box center [734, 314] width 27 height 27
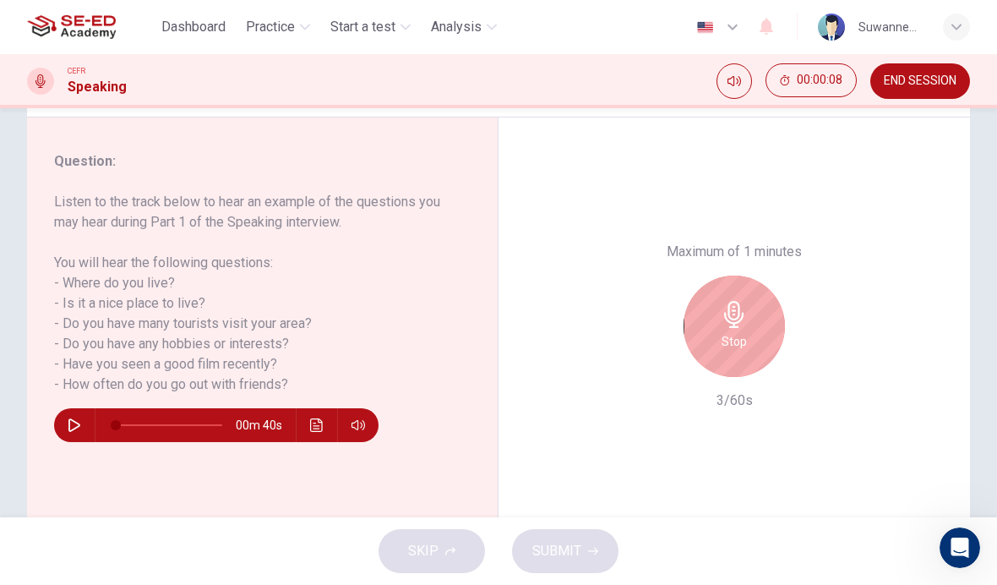
click at [76, 427] on icon "button" at bounding box center [75, 425] width 14 height 14
type input "0"
click at [733, 301] on icon "button" at bounding box center [733, 314] width 19 height 27
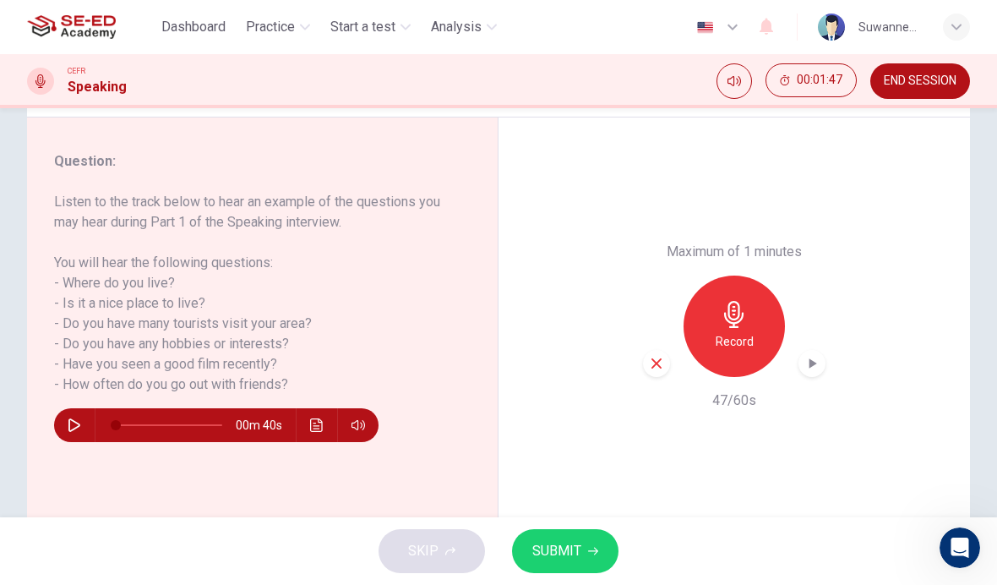
click at [580, 550] on span "SUBMIT" at bounding box center [557, 551] width 49 height 24
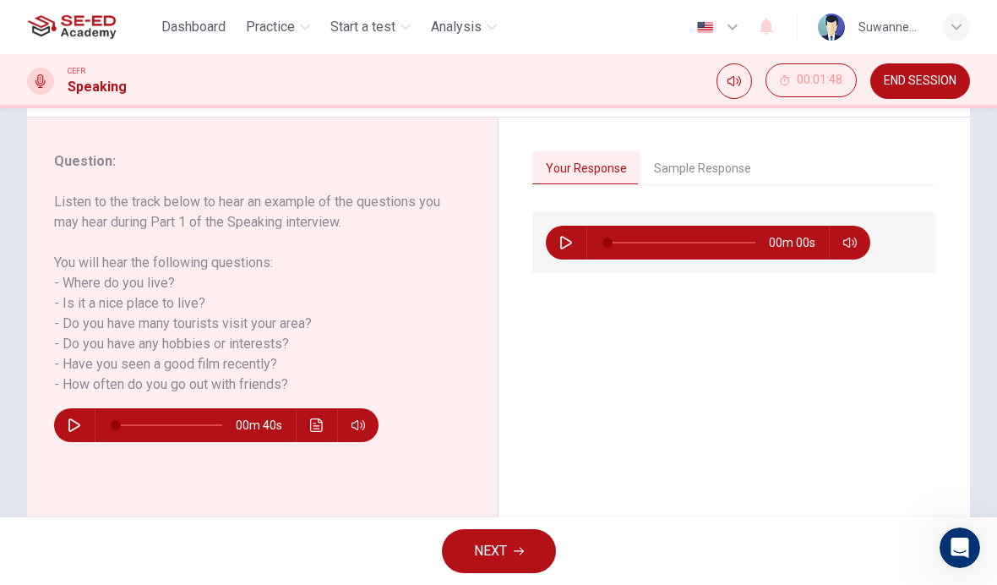
click at [599, 173] on button "Your Response" at bounding box center [587, 169] width 108 height 36
click at [573, 243] on button "button" at bounding box center [566, 243] width 27 height 34
click at [569, 254] on button "button" at bounding box center [566, 243] width 27 height 34
type input "6"
click at [730, 172] on button "Sample Response" at bounding box center [703, 169] width 124 height 36
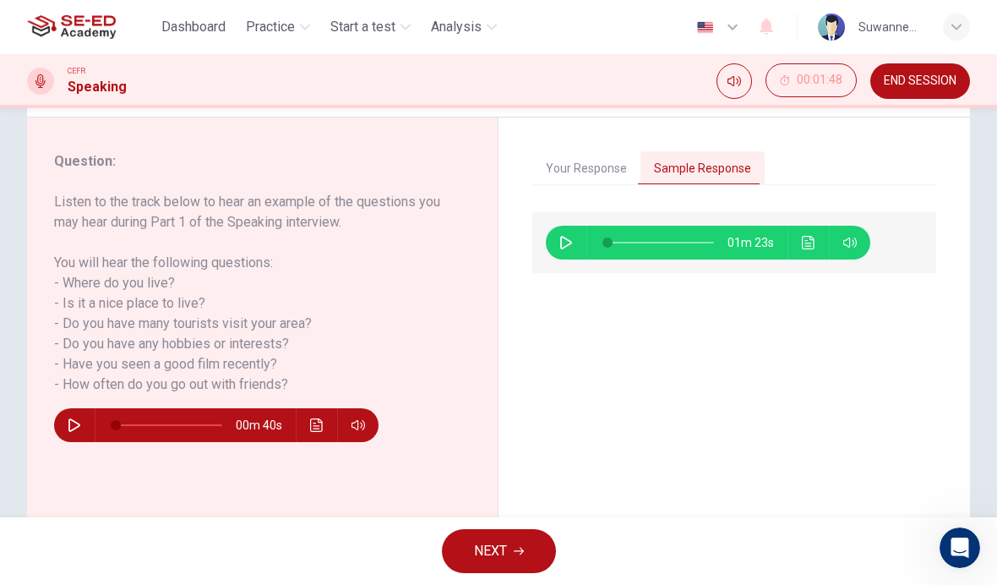
click at [571, 248] on icon "button" at bounding box center [567, 243] width 14 height 14
type input "0"
click at [85, 430] on button "button" at bounding box center [74, 425] width 27 height 34
click at [568, 243] on icon "button" at bounding box center [567, 243] width 14 height 14
type input "29"
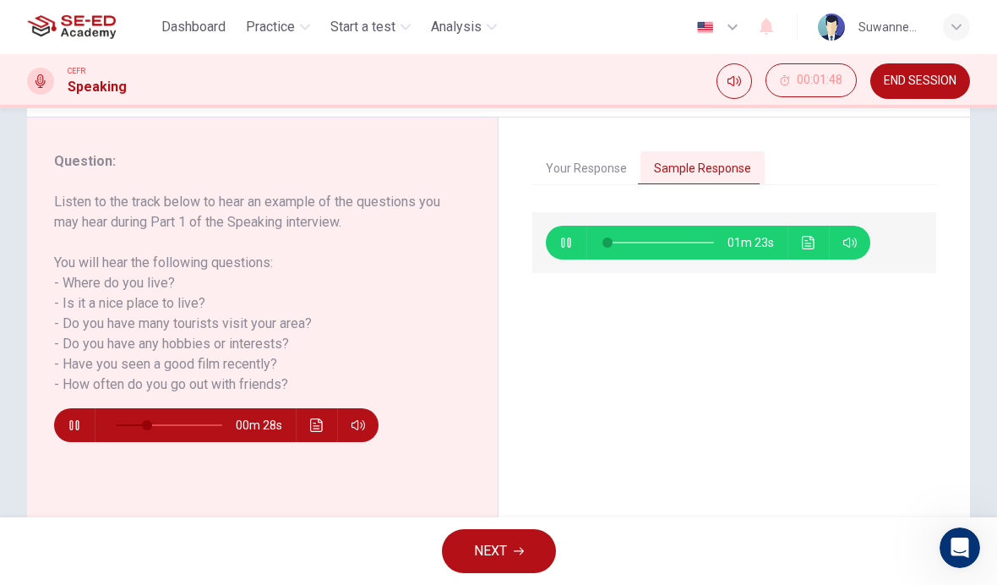
type input "1"
type input "32"
type input "2"
type input "34"
type input "4"
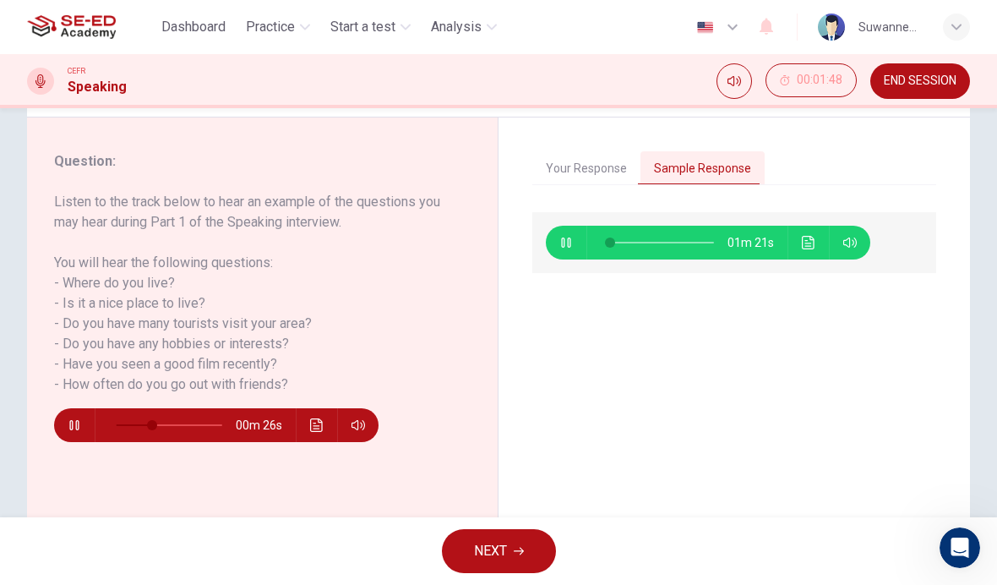
type input "37"
click at [574, 247] on button "button" at bounding box center [566, 243] width 27 height 34
type input "4"
type input "0"
click at [566, 245] on icon "button" at bounding box center [567, 243] width 14 height 14
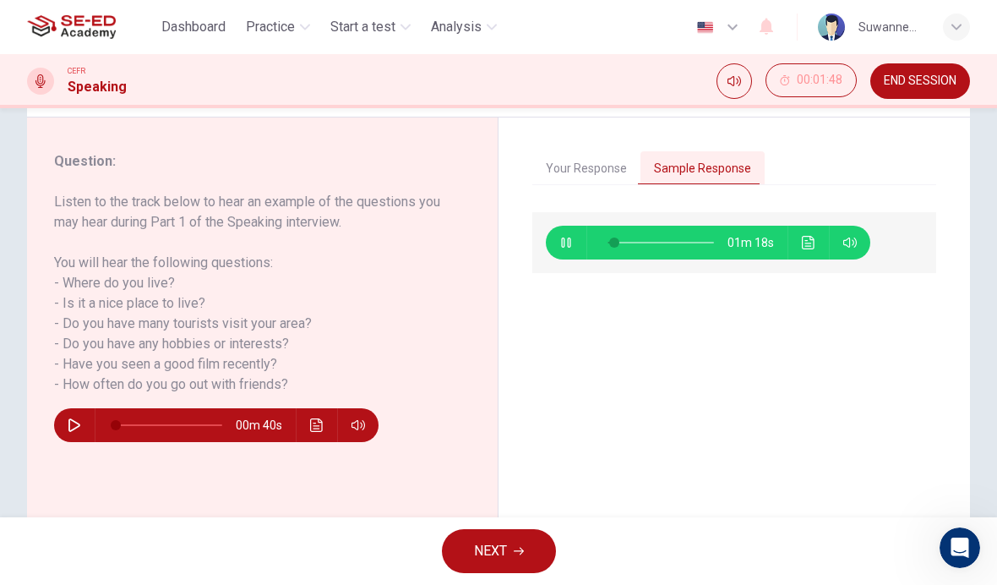
click at [577, 241] on button "button" at bounding box center [566, 243] width 27 height 34
type input "0"
click at [584, 175] on button "Your Response" at bounding box center [587, 169] width 108 height 36
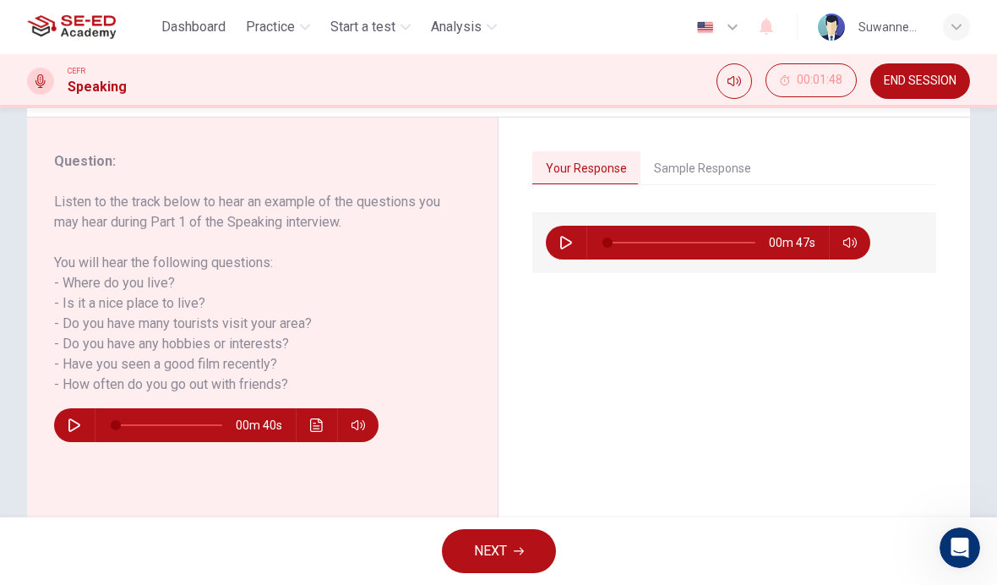
click at [570, 245] on icon "button" at bounding box center [566, 243] width 12 height 14
click at [572, 248] on icon "button" at bounding box center [567, 243] width 14 height 14
click at [576, 247] on button "button" at bounding box center [566, 243] width 27 height 34
click at [572, 243] on icon "button" at bounding box center [567, 243] width 14 height 14
type input "33"
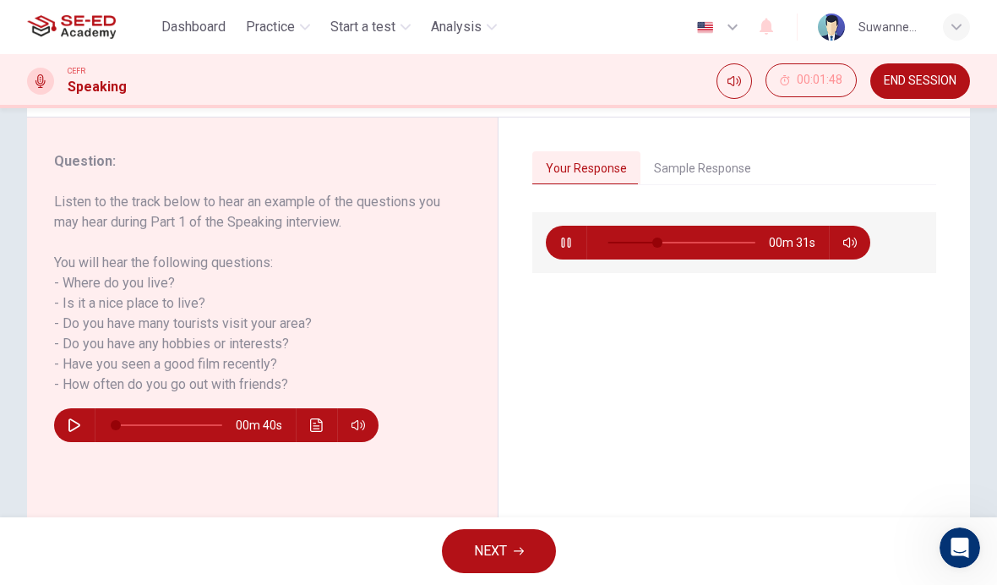
click at [513, 544] on button "NEXT" at bounding box center [499, 551] width 114 height 44
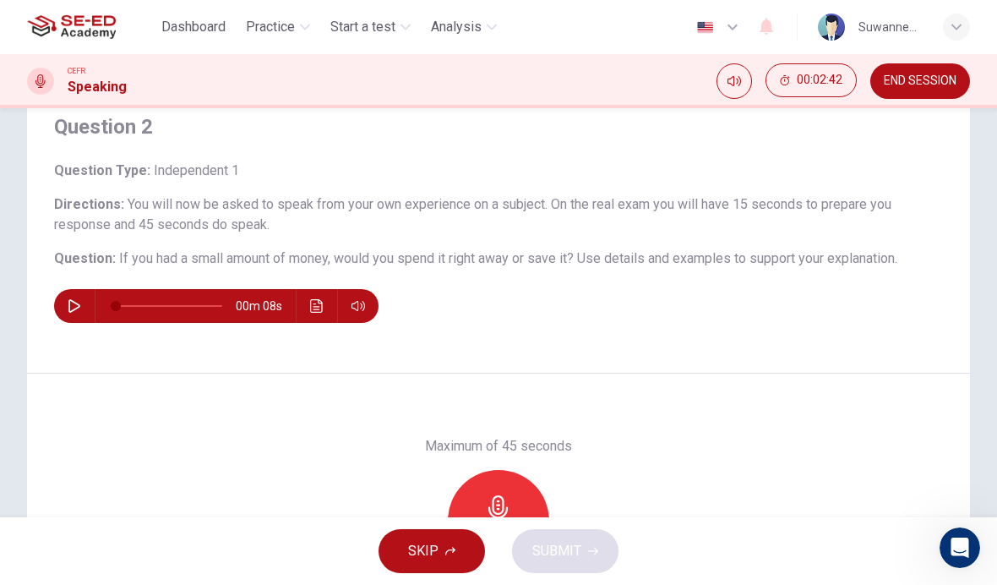
scroll to position [79, 0]
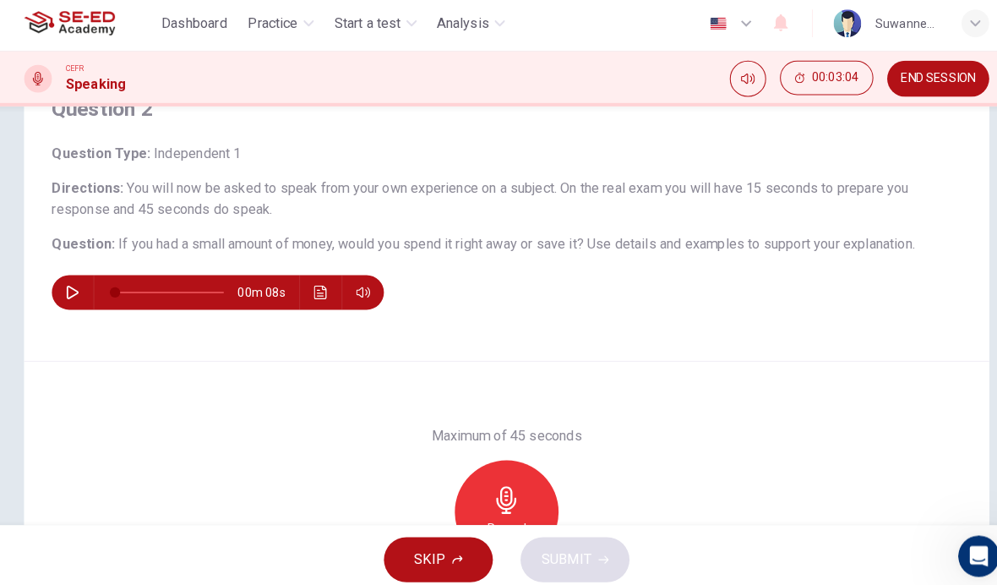
click at [80, 288] on button "button" at bounding box center [74, 290] width 27 height 34
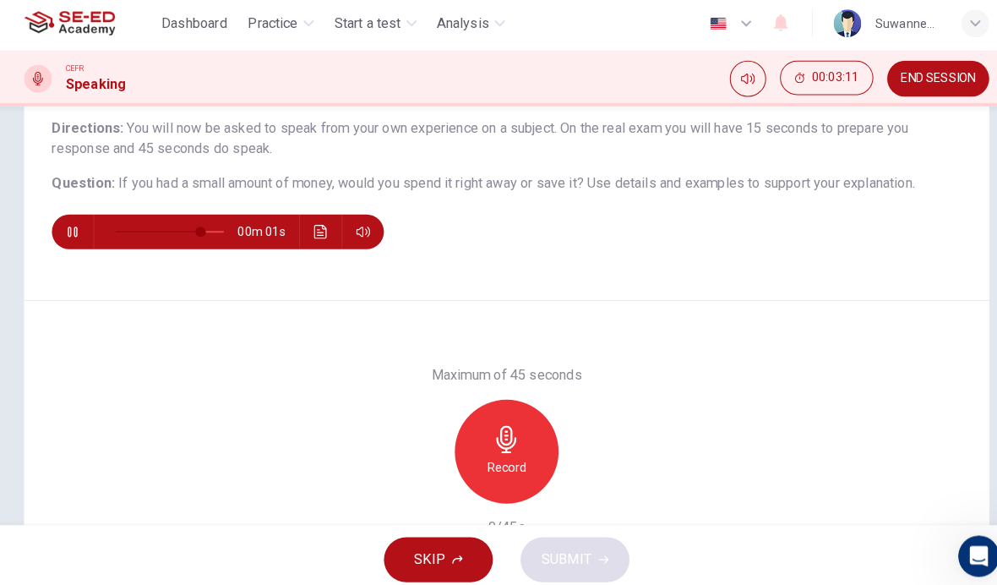
scroll to position [147, 0]
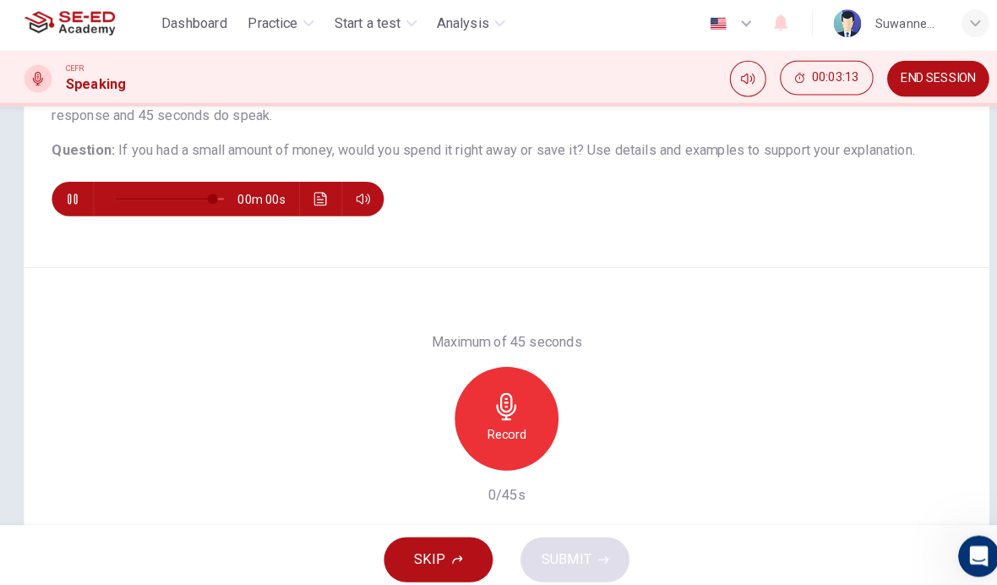
type input "0"
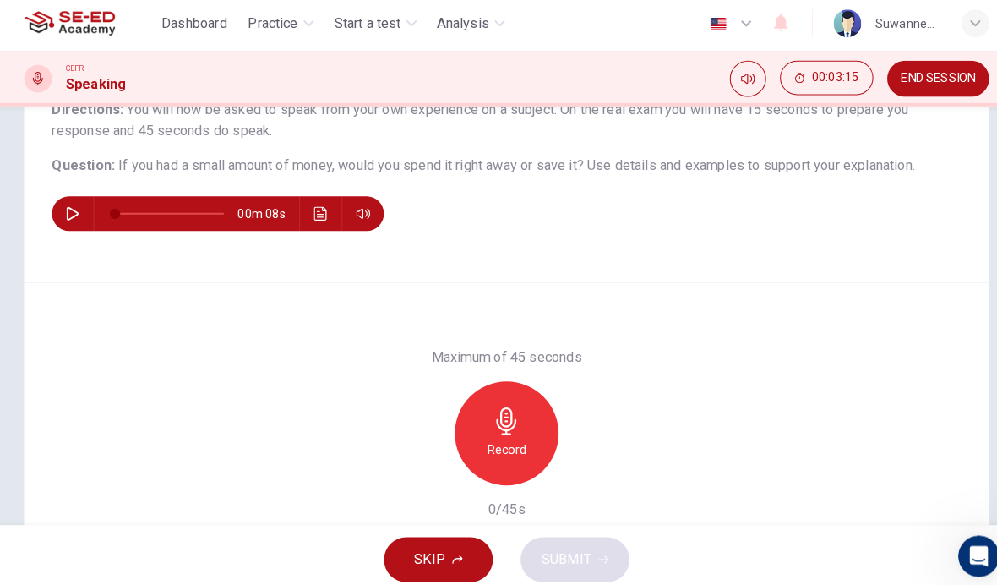
scroll to position [156, 0]
click at [499, 413] on icon "button" at bounding box center [498, 415] width 19 height 27
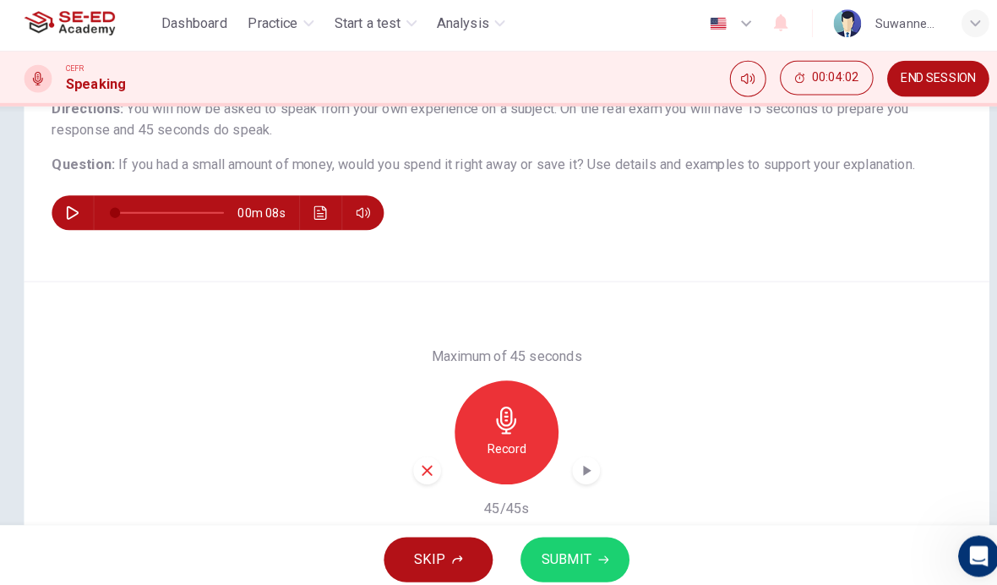
click at [445, 549] on icon "button" at bounding box center [450, 551] width 10 height 10
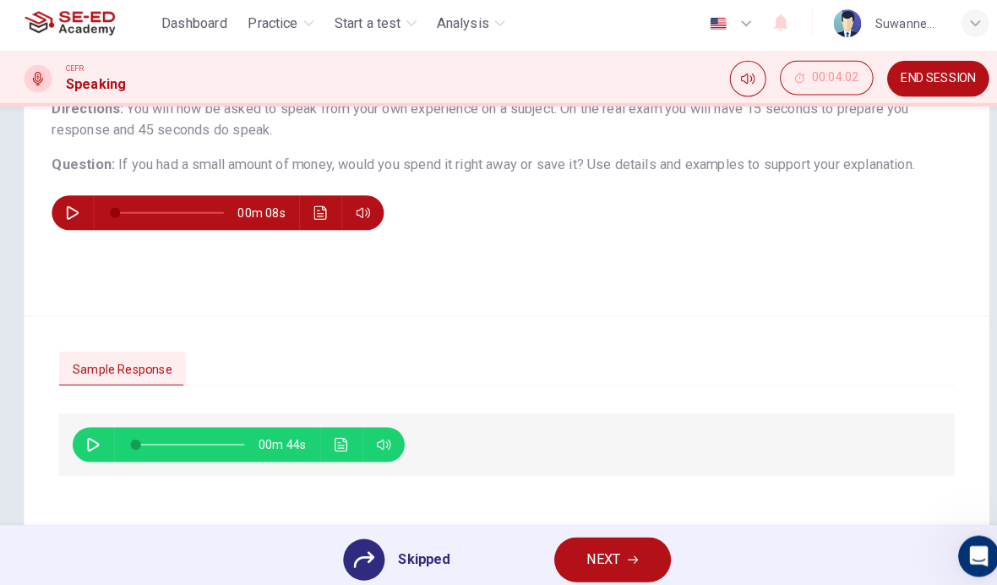
click at [94, 433] on icon "button" at bounding box center [95, 439] width 12 height 14
type input "0"
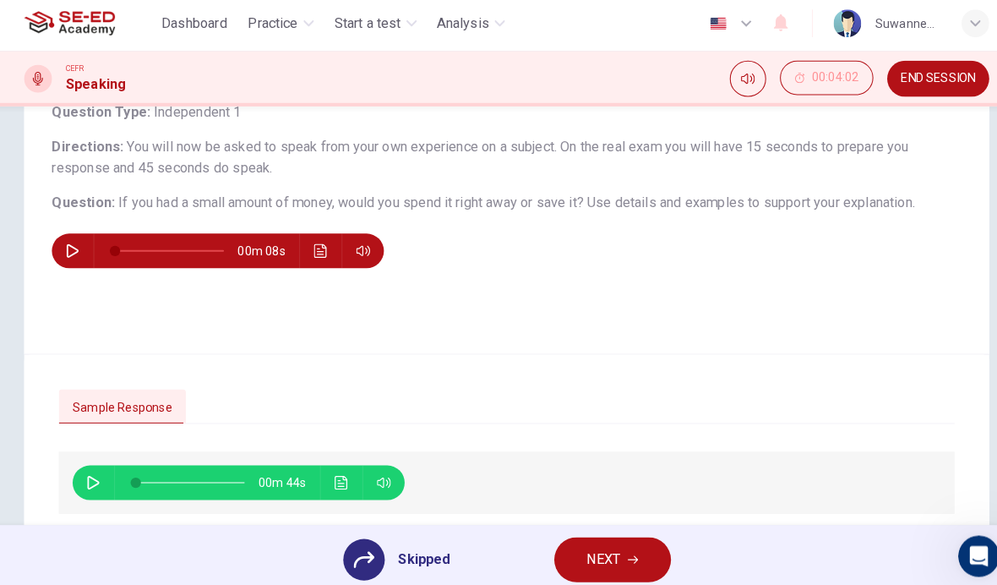
scroll to position [120, 0]
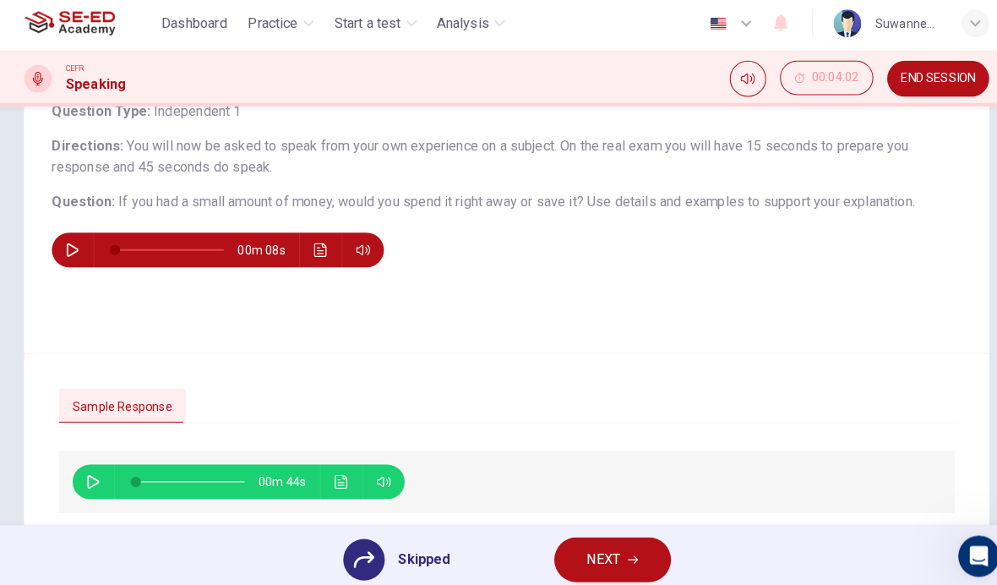
click at [625, 543] on button "NEXT" at bounding box center [602, 551] width 114 height 44
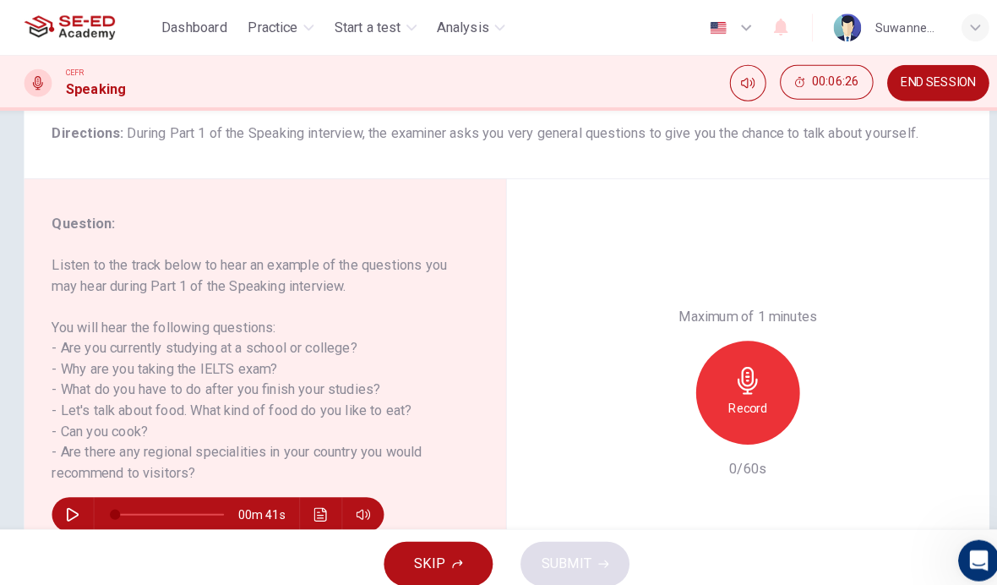
scroll to position [141, 0]
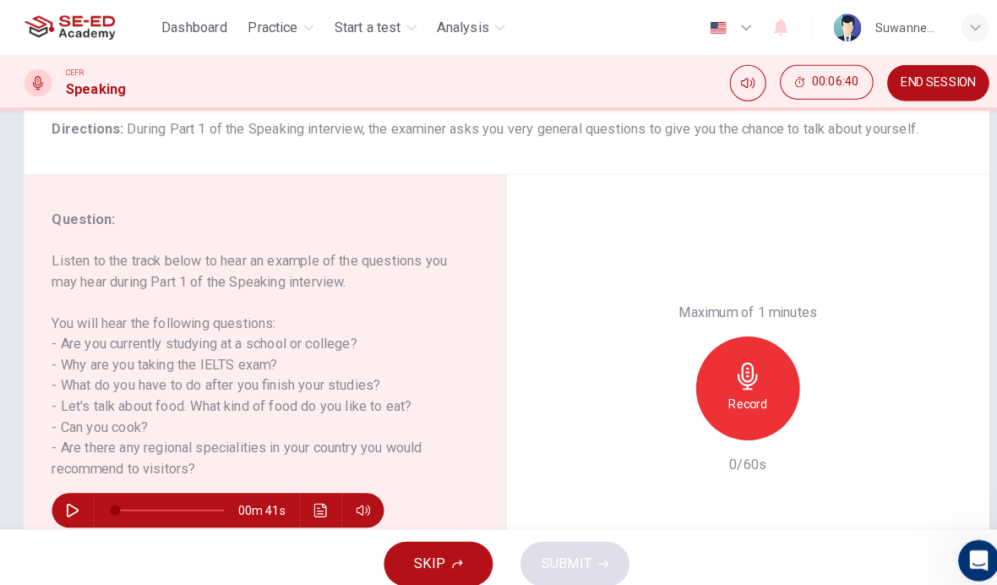
click at [73, 495] on icon "button" at bounding box center [74, 499] width 12 height 14
type input "0"
click at [739, 354] on icon "button" at bounding box center [733, 367] width 19 height 27
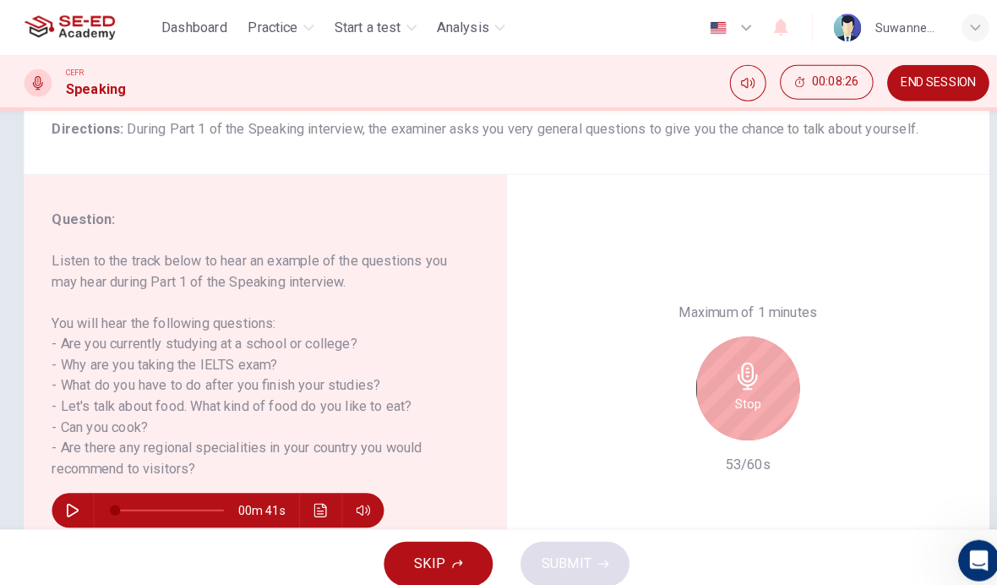
click at [436, 538] on button "SKIP" at bounding box center [432, 551] width 107 height 44
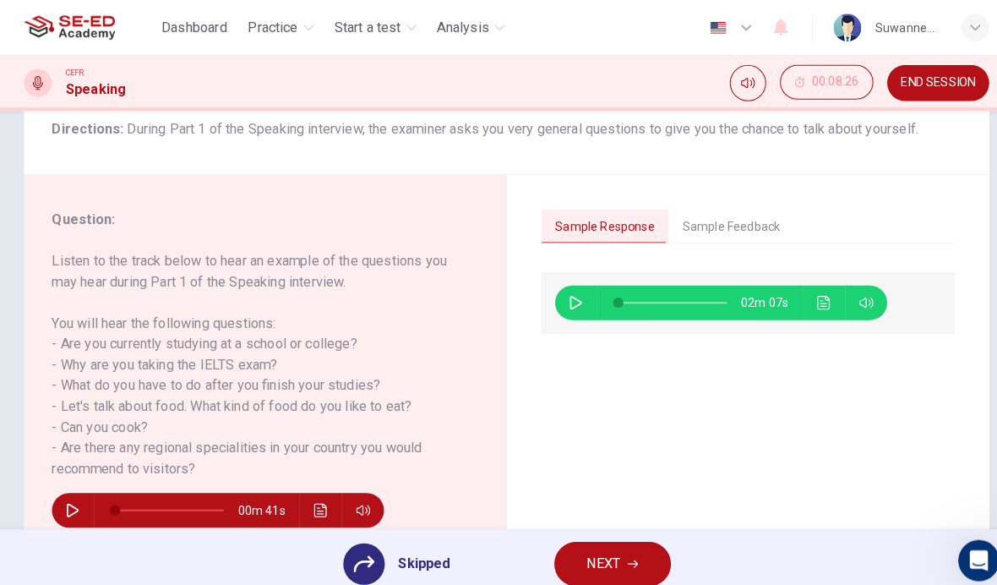
click at [569, 301] on icon "button" at bounding box center [567, 296] width 14 height 14
type input "57"
click at [755, 220] on button "Sample Feedback" at bounding box center [718, 223] width 123 height 36
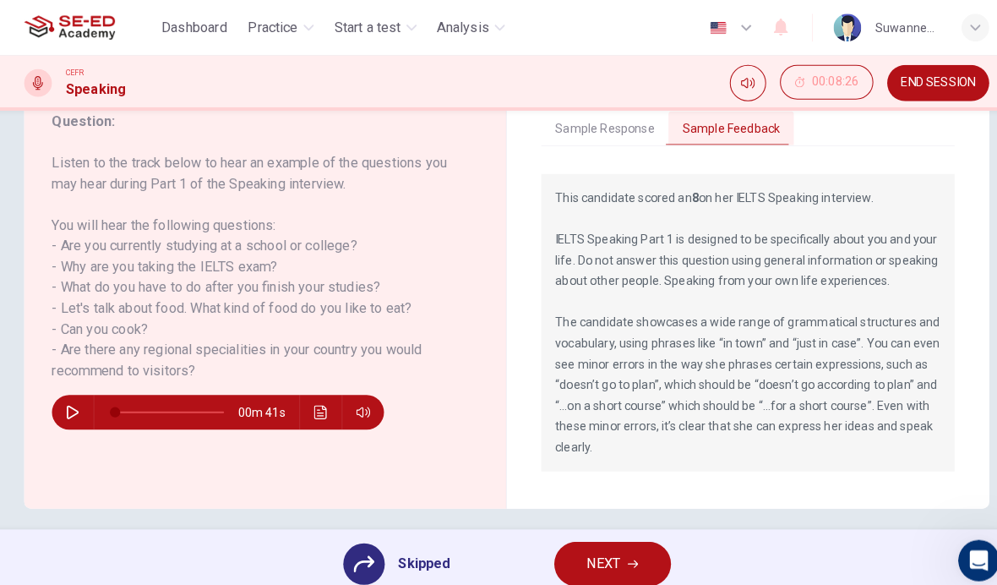
scroll to position [230, 0]
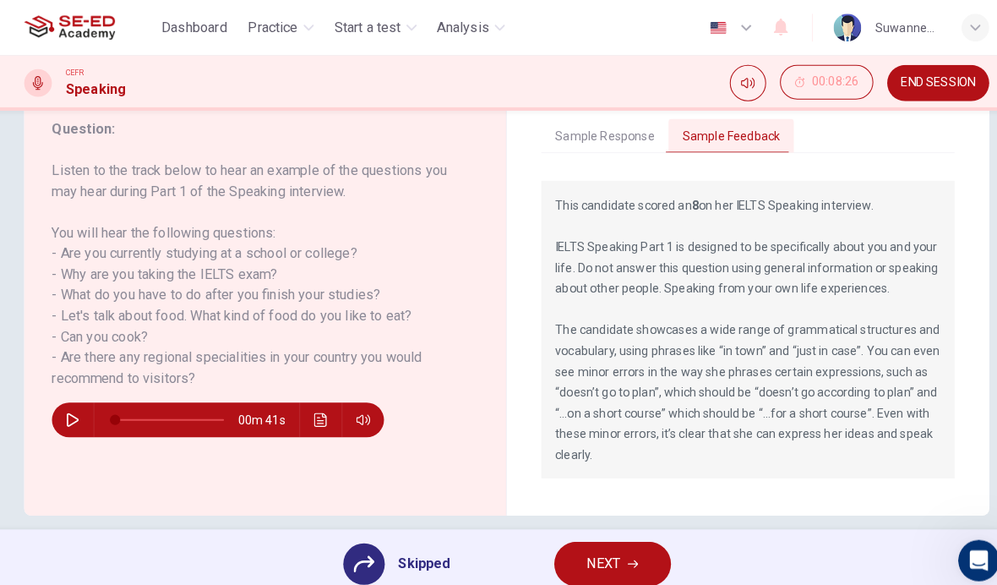
click at [271, 27] on span "Practice" at bounding box center [270, 27] width 49 height 20
click at [272, 21] on span "Practice" at bounding box center [270, 27] width 49 height 20
click at [270, 30] on span "Practice" at bounding box center [270, 27] width 49 height 20
click at [284, 30] on span "Practice" at bounding box center [270, 27] width 49 height 20
click at [286, 28] on span "Practice" at bounding box center [270, 27] width 49 height 20
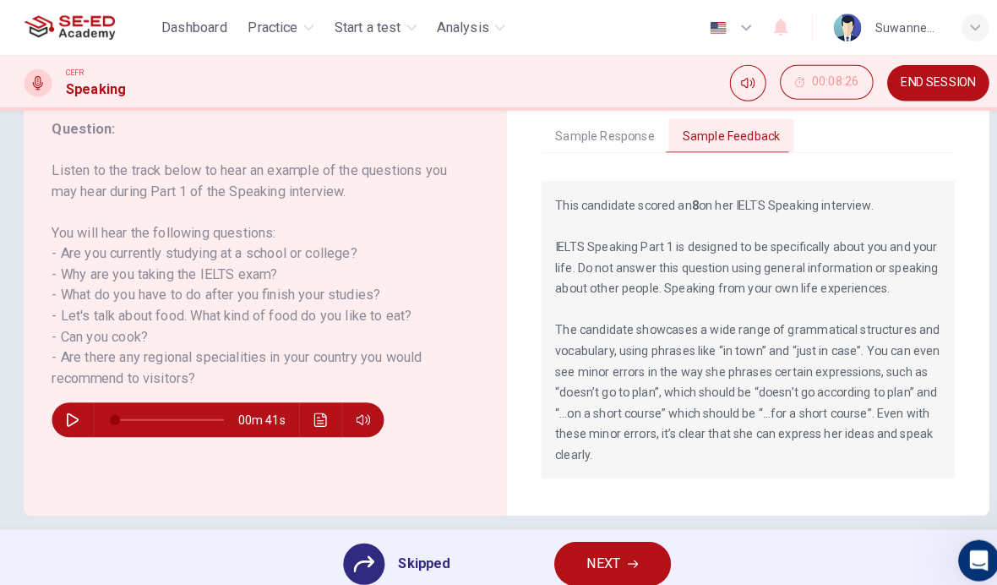
click at [299, 140] on div "Question : Listen to the track below to hear an example of the questions you ma…" at bounding box center [252, 248] width 396 height 264
click at [272, 23] on span "Practice" at bounding box center [270, 27] width 49 height 20
click at [291, 26] on span "Practice" at bounding box center [270, 27] width 49 height 20
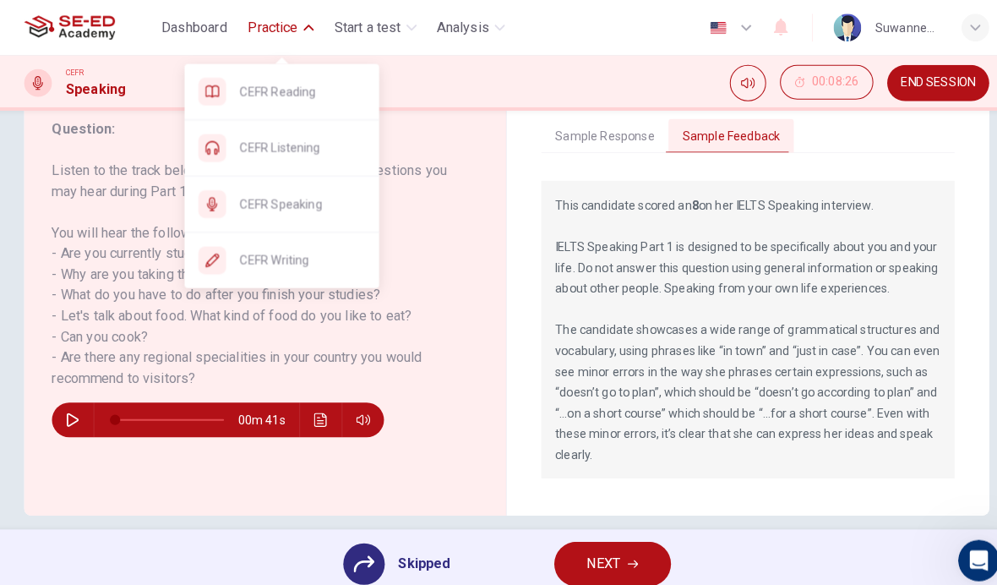
click at [287, 29] on span "Practice" at bounding box center [270, 27] width 49 height 20
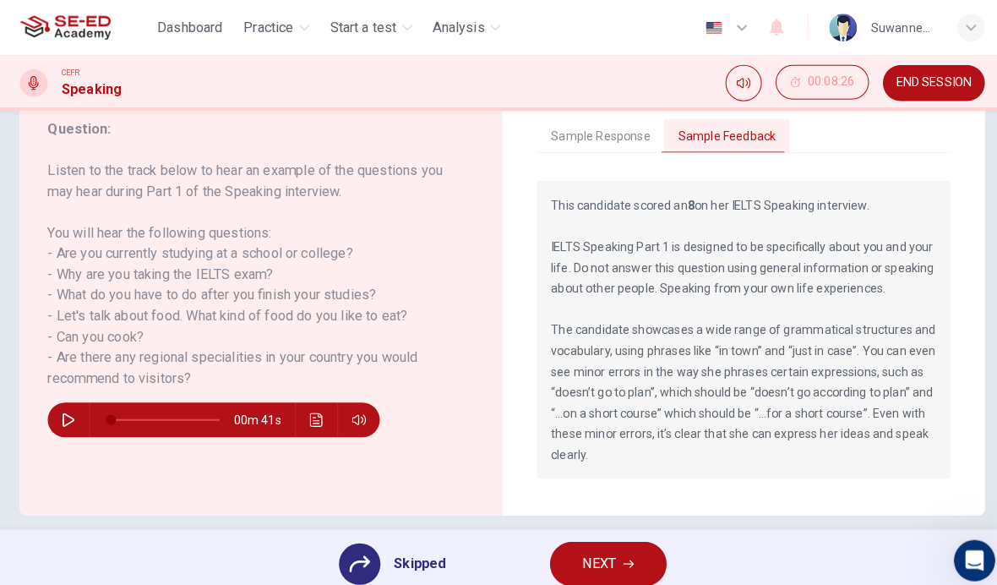
click at [287, 29] on span "Practice" at bounding box center [270, 27] width 49 height 20
click at [278, 18] on span "Practice" at bounding box center [270, 27] width 49 height 20
click at [276, 27] on span "Practice" at bounding box center [270, 27] width 49 height 20
click at [278, 23] on span "Practice" at bounding box center [270, 27] width 49 height 20
click at [303, 154] on div "Question : Listen to the track below to hear an example of the questions you ma…" at bounding box center [252, 248] width 396 height 264
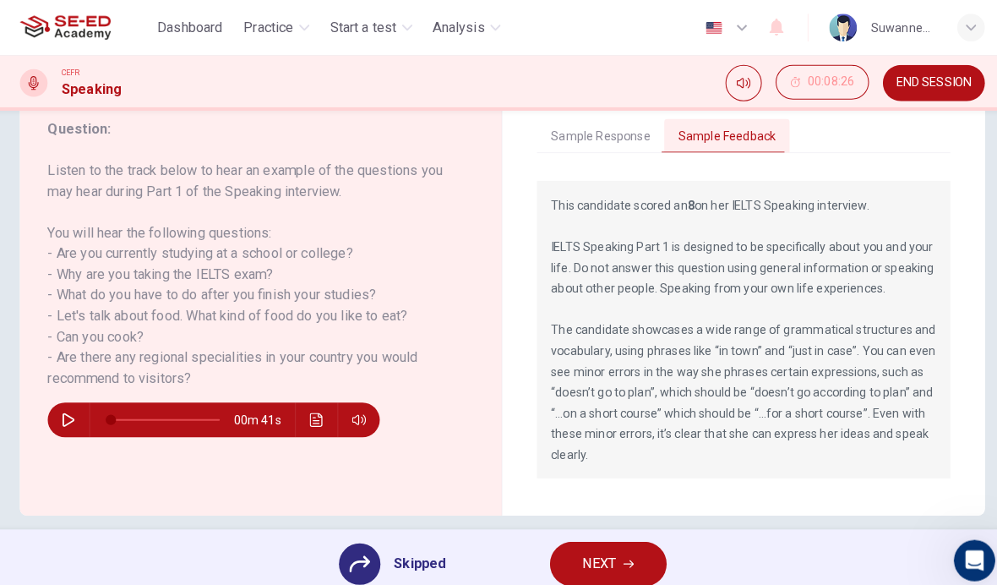
click at [288, 17] on span "Practice" at bounding box center [270, 27] width 49 height 20
click at [735, 519] on div "Skipped NEXT" at bounding box center [498, 551] width 997 height 68
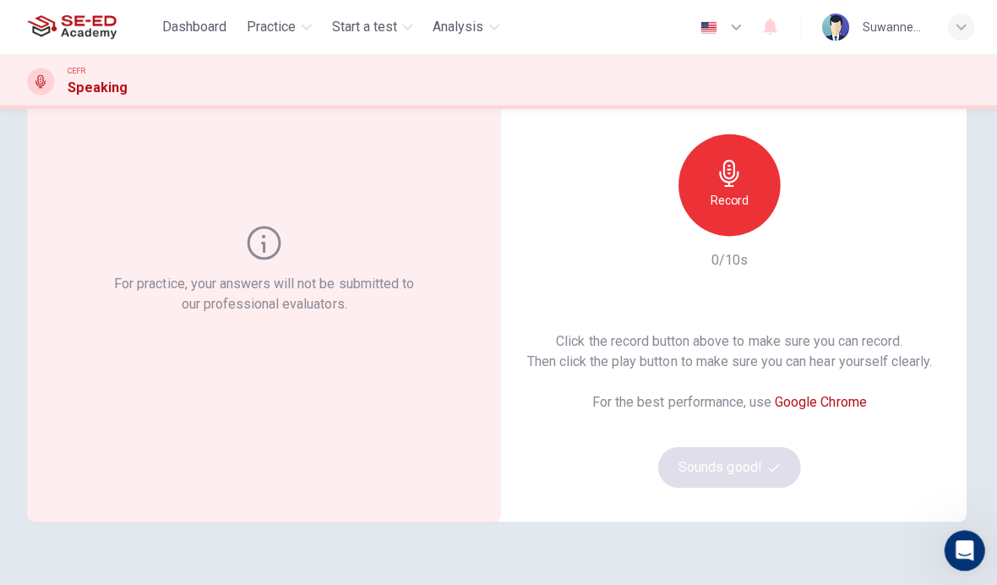
scroll to position [124, 0]
click at [841, 402] on link "Google Chrome" at bounding box center [817, 399] width 91 height 16
